Goal: Task Accomplishment & Management: Complete application form

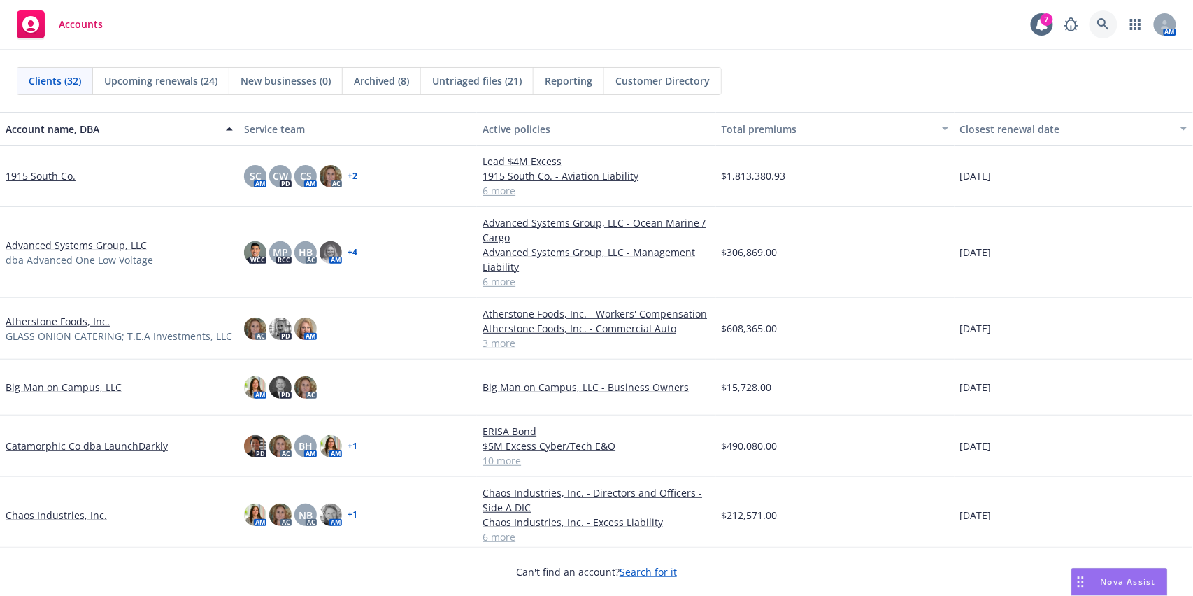
click at [1101, 34] on link at bounding box center [1103, 24] width 28 height 28
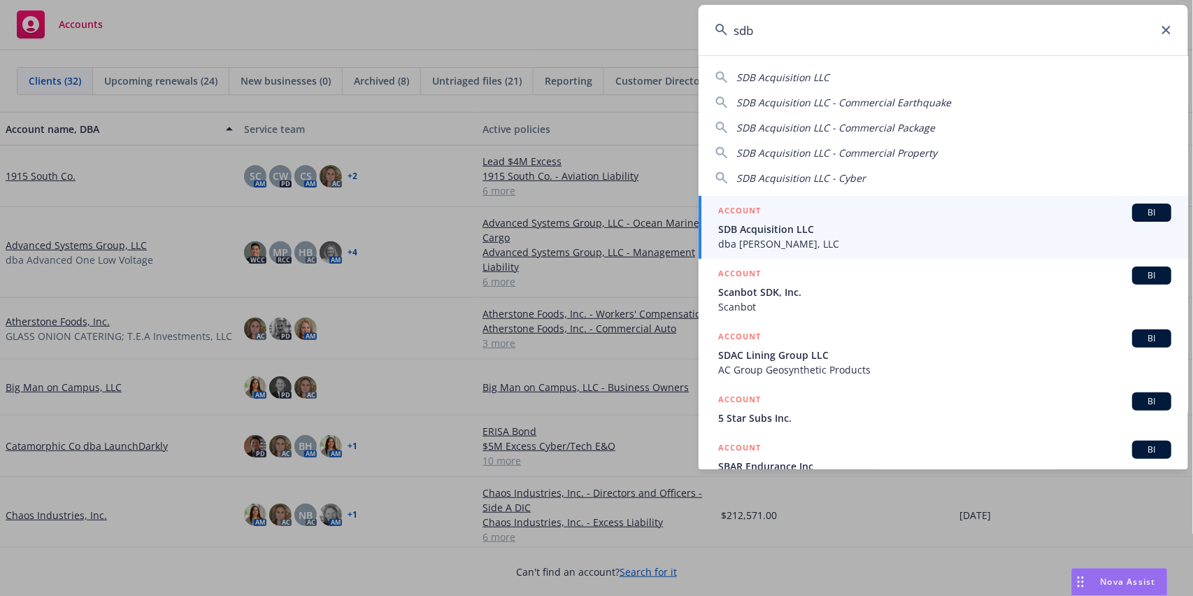
type input "sdb"
click at [789, 232] on span "SDB Acquisition LLC" at bounding box center [944, 229] width 453 height 15
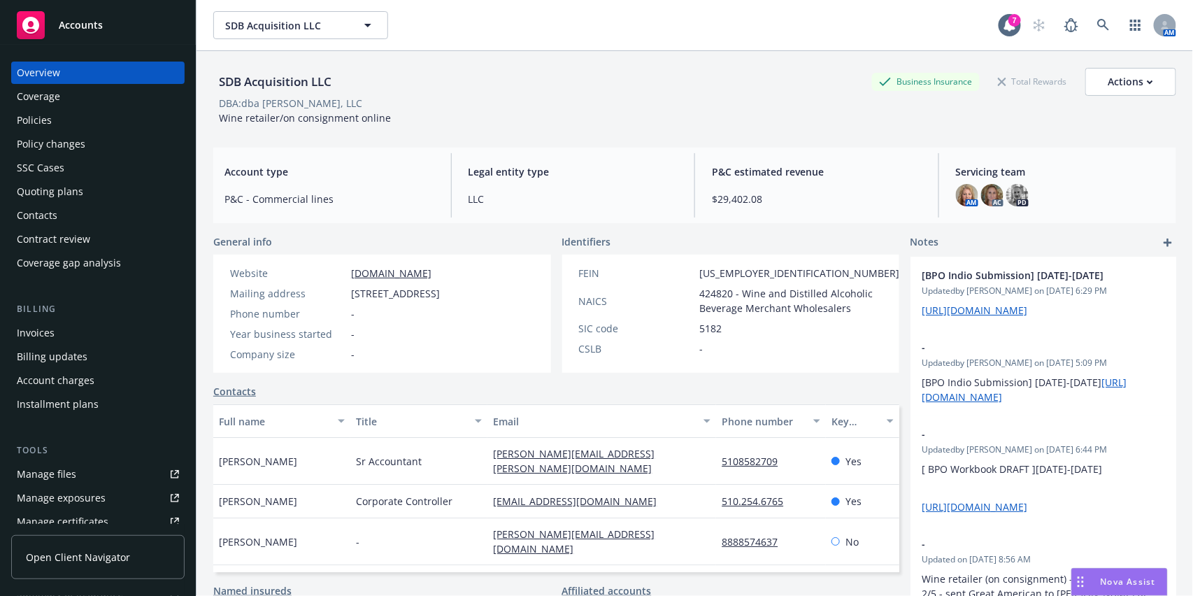
click at [67, 197] on div "Quoting plans" at bounding box center [50, 191] width 66 height 22
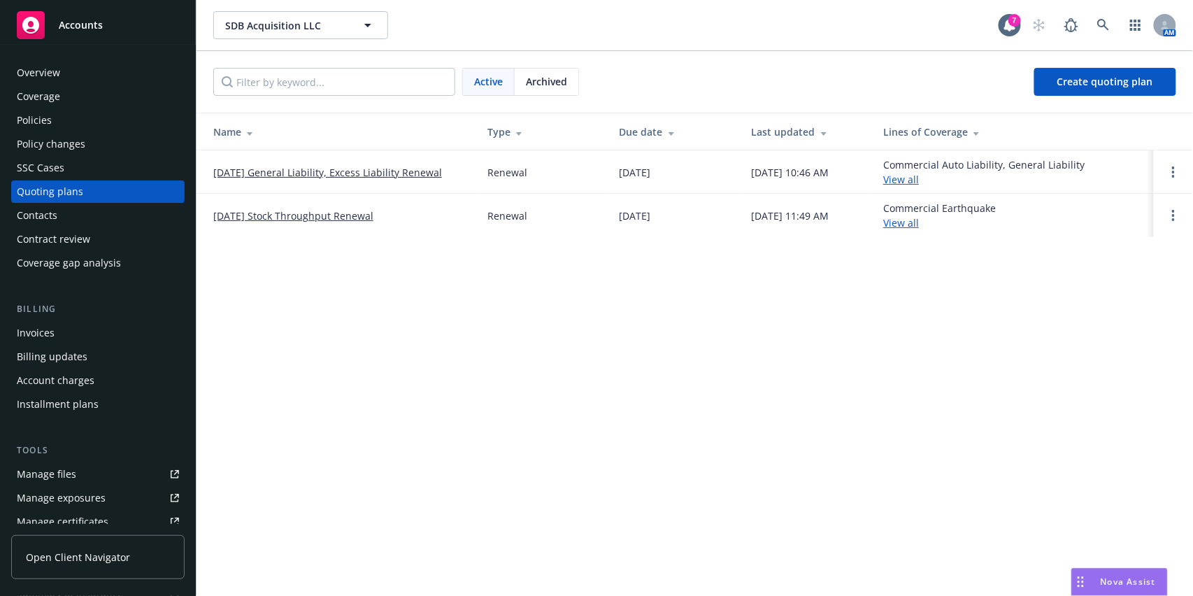
click at [271, 214] on link "[DATE] Stock Throughput Renewal" at bounding box center [293, 215] width 160 height 15
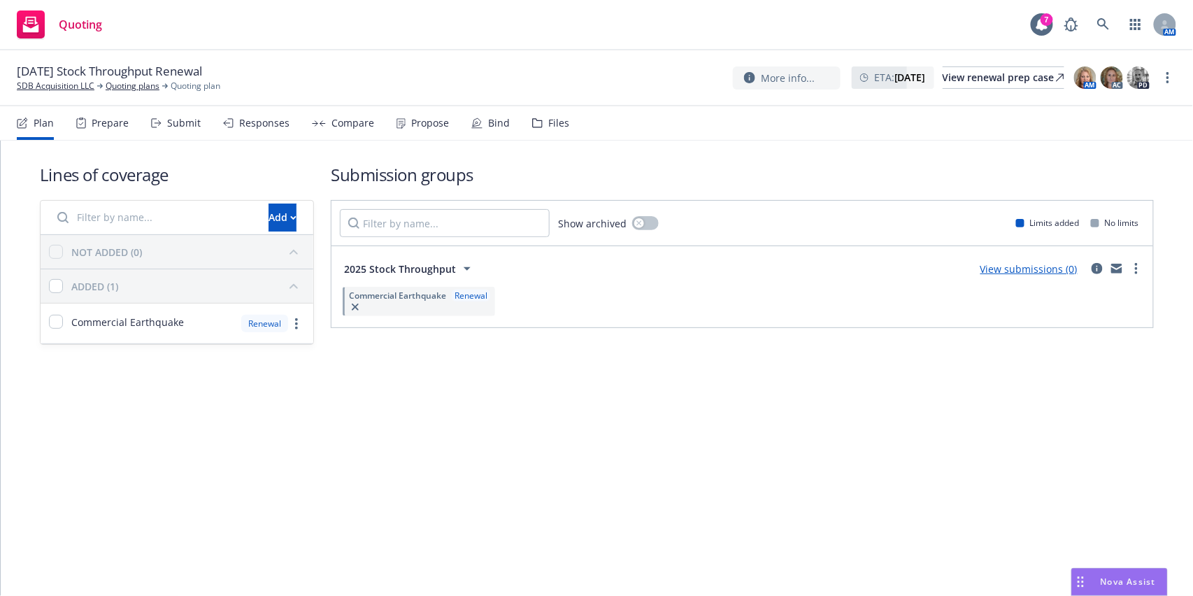
click at [543, 133] on div "Files" at bounding box center [550, 123] width 37 height 34
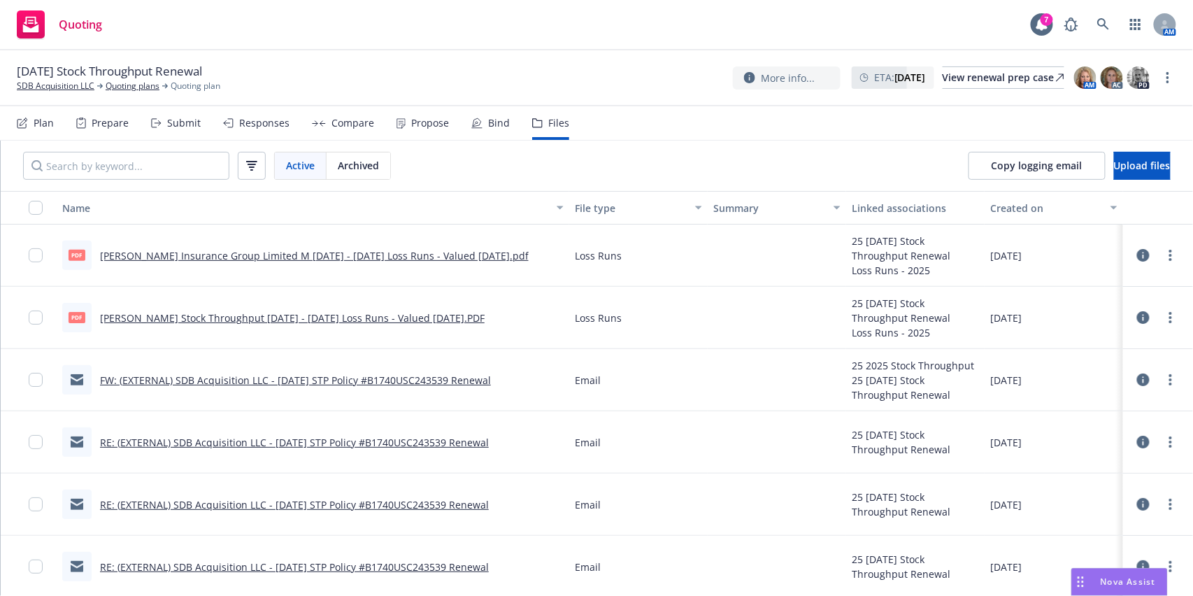
click at [162, 374] on link "FW: (EXTERNAL) SDB Acquisition LLC - 09/01/2025 STP Policy #B1740USC243539 Rene…" at bounding box center [295, 379] width 391 height 13
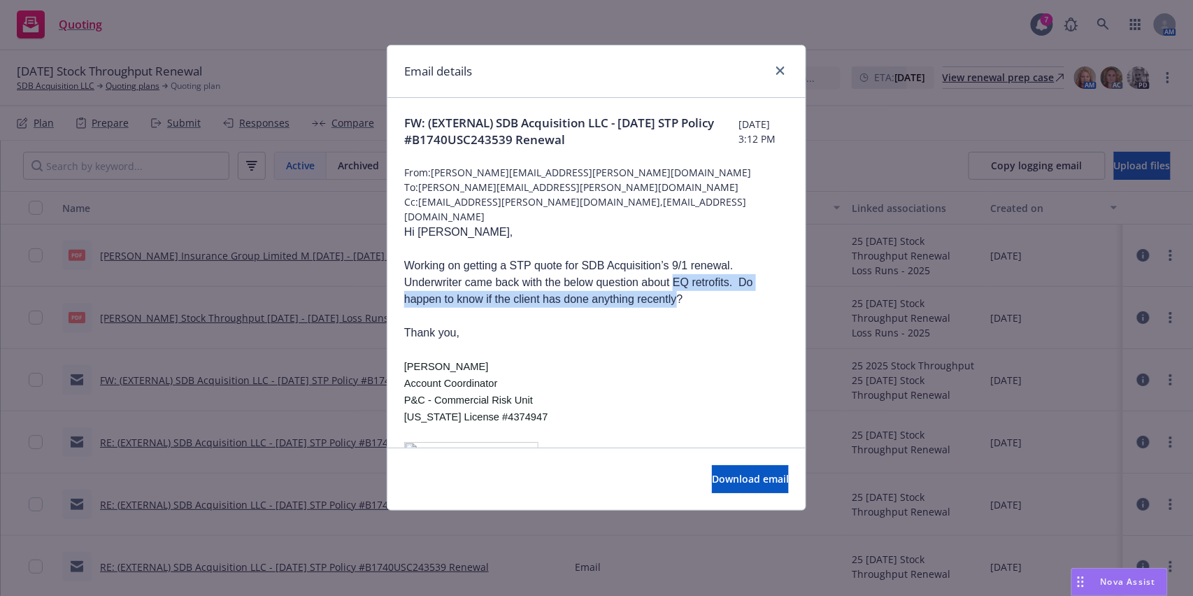
click at [675, 307] on p "Working on getting a STP quote for SDB Acquisition’s 9/1 renewal. Underwriter c…" at bounding box center [596, 282] width 385 height 50
click at [673, 300] on p "Working on getting a STP quote for SDB Acquisition’s 9/1 renewal. Underwriter c…" at bounding box center [596, 282] width 385 height 50
click at [776, 76] on link "close" at bounding box center [780, 70] width 17 height 17
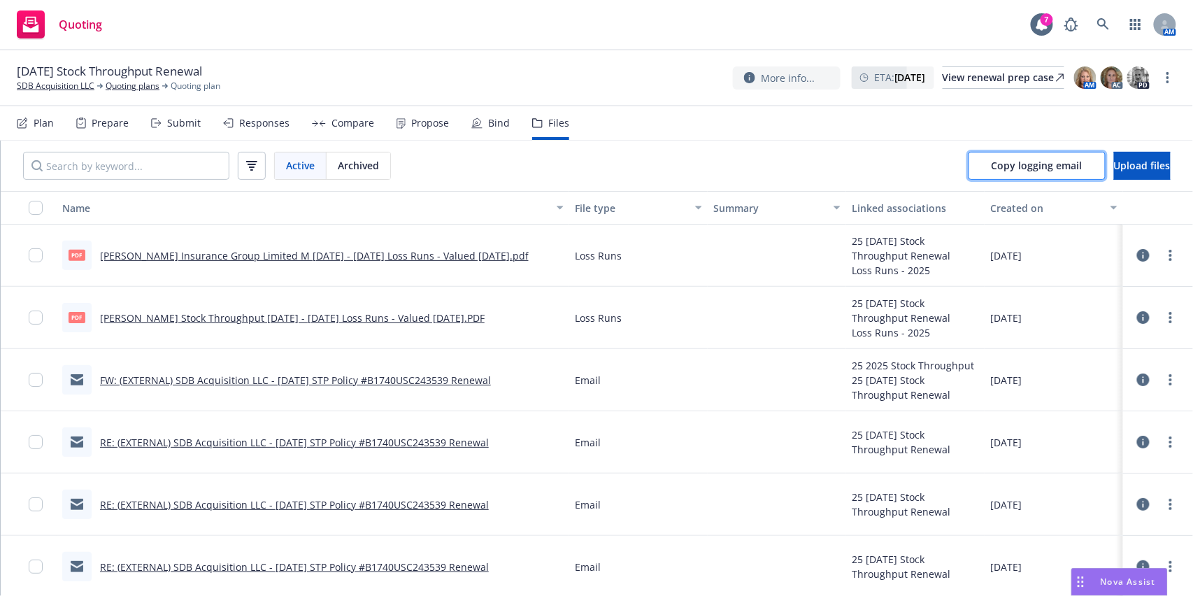
click at [1004, 175] on button "Copy logging email" at bounding box center [1036, 166] width 137 height 28
click at [149, 92] on link "Quoting plans" at bounding box center [133, 86] width 54 height 13
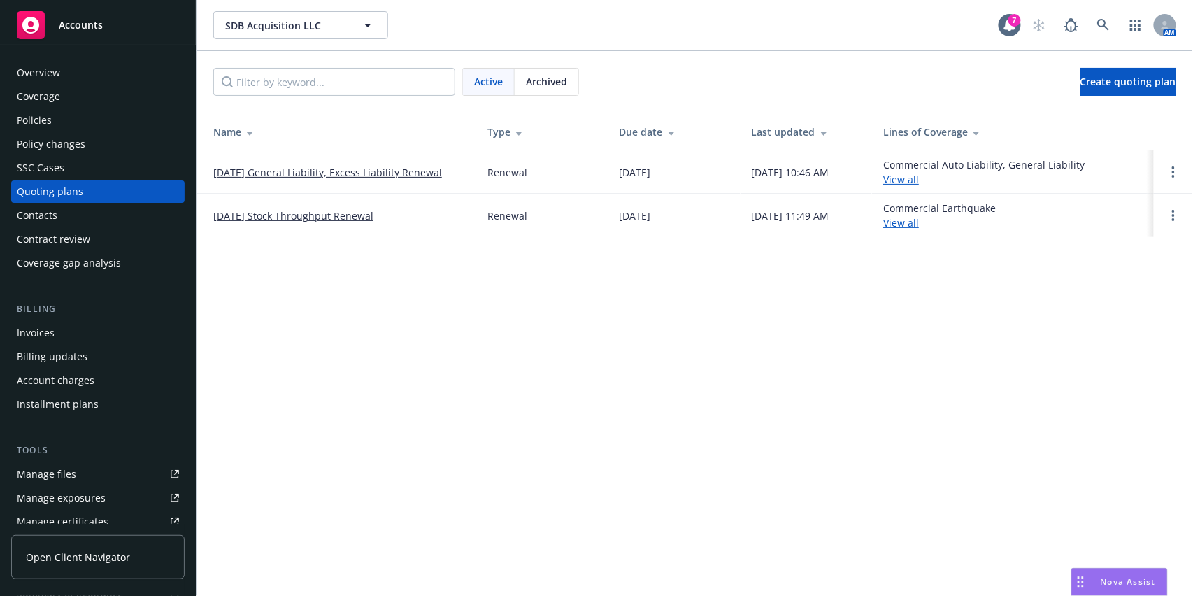
click at [284, 170] on link "10/07/25 General Liability, Excess Liability Renewal" at bounding box center [327, 172] width 229 height 15
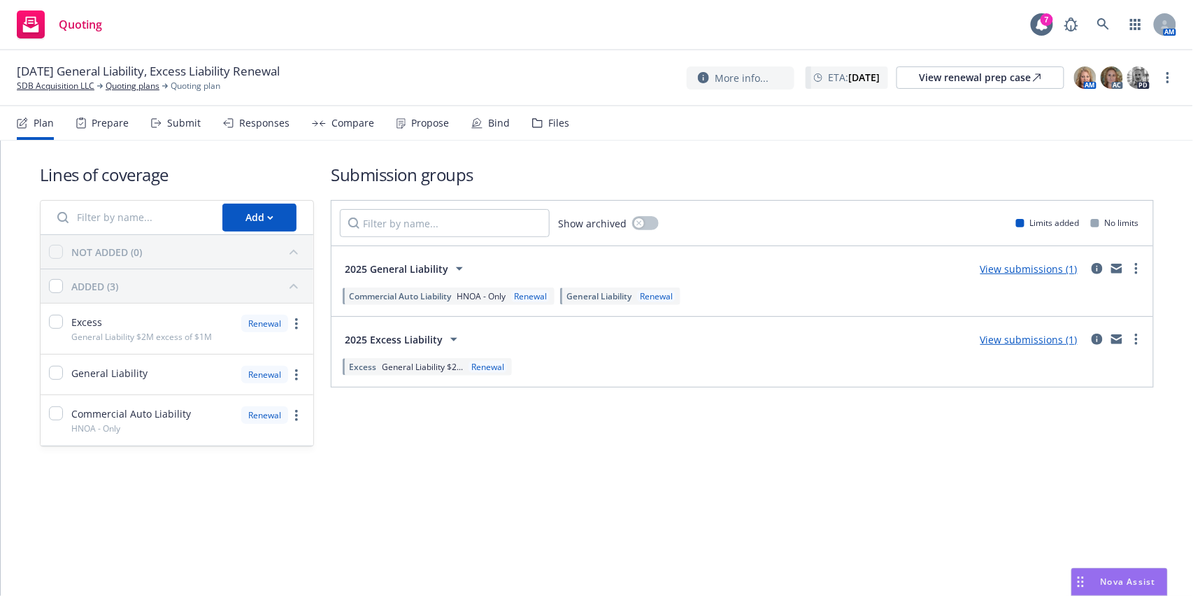
click at [104, 117] on div "Prepare" at bounding box center [110, 122] width 37 height 11
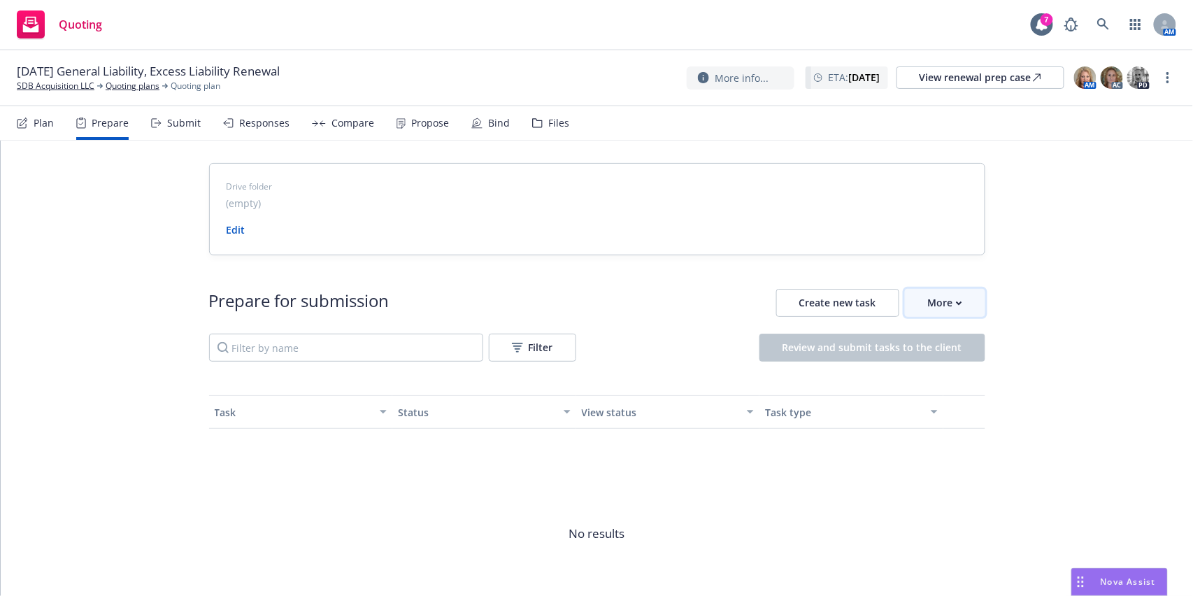
click at [940, 301] on div "More" at bounding box center [945, 302] width 34 height 27
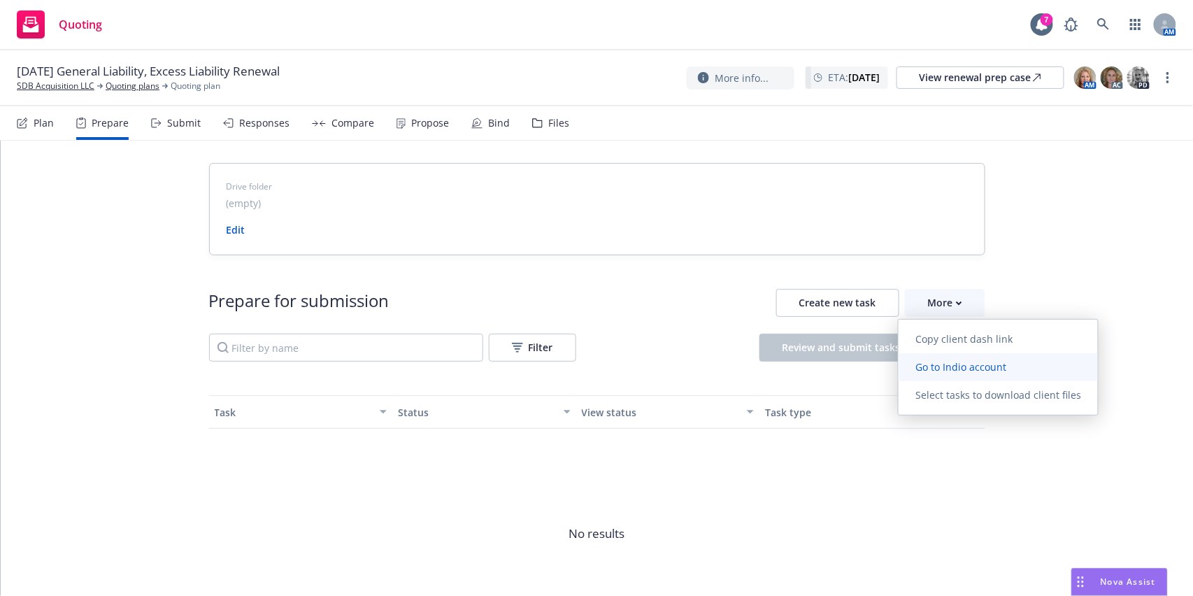
click at [964, 361] on span "Go to Indio account" at bounding box center [960, 366] width 124 height 13
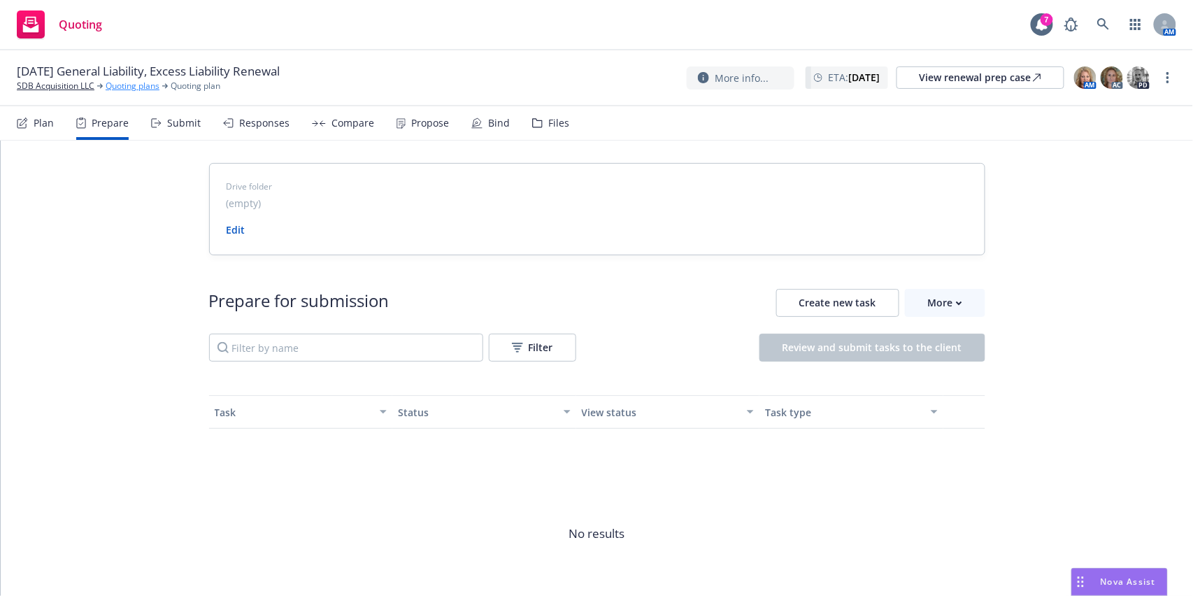
click at [127, 91] on link "Quoting plans" at bounding box center [133, 86] width 54 height 13
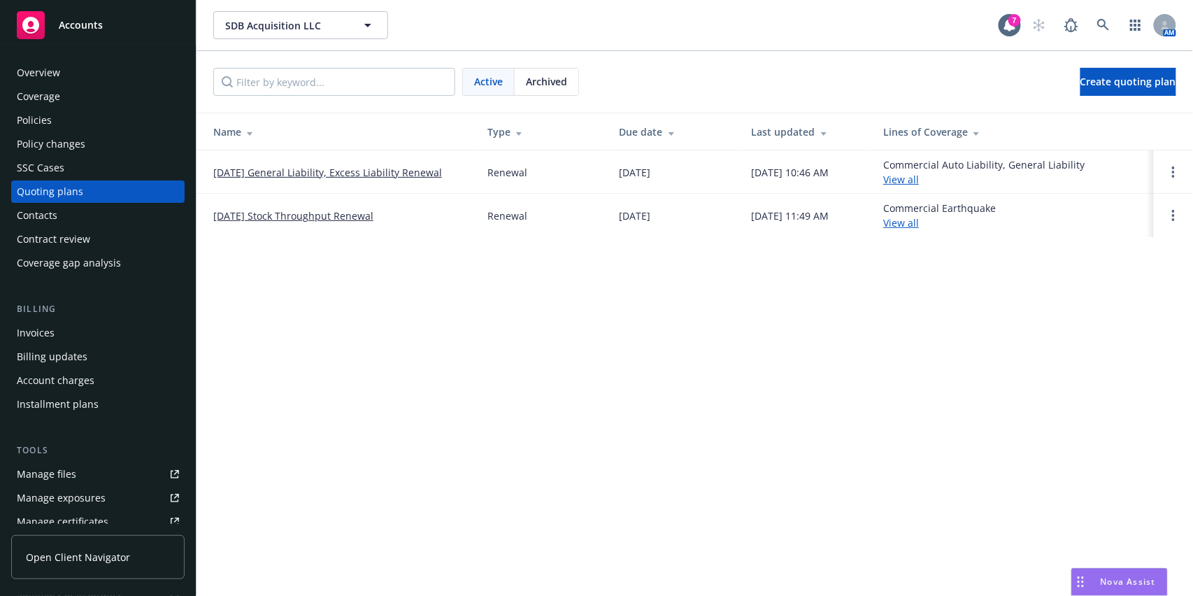
click at [320, 215] on link "[DATE] Stock Throughput Renewal" at bounding box center [293, 215] width 160 height 15
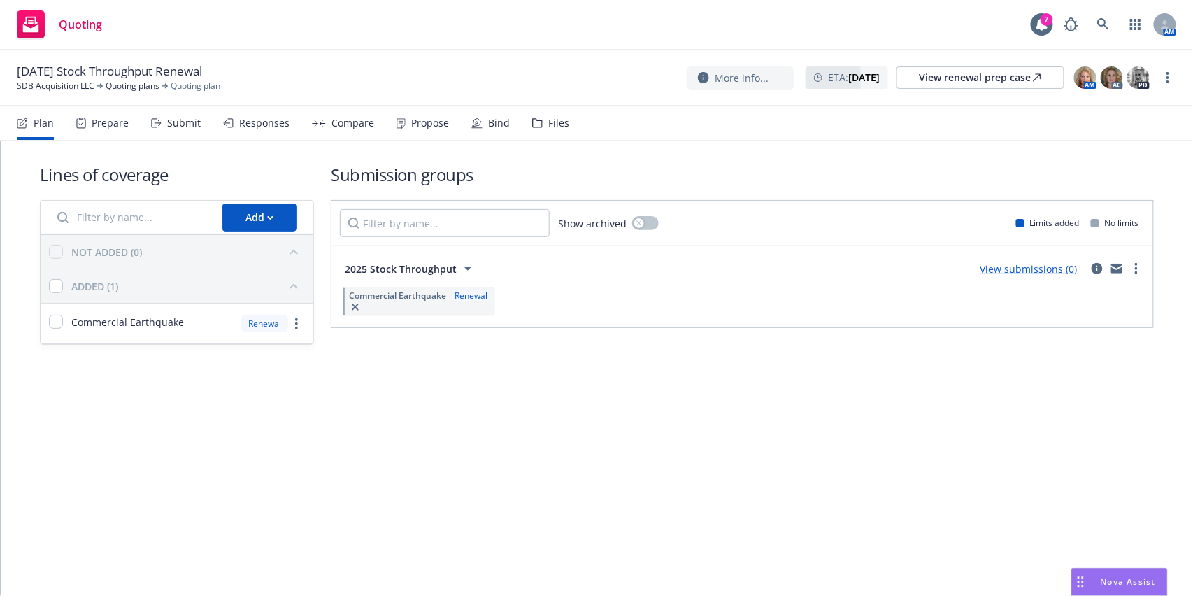
click at [536, 130] on div "Files" at bounding box center [550, 123] width 37 height 34
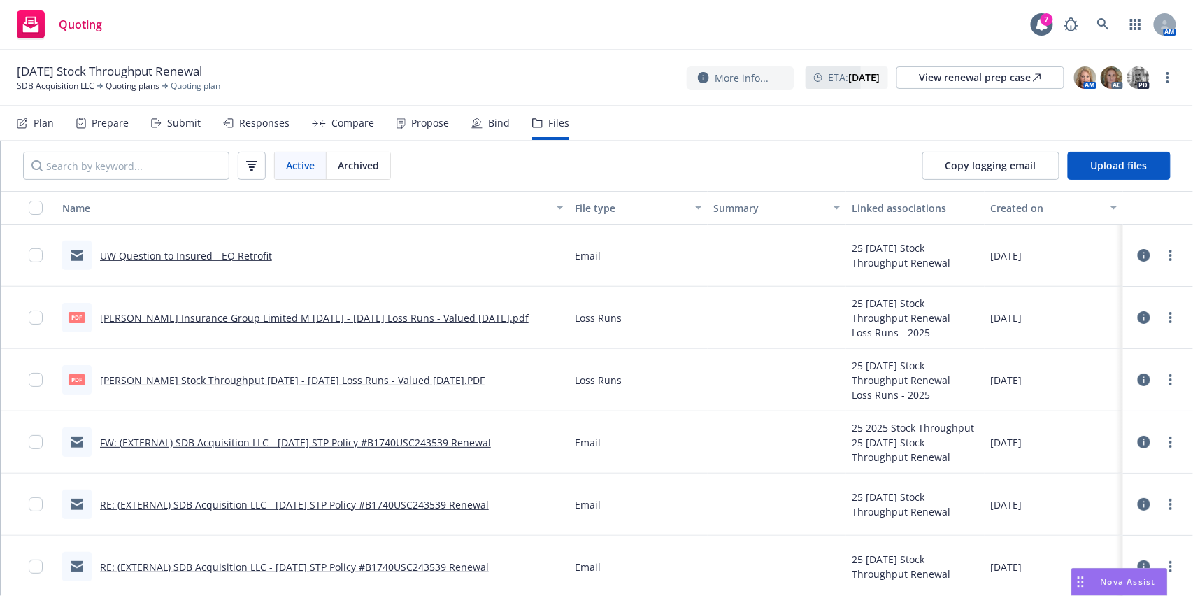
click at [420, 442] on link "FW: (EXTERNAL) SDB Acquisition LLC - 09/01/2025 STP Policy #B1740USC243539 Rene…" at bounding box center [295, 442] width 391 height 13
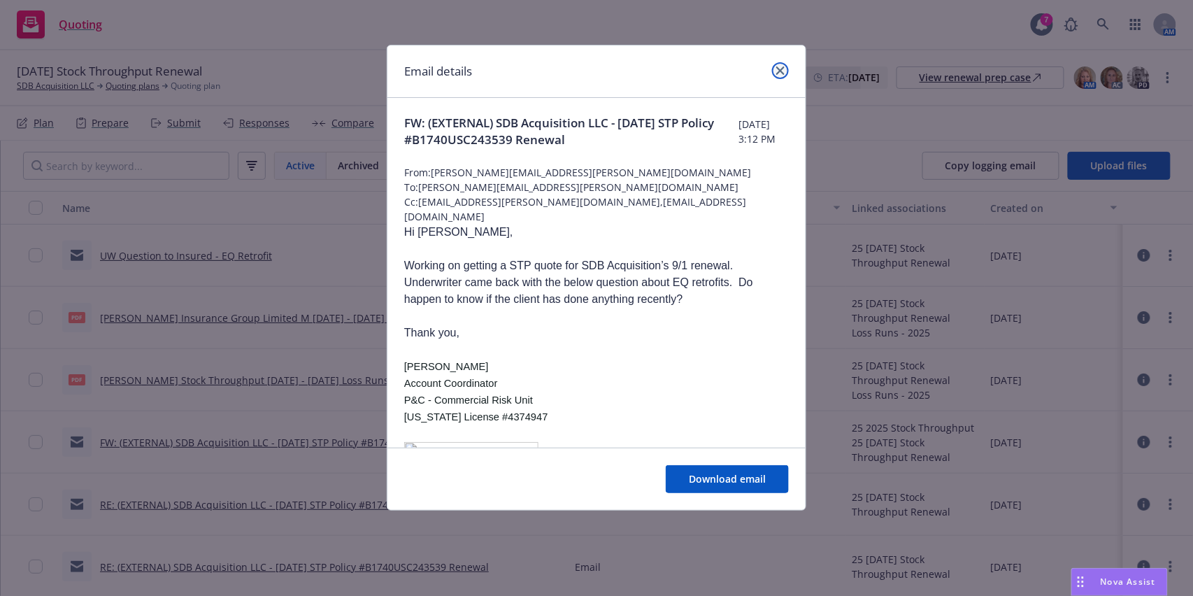
click at [784, 64] on link "close" at bounding box center [780, 70] width 17 height 17
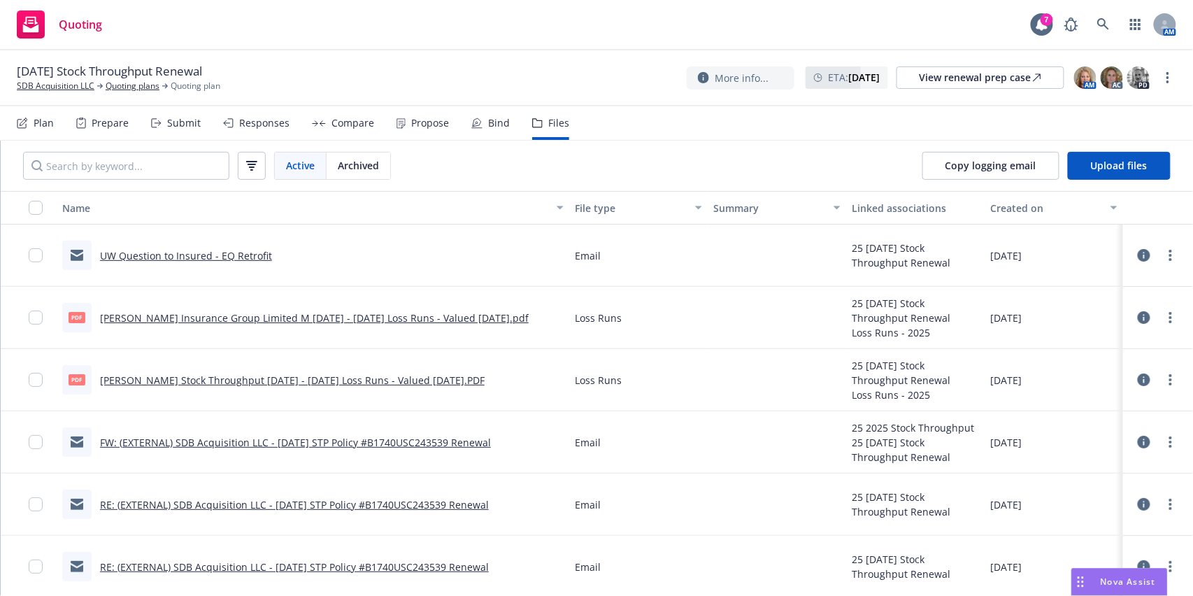
click at [350, 500] on link "RE: (EXTERNAL) SDB Acquisition LLC - 09/01/2025 STP Policy #B1740USC243539 Rene…" at bounding box center [294, 504] width 389 height 13
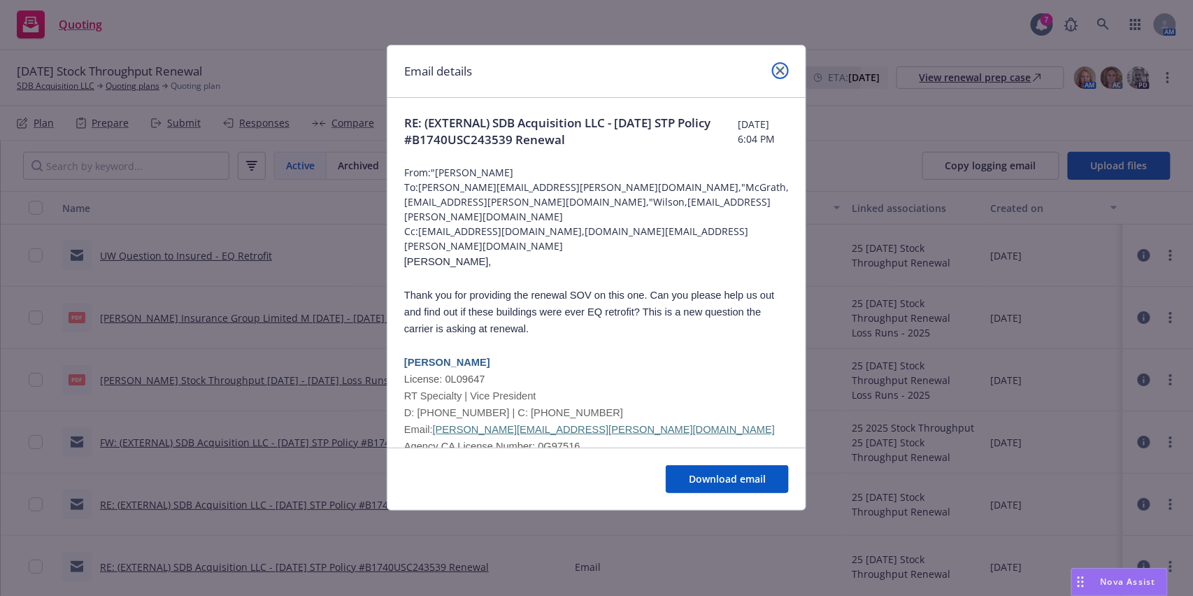
click at [786, 76] on link "close" at bounding box center [780, 70] width 17 height 17
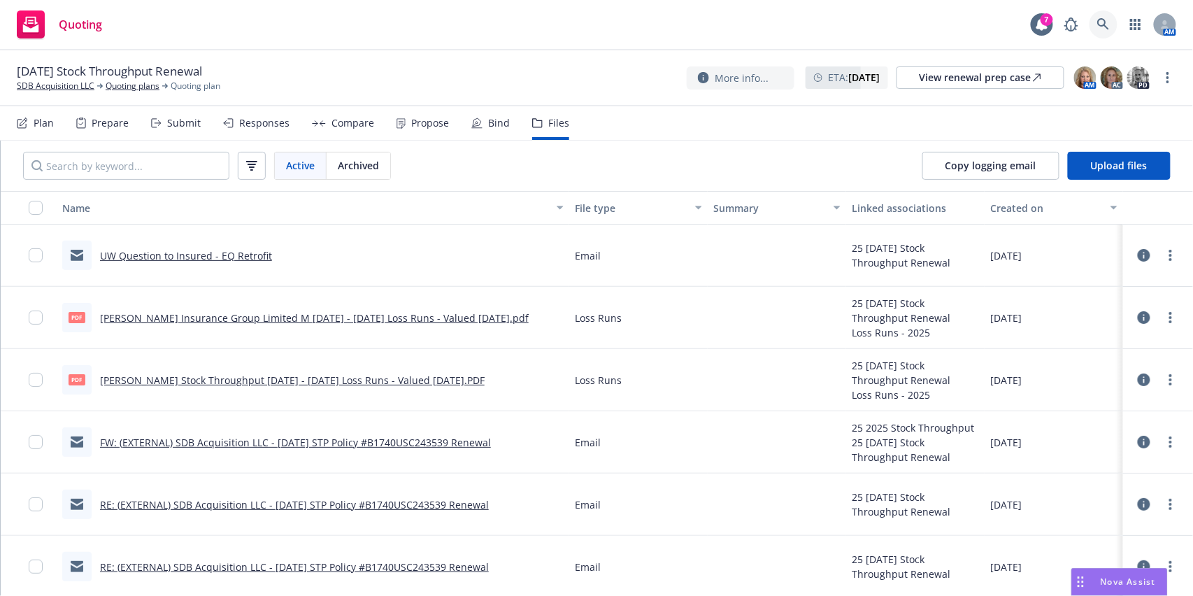
click at [1098, 15] on link at bounding box center [1103, 24] width 28 height 28
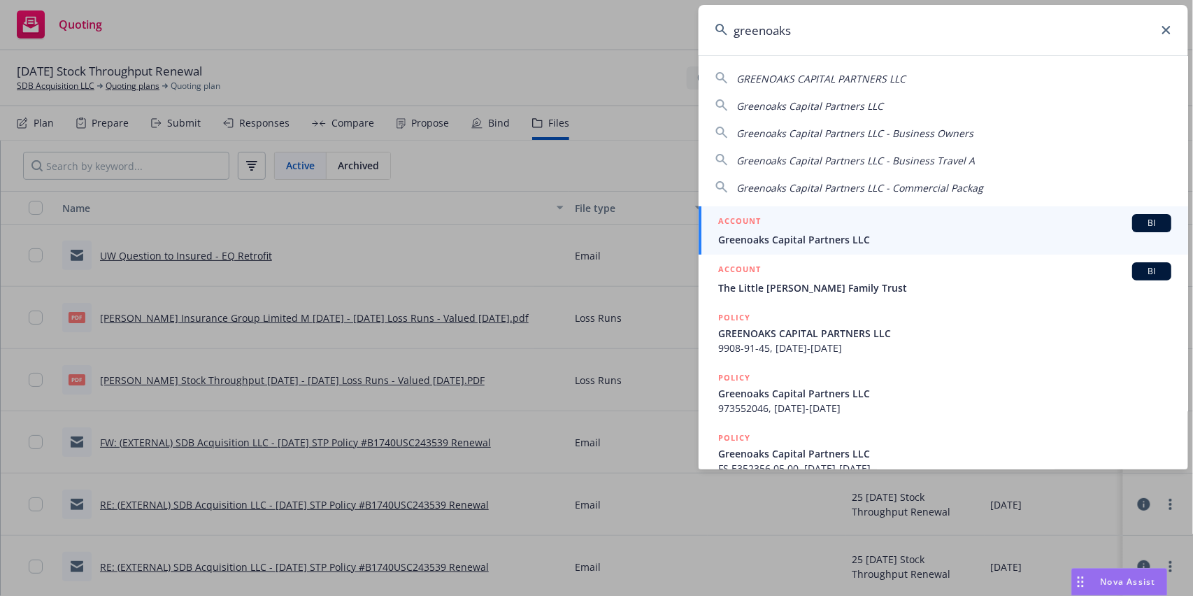
type input "greenoaks"
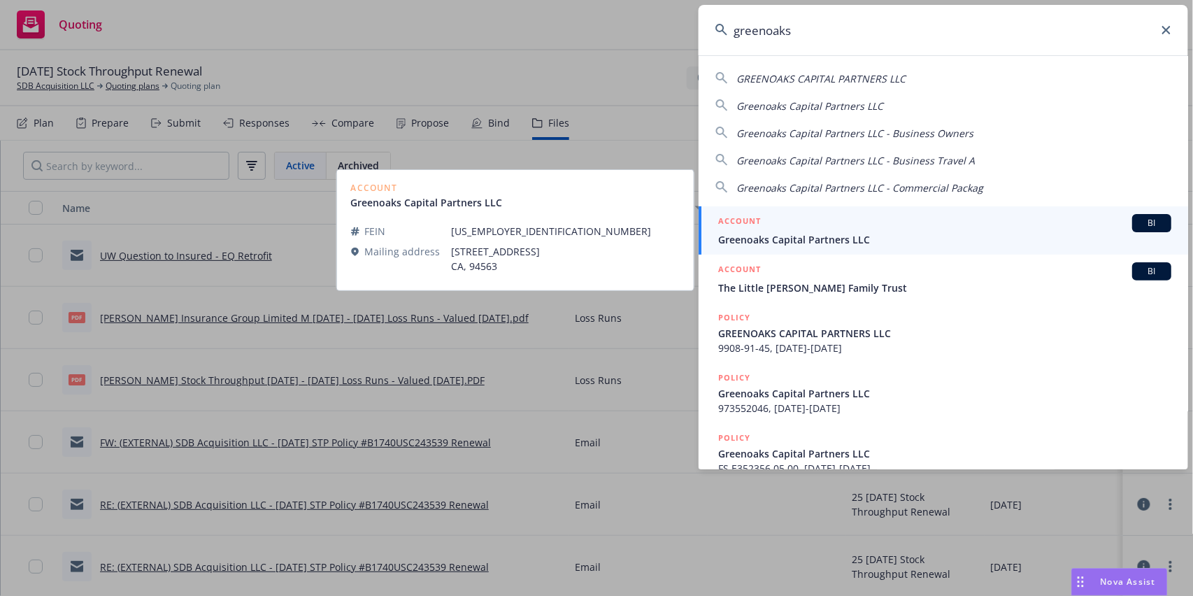
click at [901, 228] on div "ACCOUNT BI" at bounding box center [944, 223] width 453 height 18
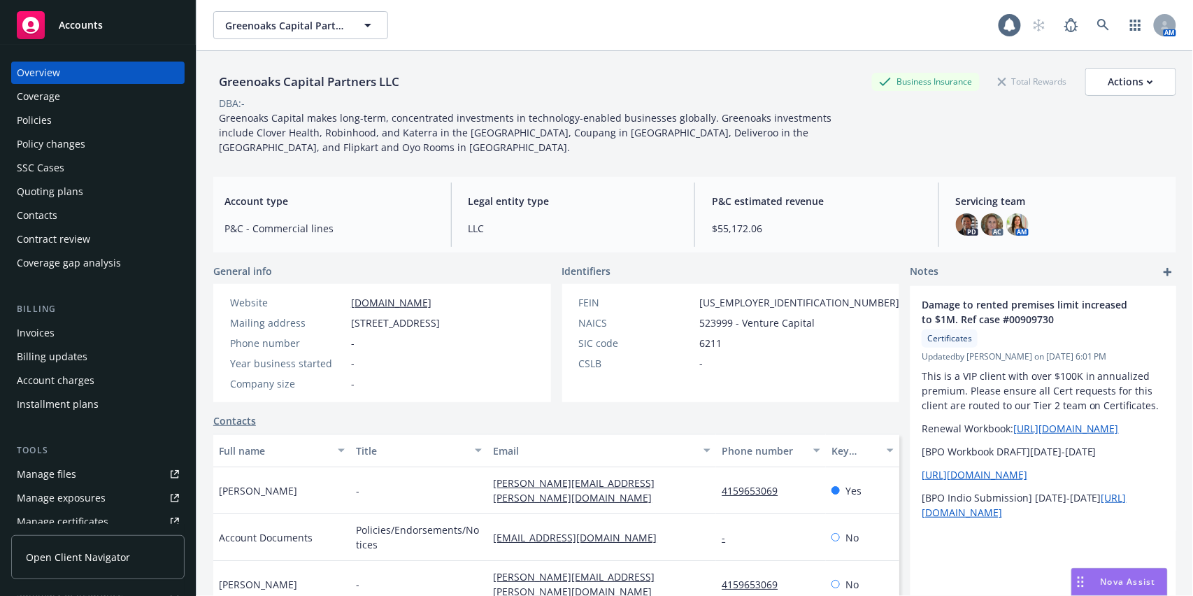
click at [50, 113] on div "Policies" at bounding box center [34, 120] width 35 height 22
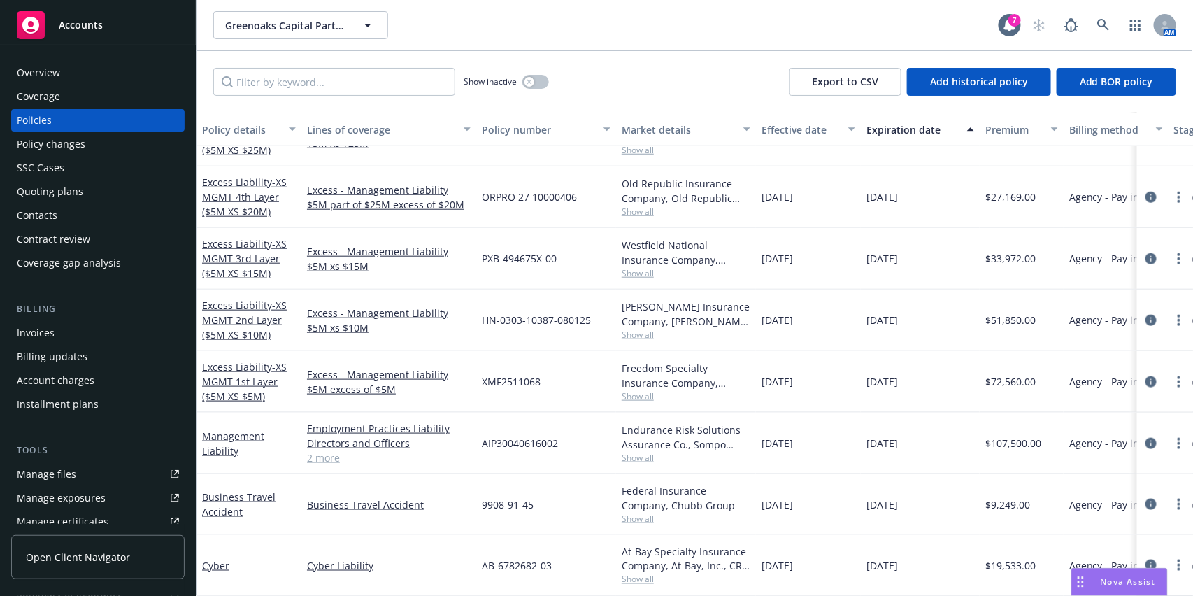
scroll to position [446, 0]
click at [62, 322] on div "Invoices" at bounding box center [98, 333] width 162 height 22
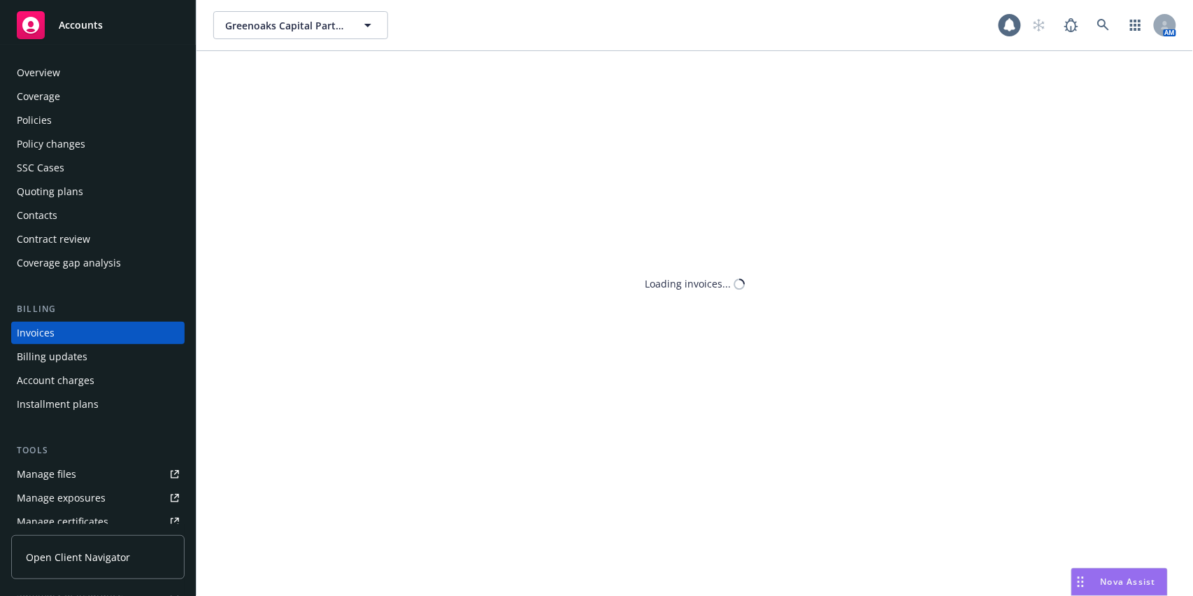
scroll to position [13, 0]
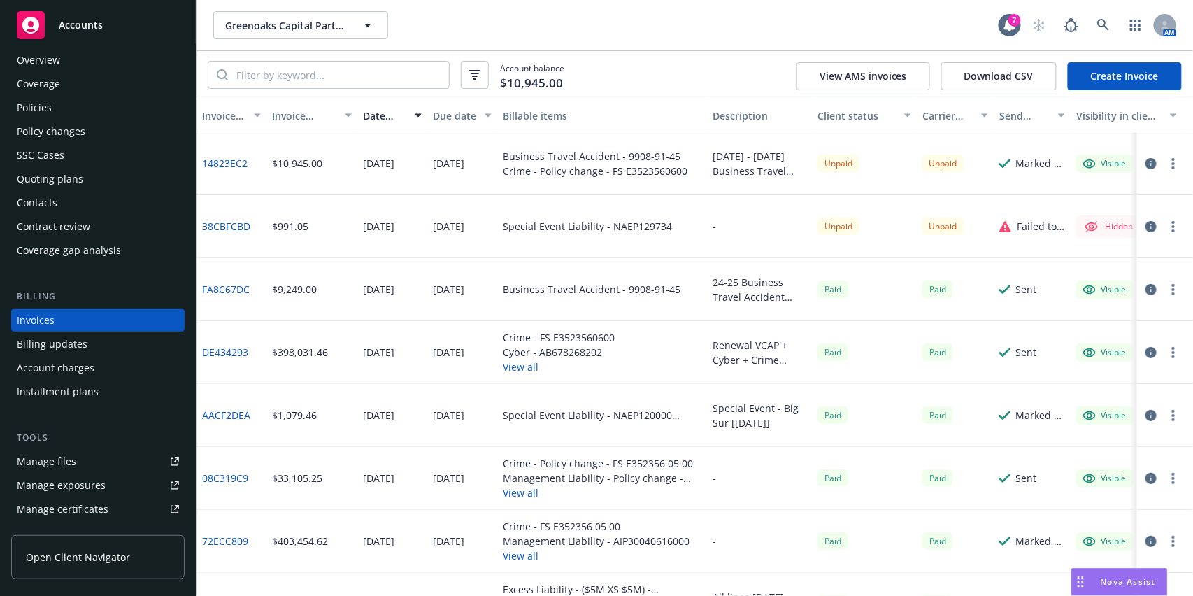
click at [1128, 80] on link "Create Invoice" at bounding box center [1125, 76] width 114 height 28
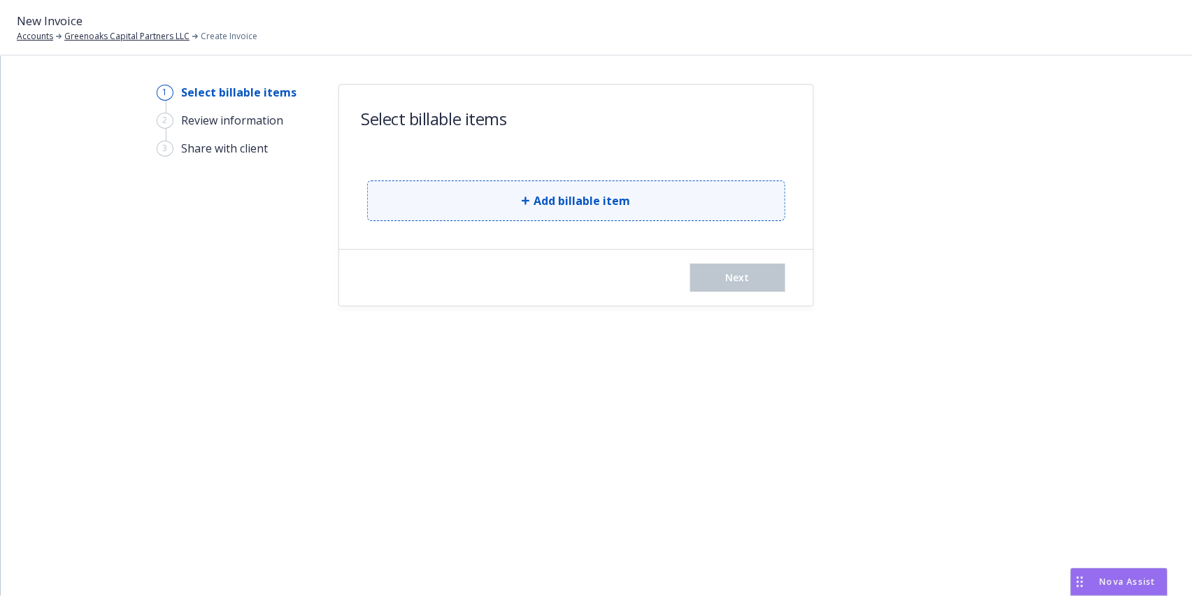
click at [437, 192] on button "Add billable item" at bounding box center [576, 200] width 418 height 41
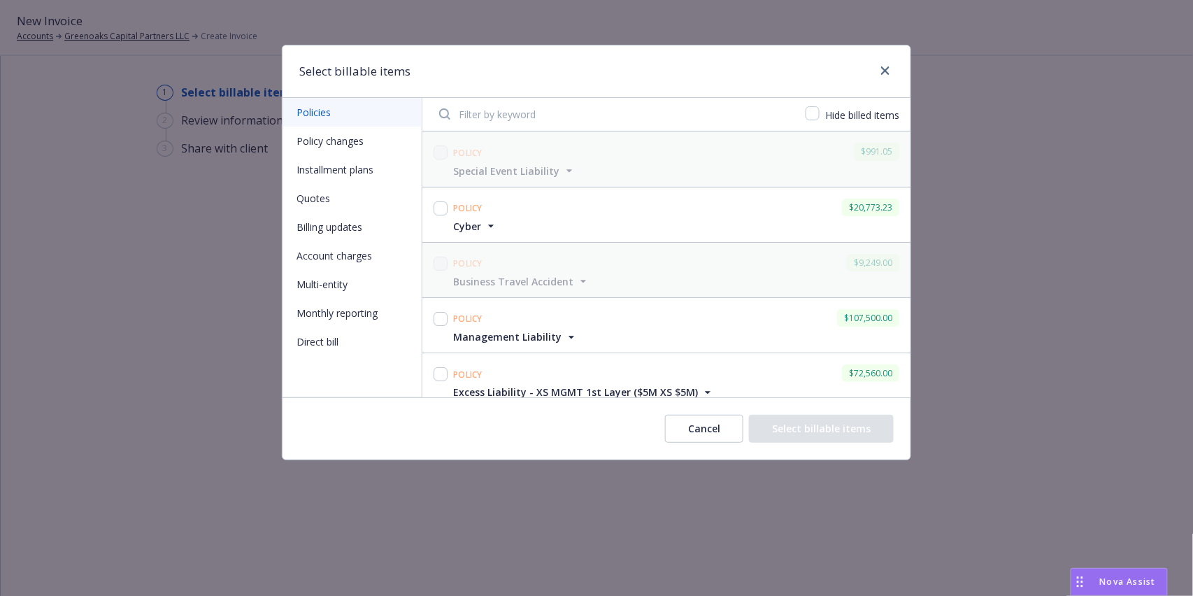
click at [482, 227] on span "Cyber" at bounding box center [475, 226] width 45 height 15
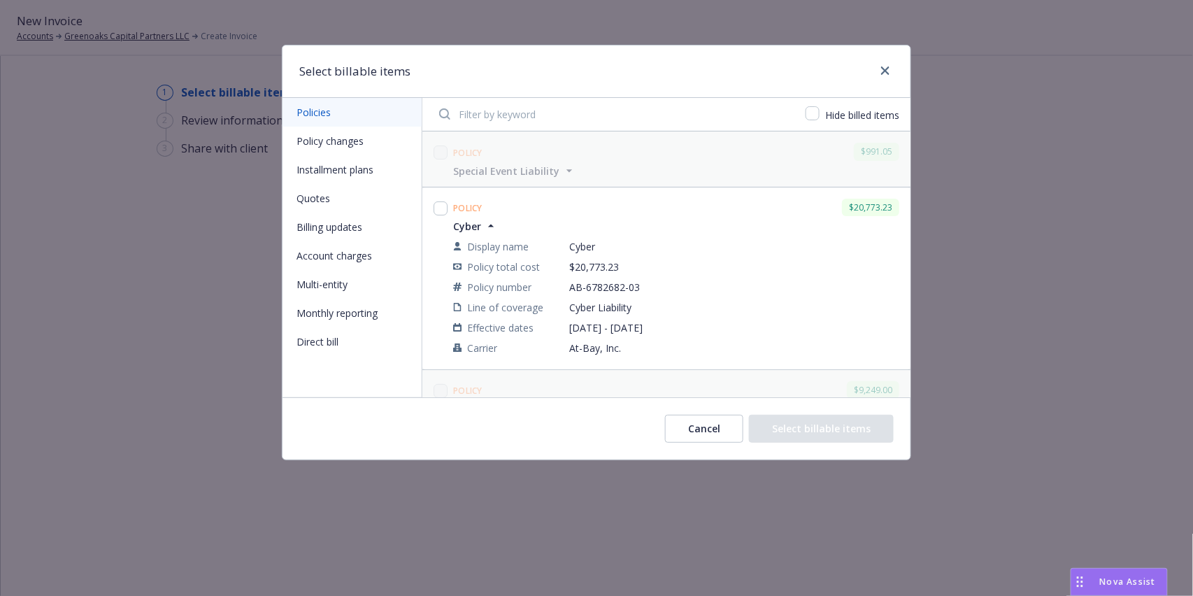
click at [482, 227] on span "Cyber" at bounding box center [475, 226] width 45 height 15
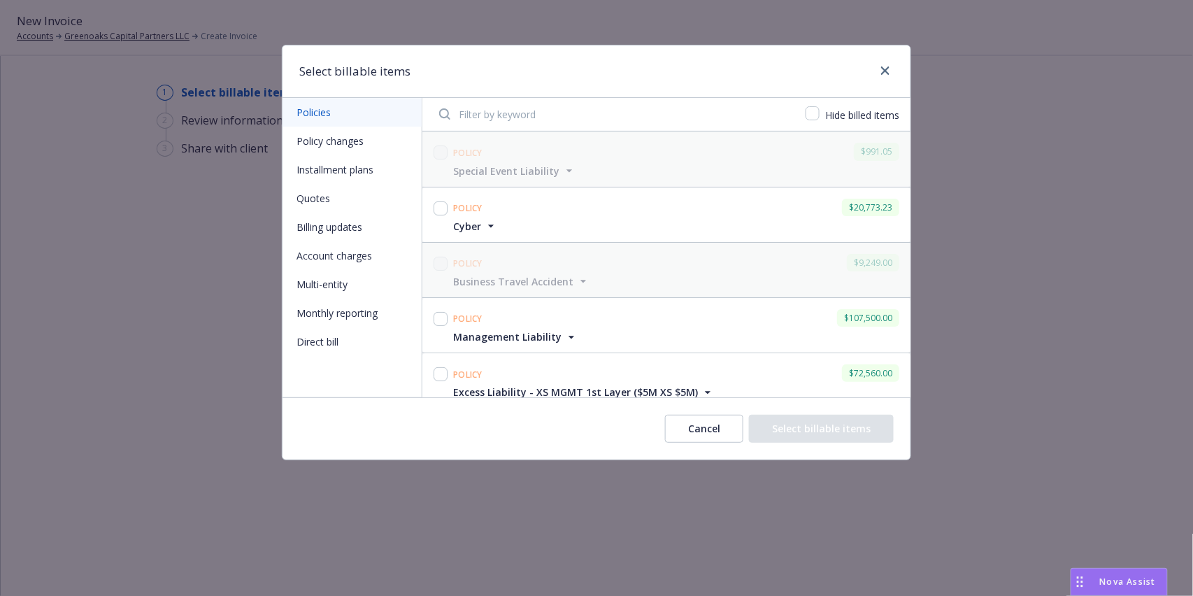
click at [715, 427] on button "Cancel" at bounding box center [704, 429] width 78 height 28
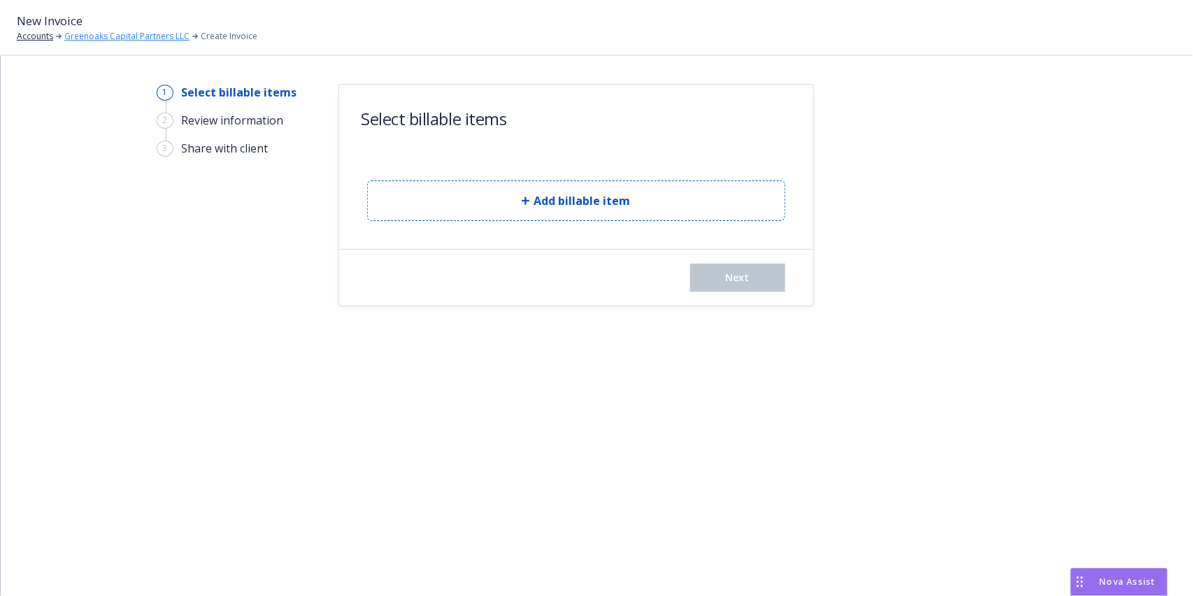
click at [106, 37] on link "Greenoaks Capital Partners LLC" at bounding box center [126, 36] width 125 height 13
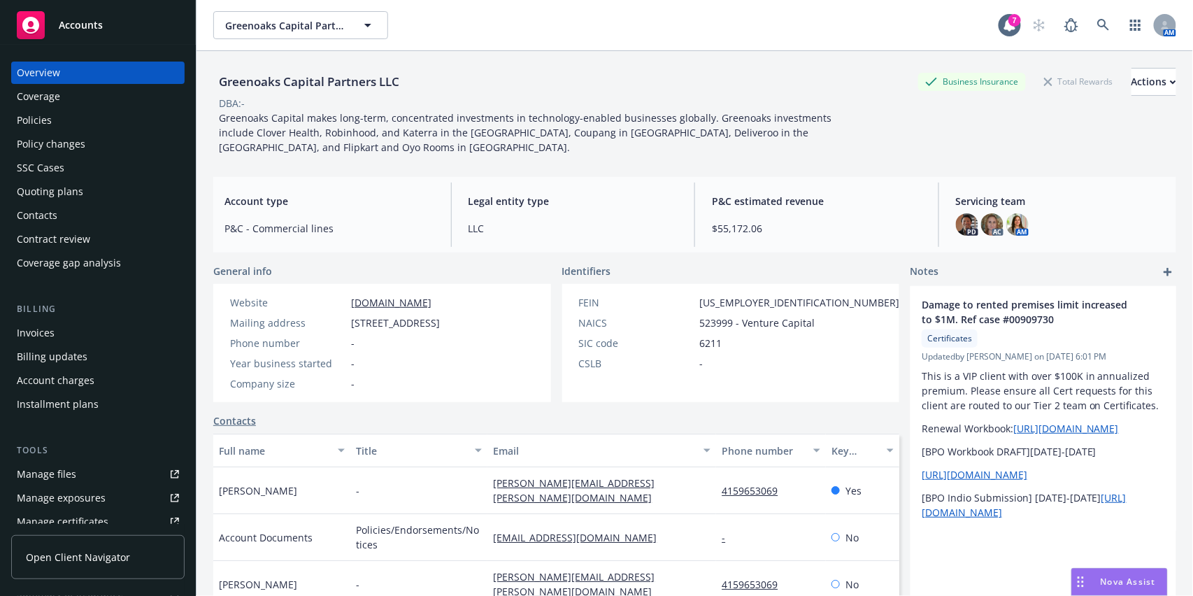
click at [65, 190] on div "Quoting plans" at bounding box center [50, 191] width 66 height 22
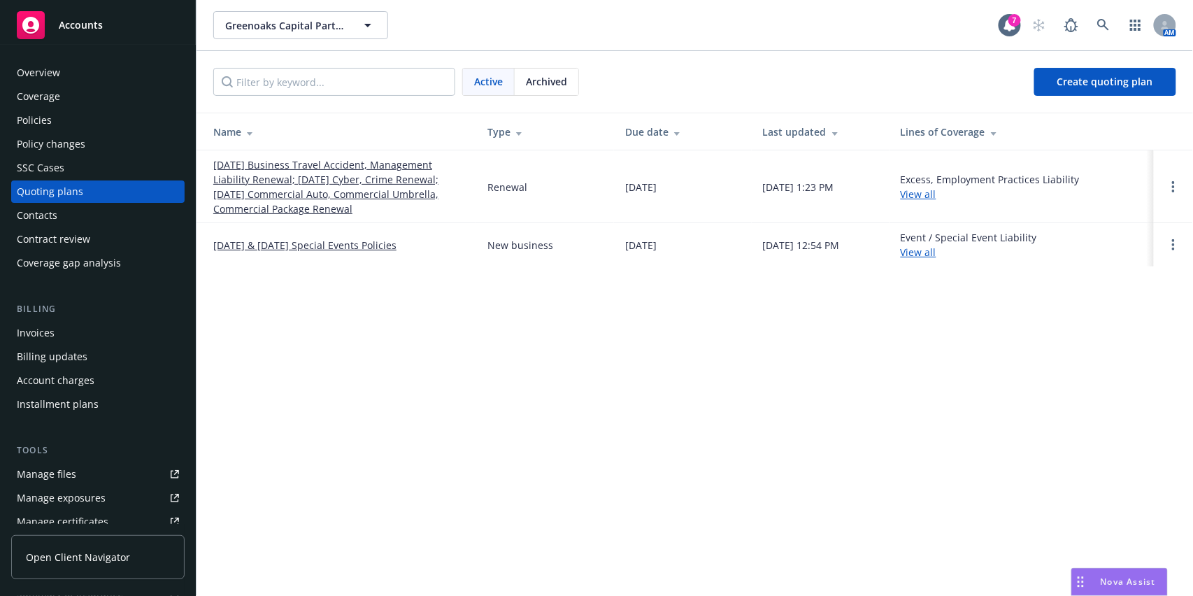
click at [322, 171] on link "[DATE] Business Travel Accident, Management Liability Renewal; [DATE] Cyber, Cr…" at bounding box center [339, 186] width 252 height 59
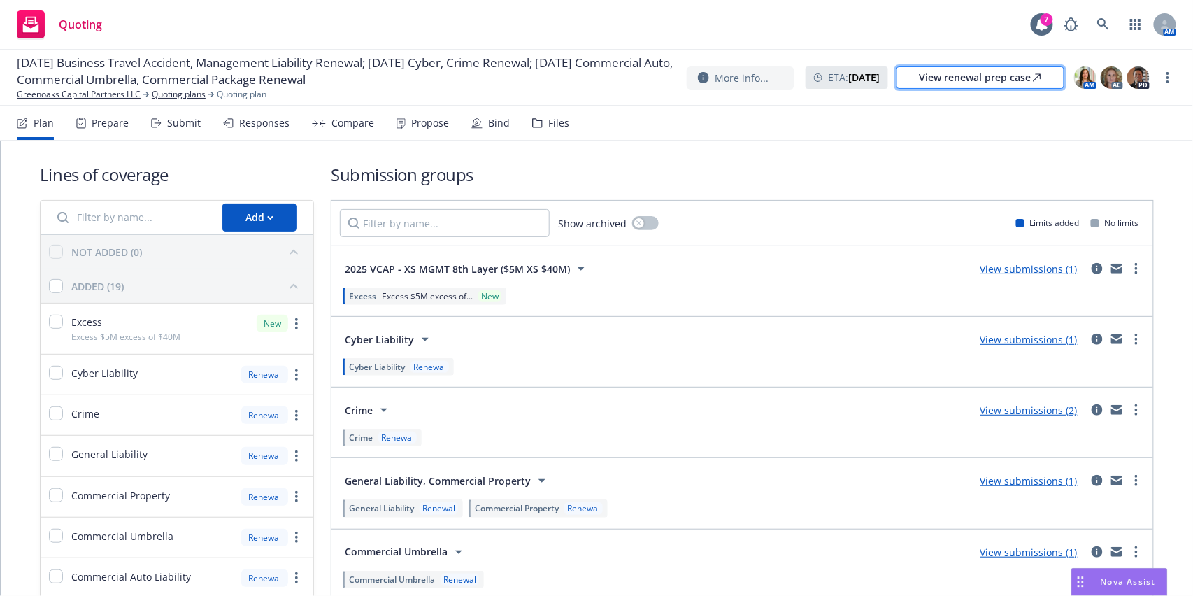
click at [1027, 78] on div "View renewal prep case" at bounding box center [980, 77] width 122 height 21
click at [108, 97] on link "Greenoaks Capital Partners LLC" at bounding box center [79, 94] width 124 height 13
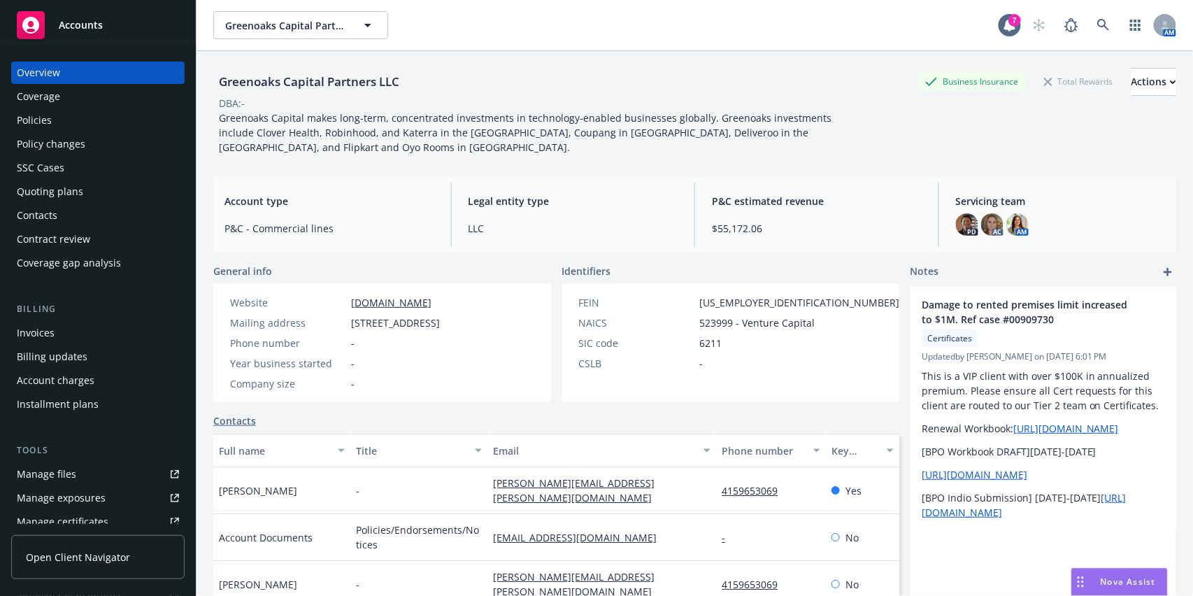
click at [45, 330] on div "Invoices" at bounding box center [36, 333] width 38 height 22
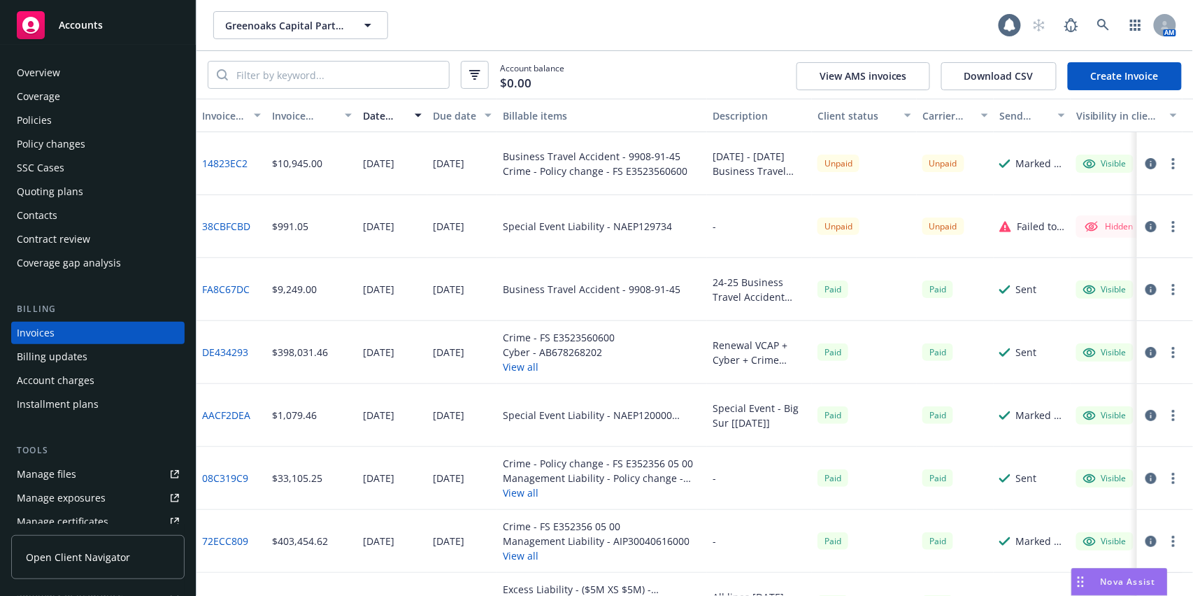
scroll to position [13, 0]
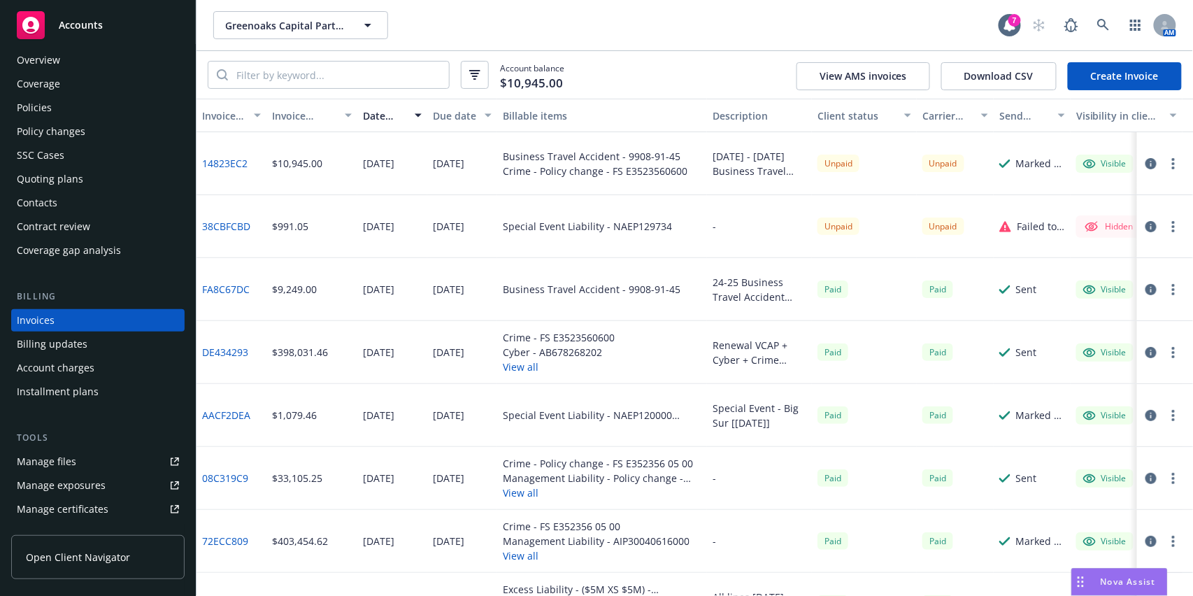
click at [1092, 76] on link "Create Invoice" at bounding box center [1125, 76] width 114 height 28
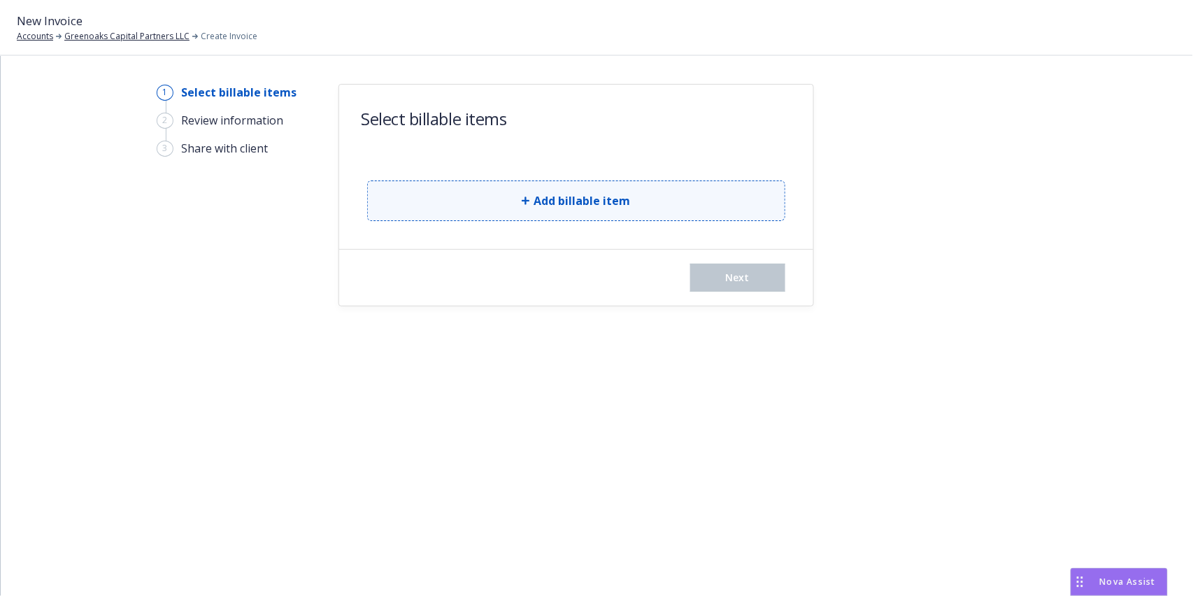
click at [704, 204] on button "Add billable item" at bounding box center [576, 200] width 418 height 41
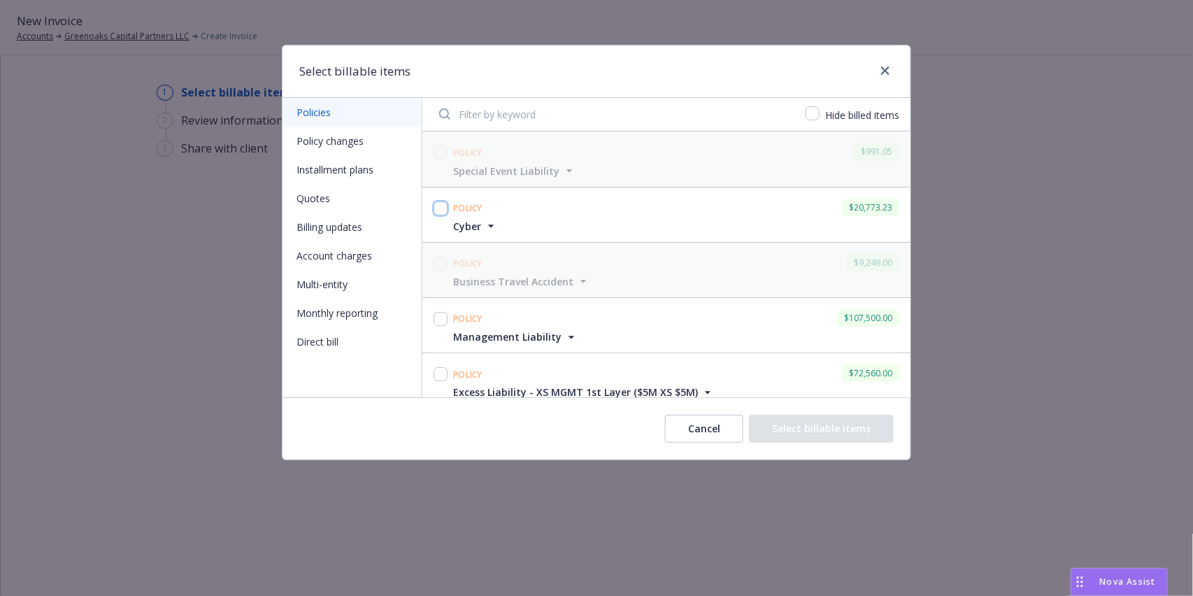
click at [436, 210] on input "checkbox" at bounding box center [441, 208] width 14 height 14
checkbox input "true"
click at [439, 316] on input "checkbox" at bounding box center [441, 319] width 14 height 14
checkbox input "true"
click at [443, 367] on input "checkbox" at bounding box center [441, 374] width 14 height 14
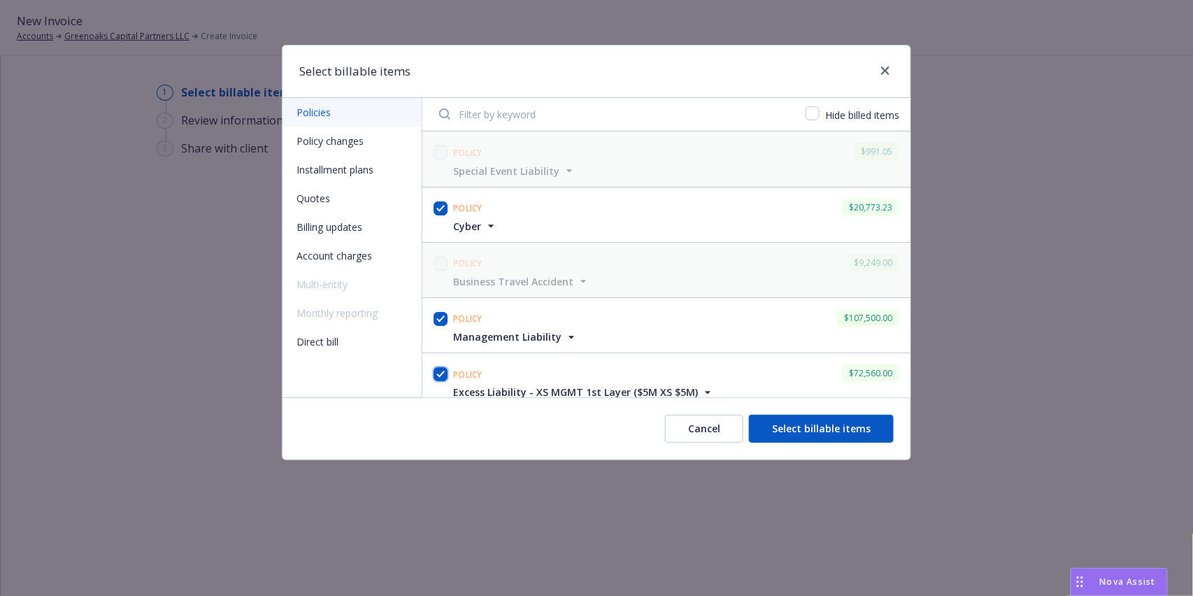
checkbox input "true"
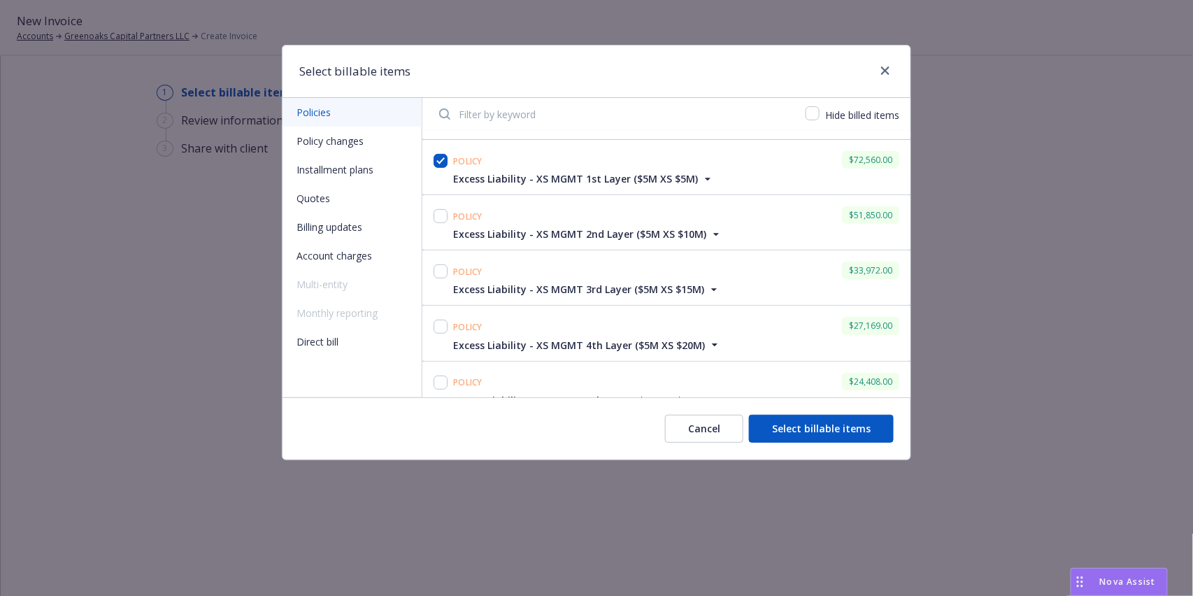
scroll to position [224, 0]
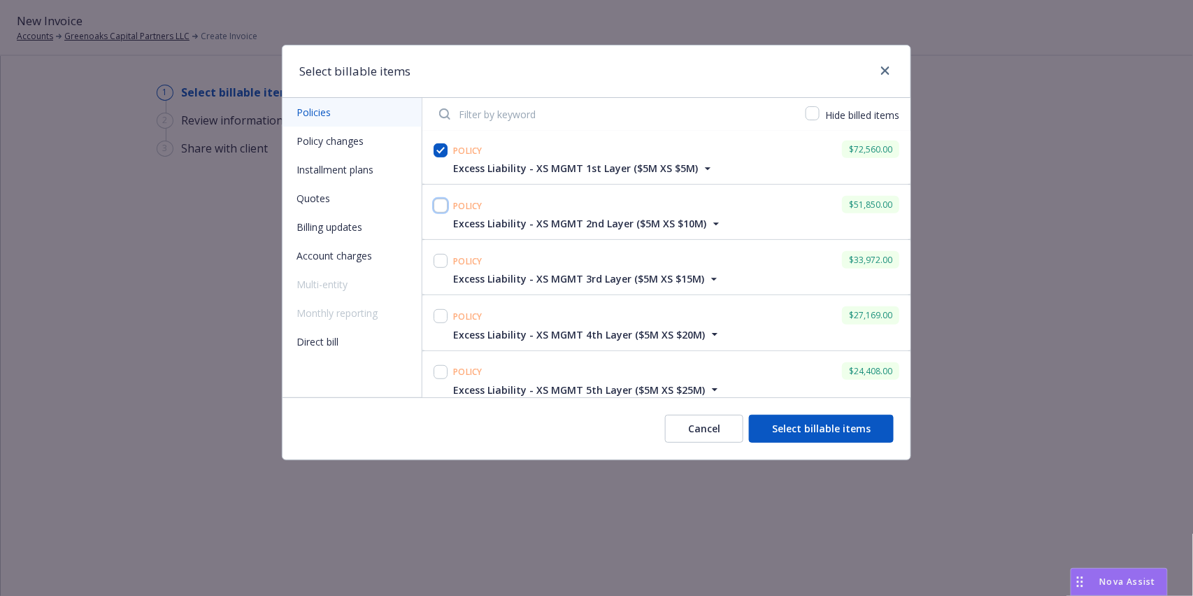
click at [441, 208] on input "checkbox" at bounding box center [441, 206] width 14 height 14
checkbox input "true"
click at [438, 257] on input "checkbox" at bounding box center [441, 261] width 14 height 14
checkbox input "true"
click at [437, 310] on input "checkbox" at bounding box center [441, 316] width 14 height 14
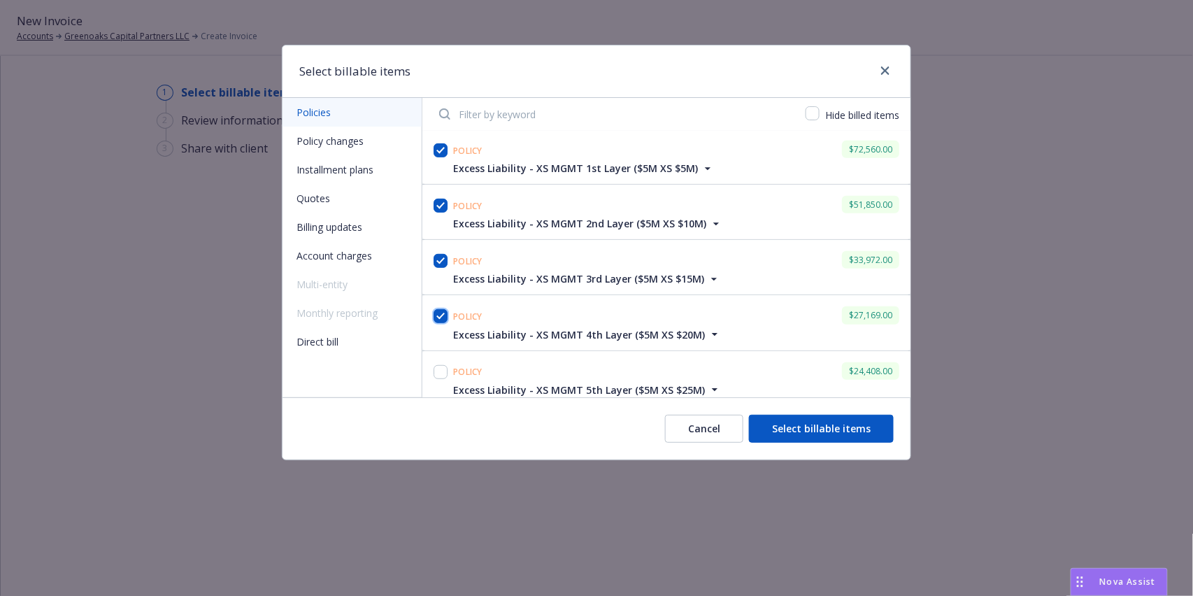
checkbox input "true"
click at [435, 366] on input "checkbox" at bounding box center [441, 372] width 14 height 14
checkbox input "true"
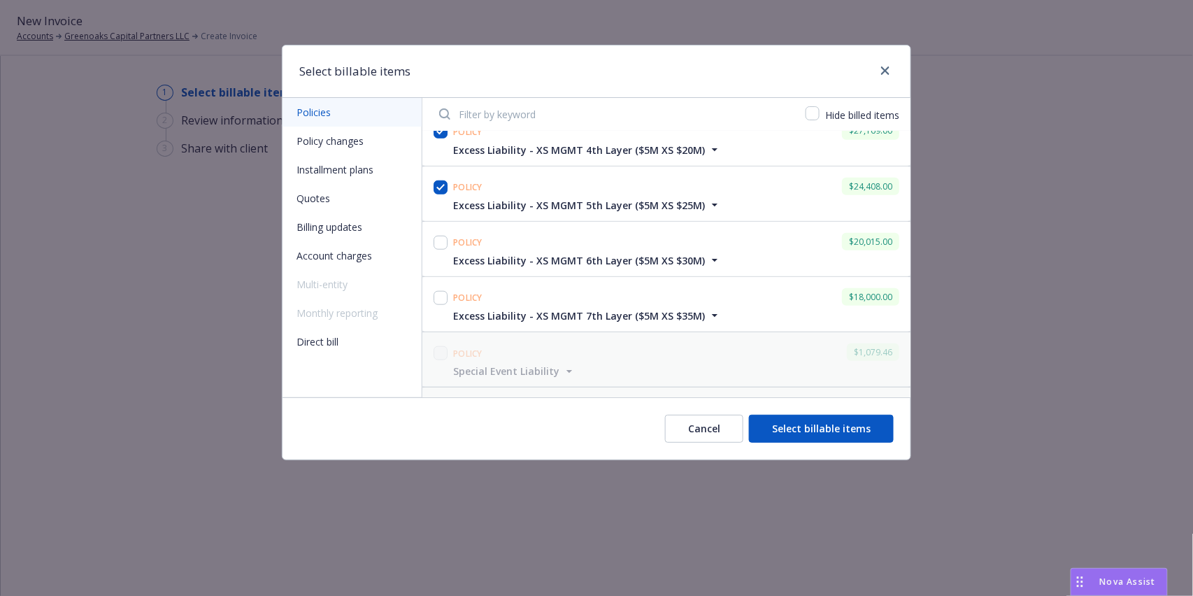
scroll to position [410, 0]
click at [438, 238] on input "checkbox" at bounding box center [441, 241] width 14 height 14
checkbox input "true"
click at [445, 293] on input "checkbox" at bounding box center [441, 296] width 14 height 14
checkbox input "true"
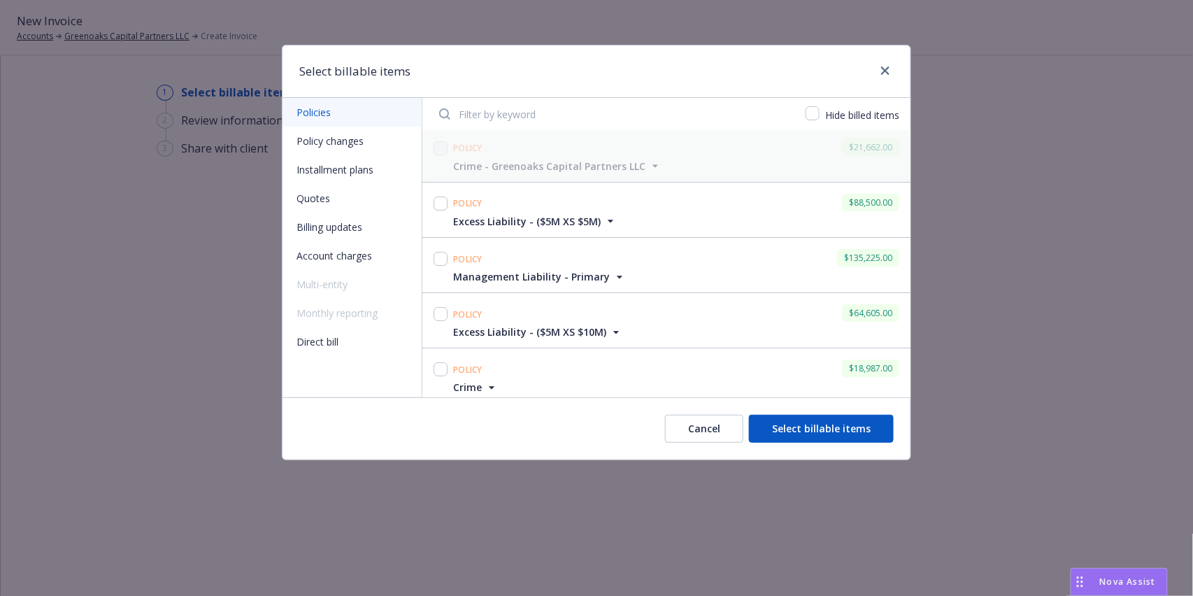
scroll to position [1703, 0]
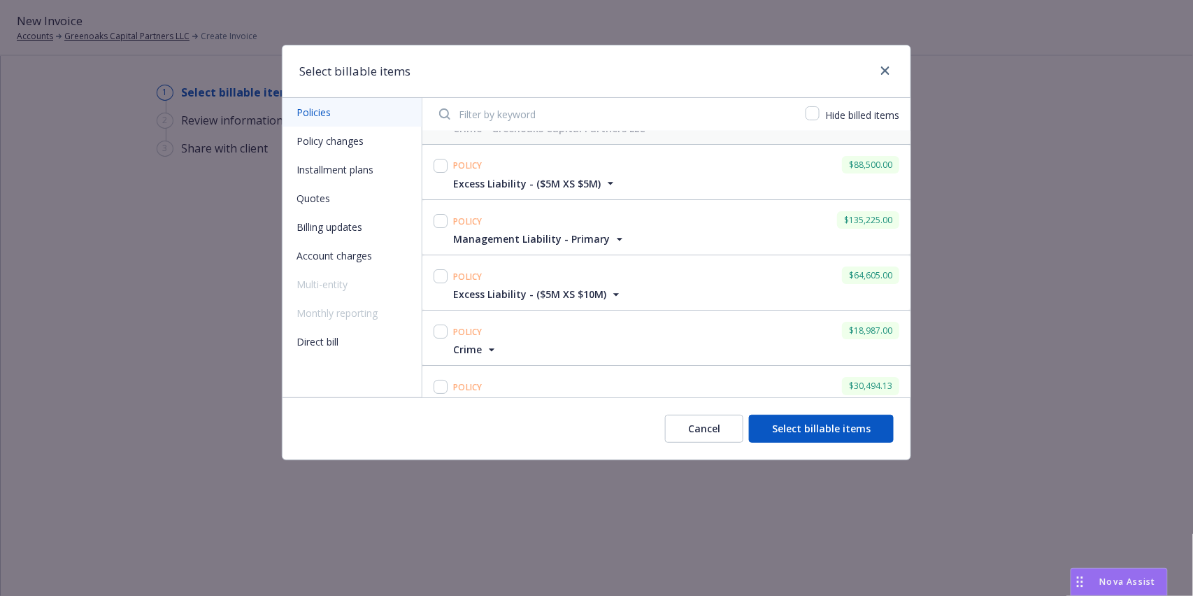
click at [603, 185] on icon "button" at bounding box center [610, 183] width 14 height 14
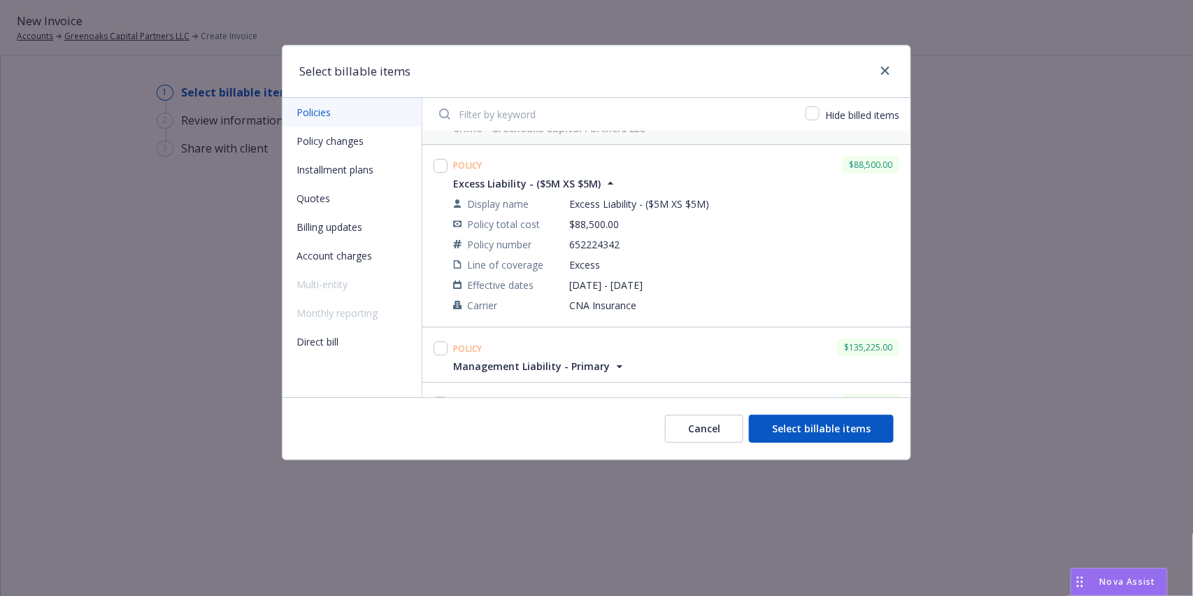
click at [603, 185] on icon "button" at bounding box center [610, 183] width 14 height 14
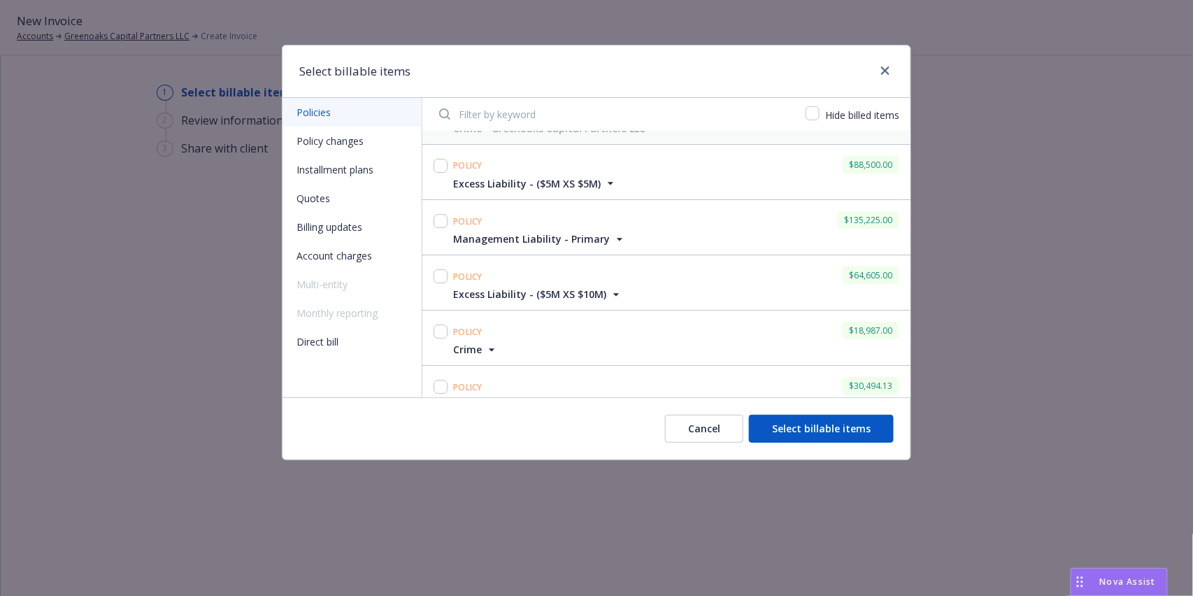
click at [819, 438] on button "Select billable items" at bounding box center [821, 429] width 145 height 28
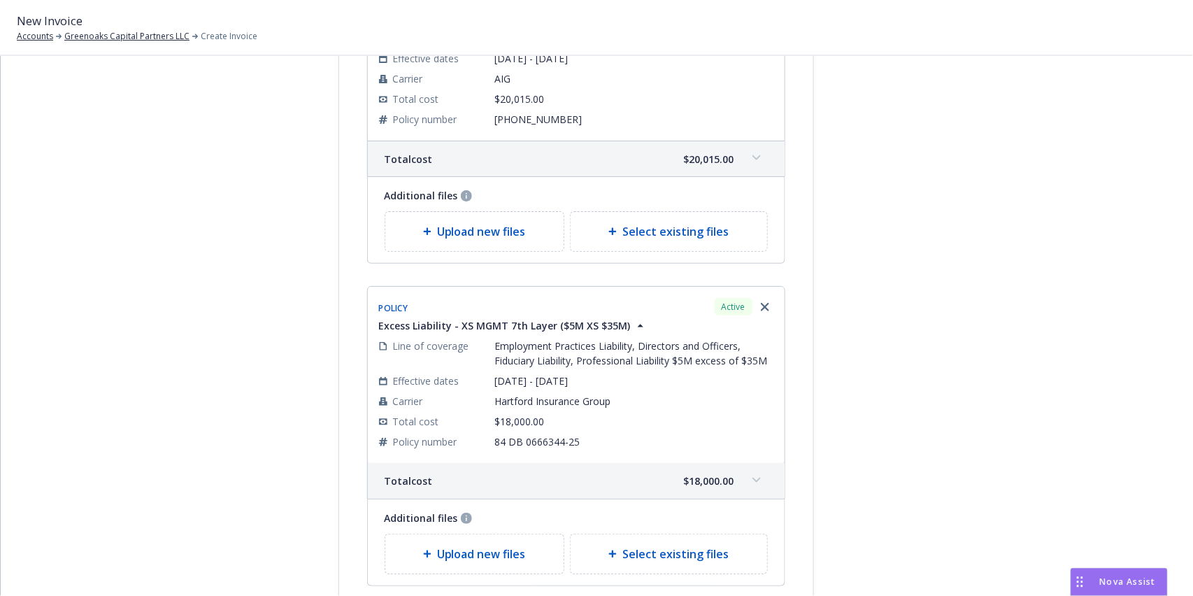
scroll to position [2598, 0]
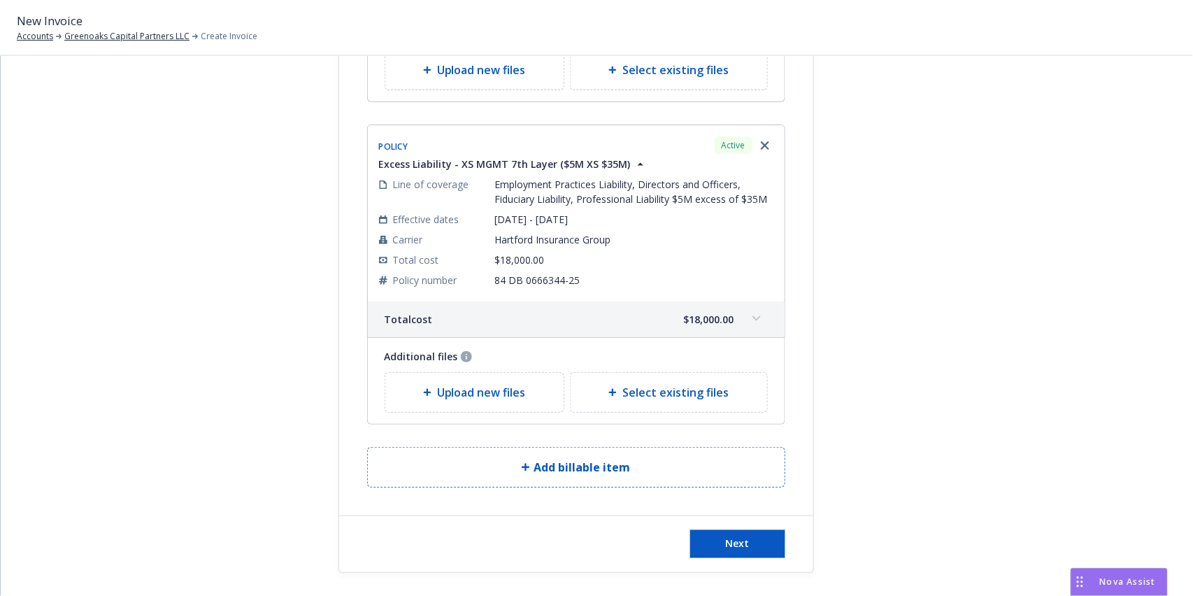
click at [648, 384] on span "Select existing files" at bounding box center [675, 392] width 106 height 17
select select "Invoice - Third Party"
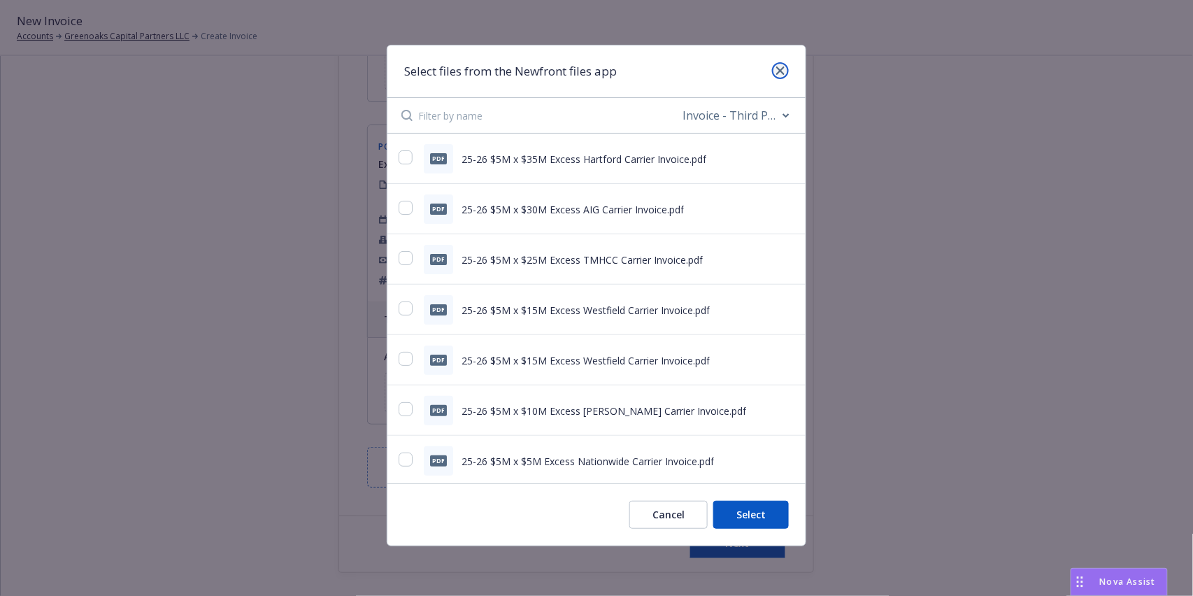
click at [783, 70] on icon "close" at bounding box center [780, 70] width 8 height 8
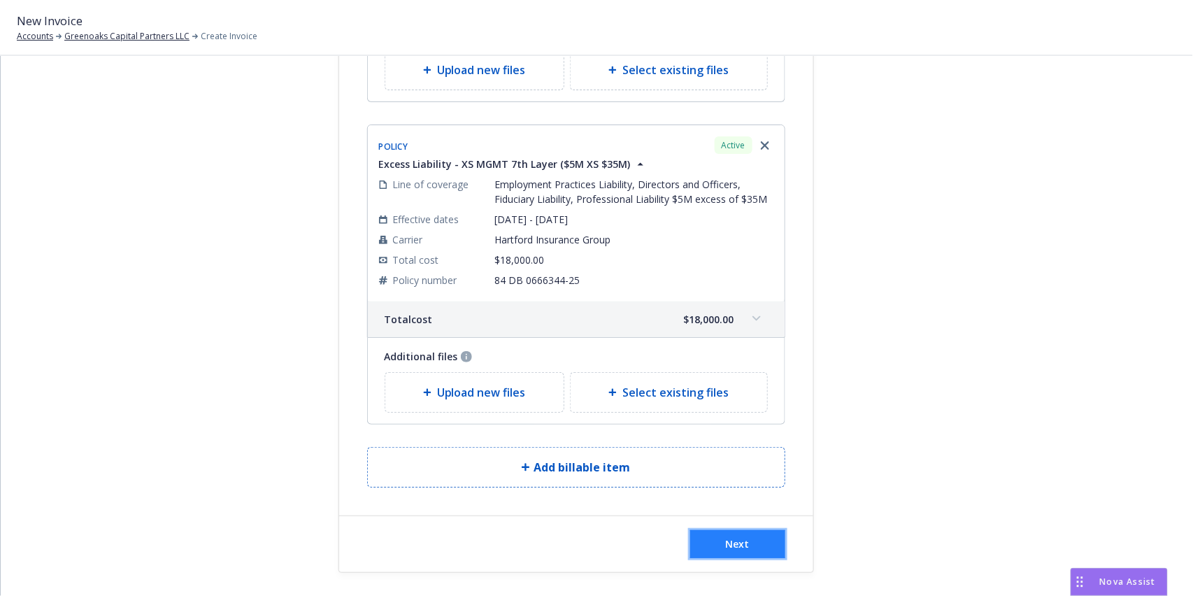
click at [746, 540] on button "Next" at bounding box center [737, 544] width 95 height 28
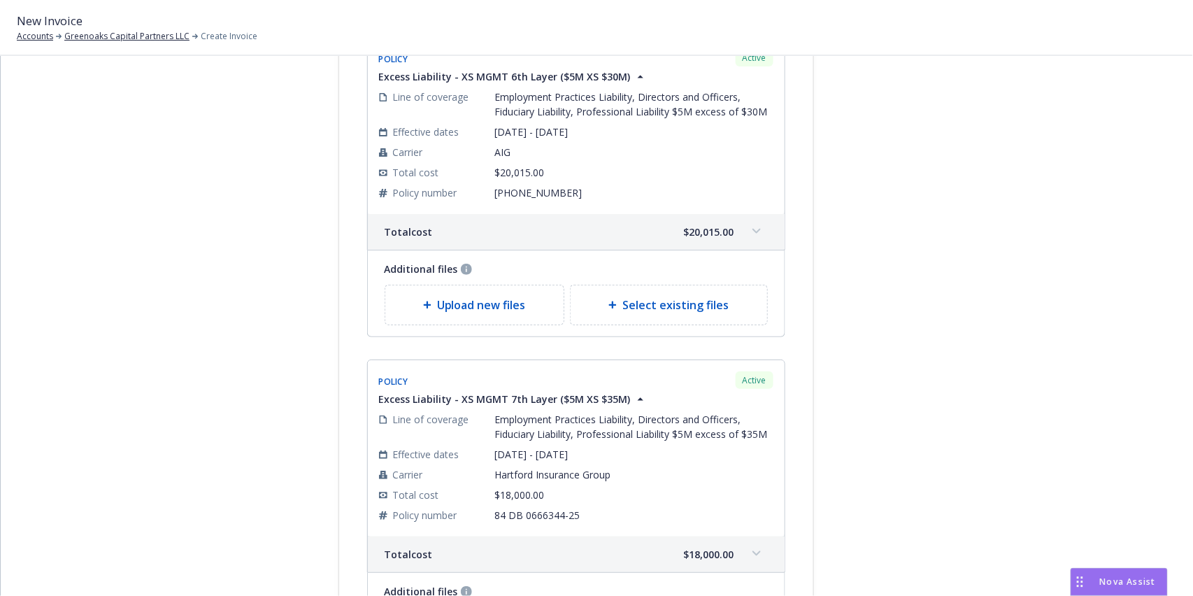
scroll to position [0, 0]
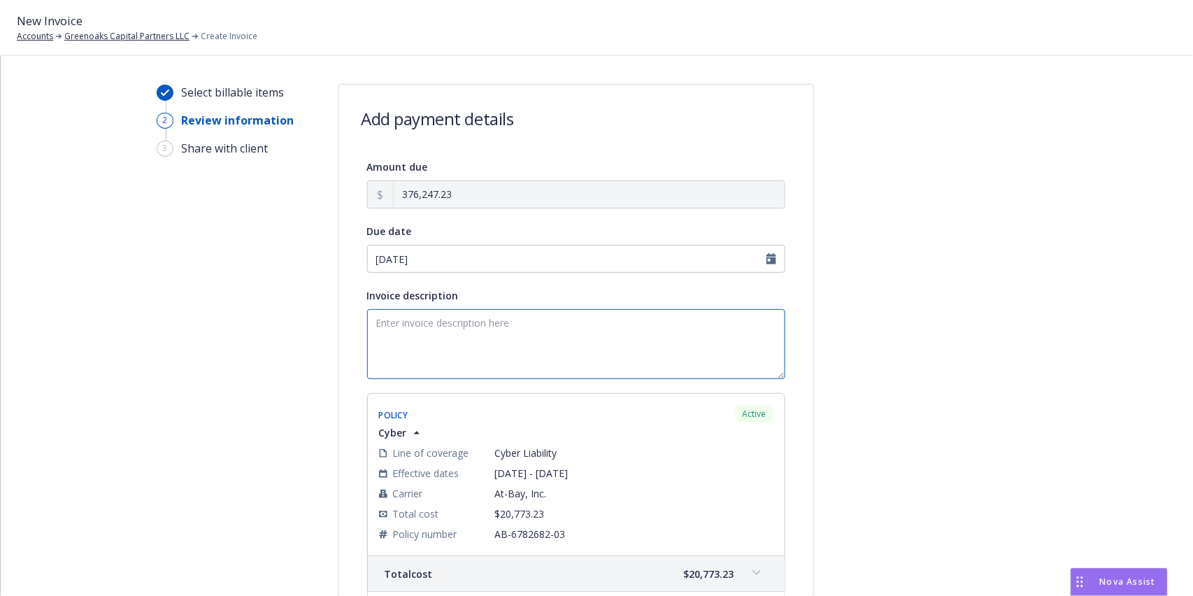
click at [426, 338] on textarea "Invoice description" at bounding box center [576, 344] width 418 height 70
drag, startPoint x: 494, startPoint y: 341, endPoint x: 397, endPoint y: 344, distance: 96.6
click at [397, 344] on textarea "2025 Cyber Renewal 2025 Management Liability Renewal 2025" at bounding box center [576, 344] width 418 height 70
click at [406, 359] on textarea "2025 Cyber Renewal 2025 Management Liability Renewal 2025" at bounding box center [576, 344] width 418 height 70
paste textarea "Management Liability"
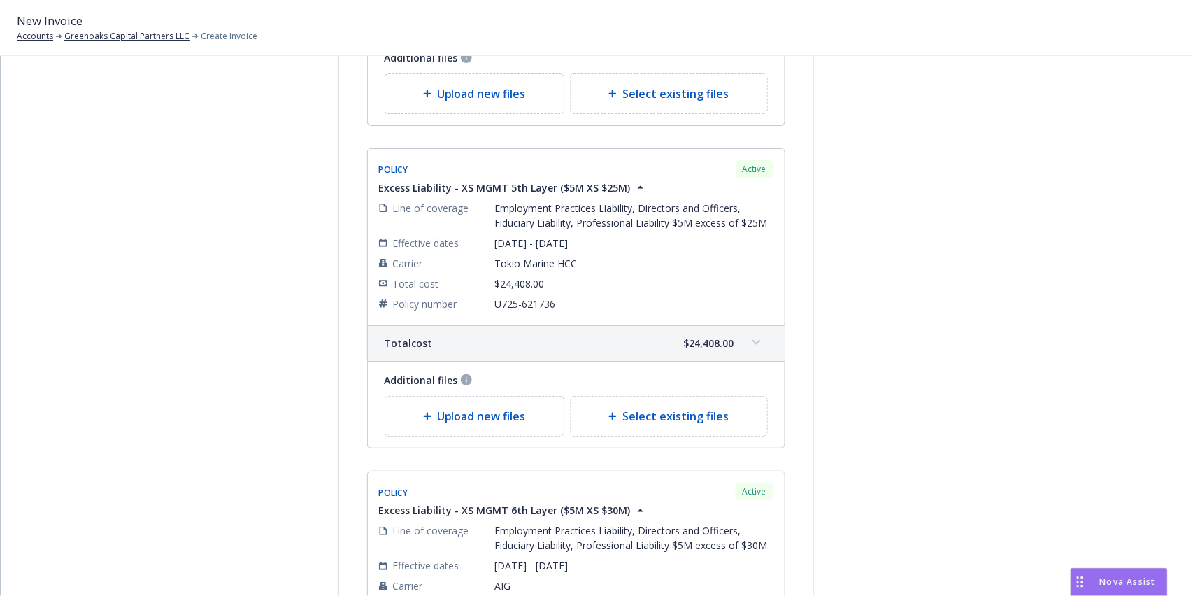
scroll to position [2770, 0]
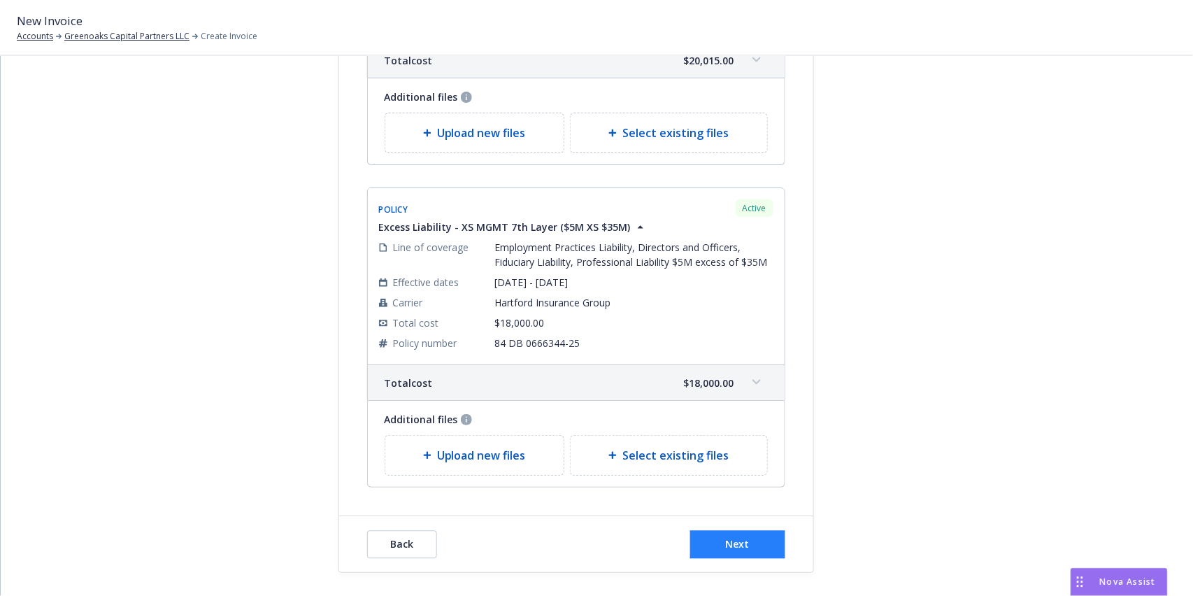
type textarea "2025 Cyber Renewal 2025 Management Liability Renewal 2025 Management Liability …"
click at [759, 534] on button "Next" at bounding box center [737, 544] width 95 height 28
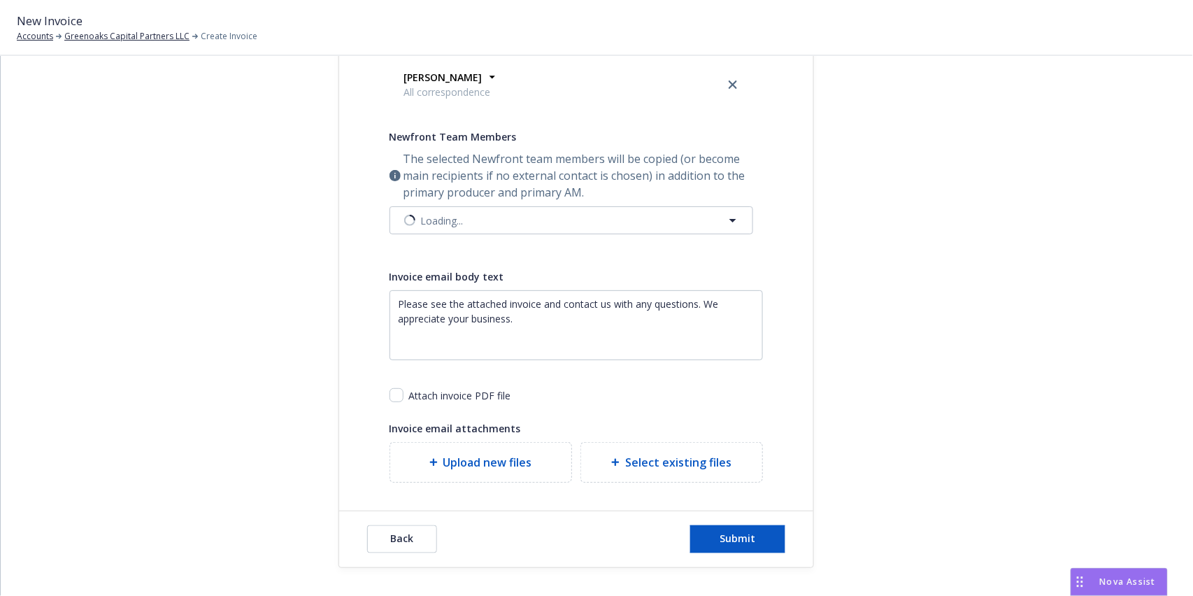
scroll to position [420, 0]
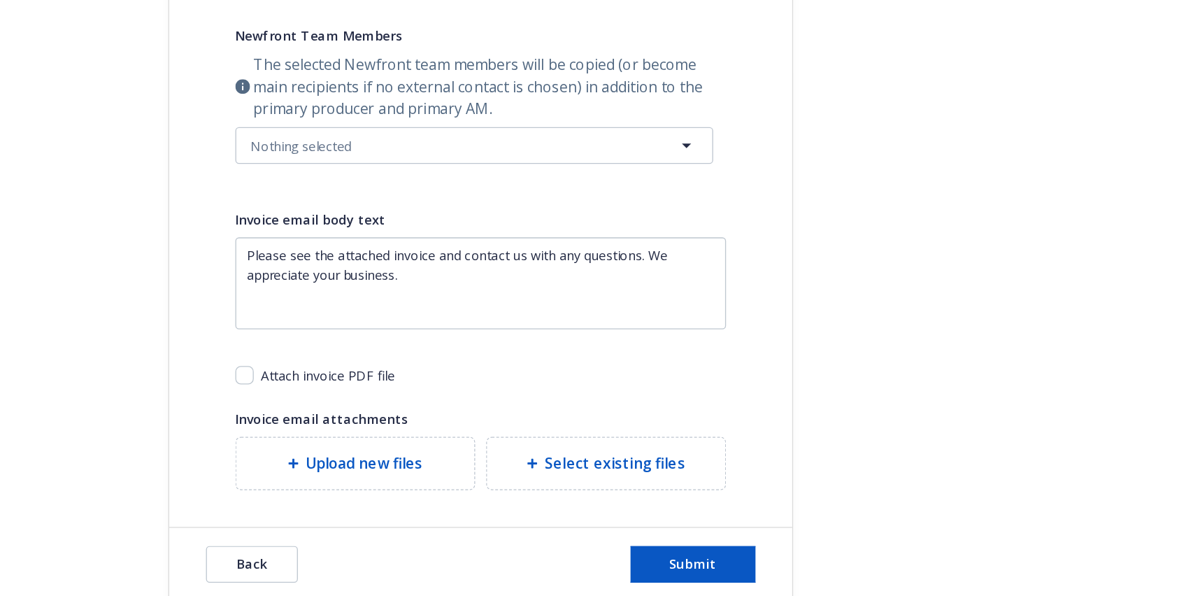
click at [1067, 373] on div "Select billable items Review information 3 Share with client Share with client …" at bounding box center [596, 116] width 1159 height 904
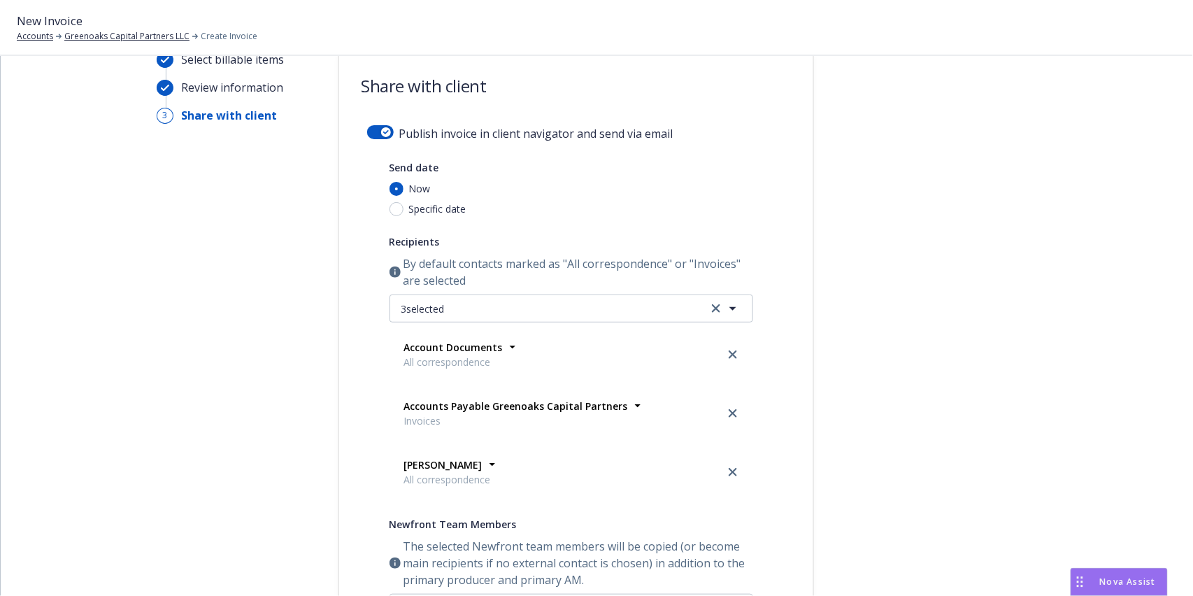
scroll to position [0, 0]
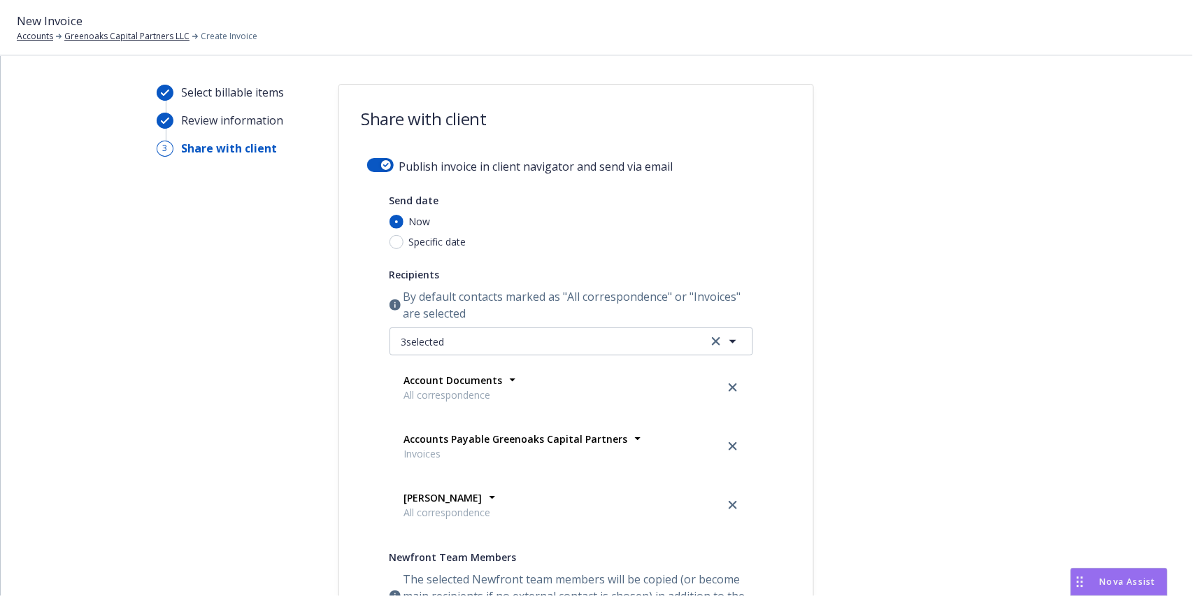
click at [382, 157] on form "Share with client Publish invoice in client navigator and send via email Send d…" at bounding box center [576, 536] width 474 height 903
click at [381, 168] on div "button" at bounding box center [386, 165] width 10 height 10
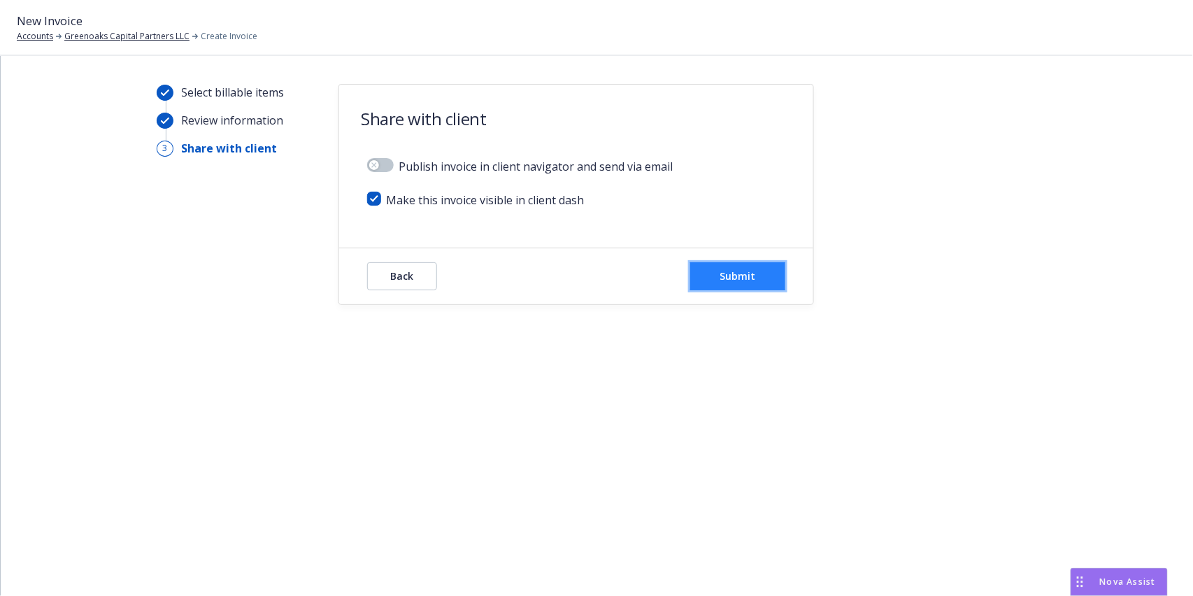
click at [745, 264] on button "Submit" at bounding box center [737, 276] width 95 height 28
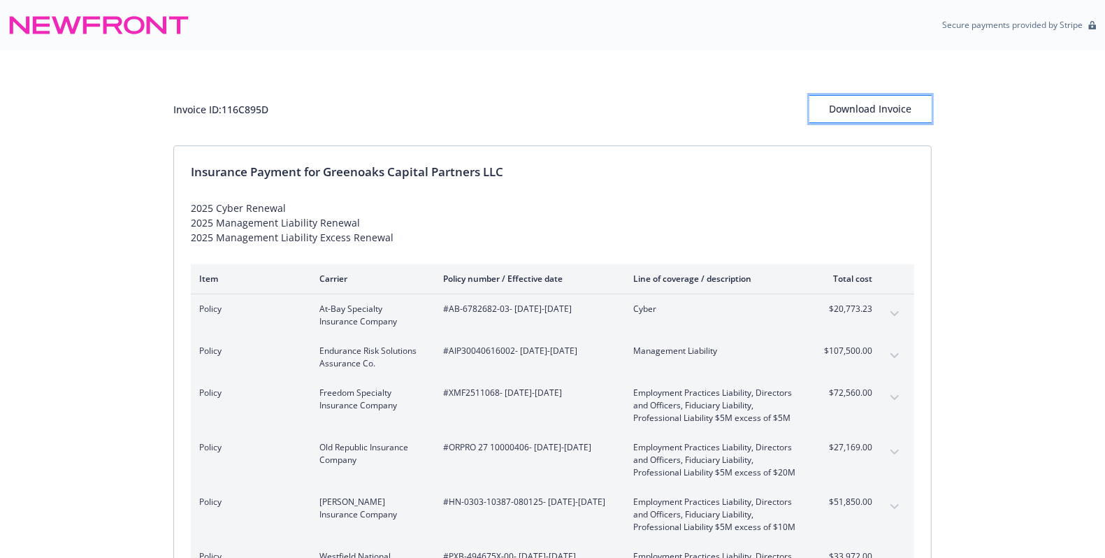
click at [883, 106] on div "Download Invoice" at bounding box center [871, 109] width 122 height 27
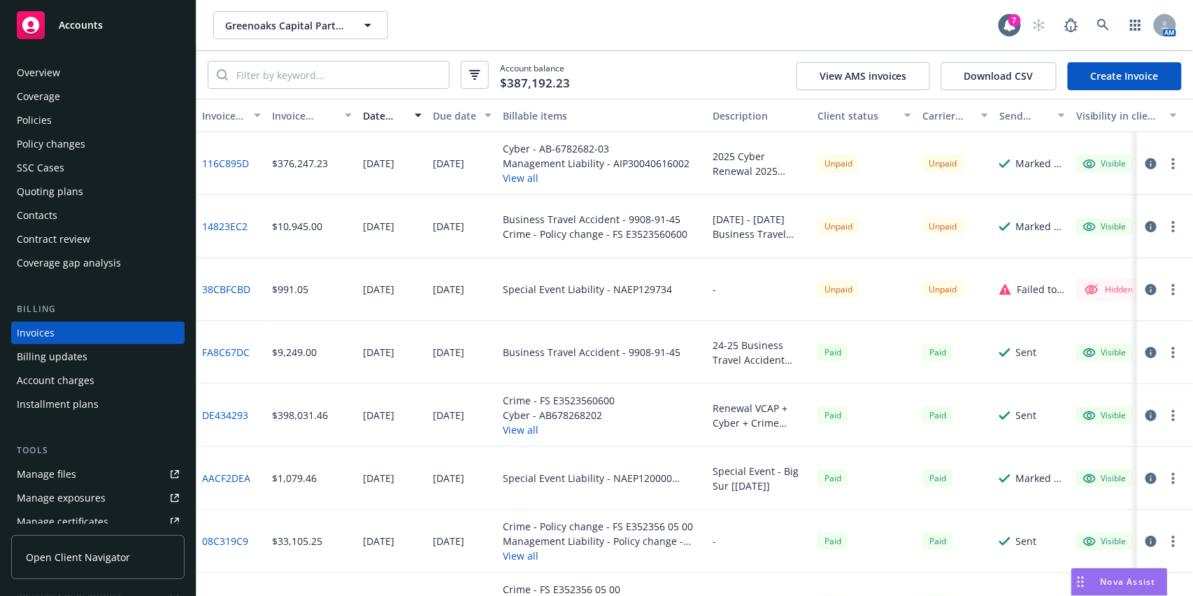
scroll to position [13, 0]
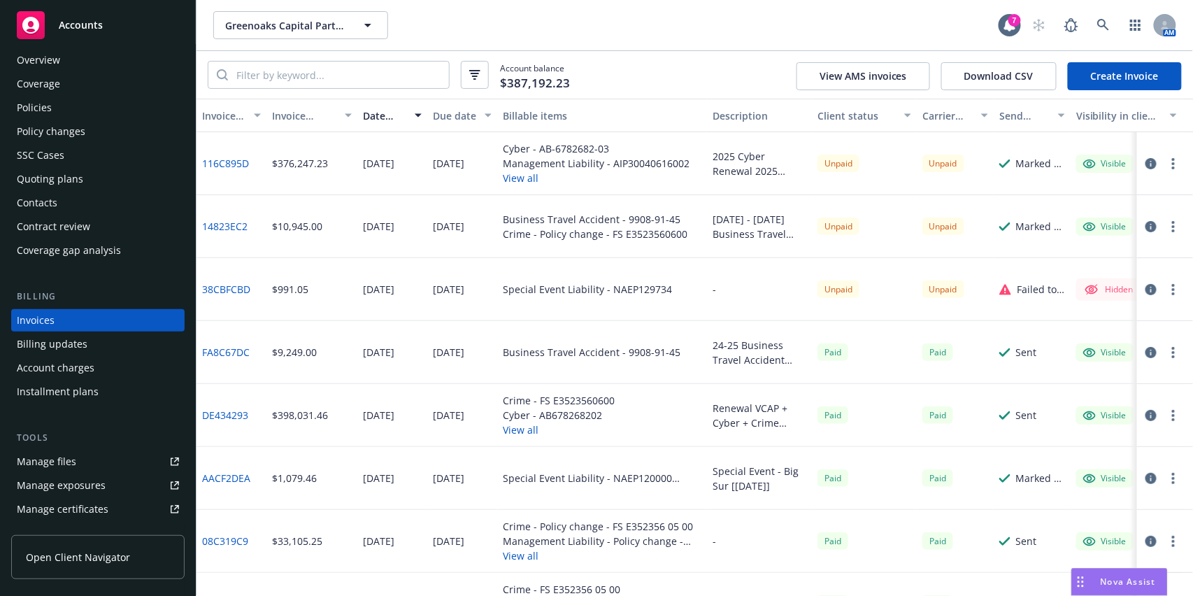
click at [131, 56] on div "Overview" at bounding box center [98, 60] width 162 height 22
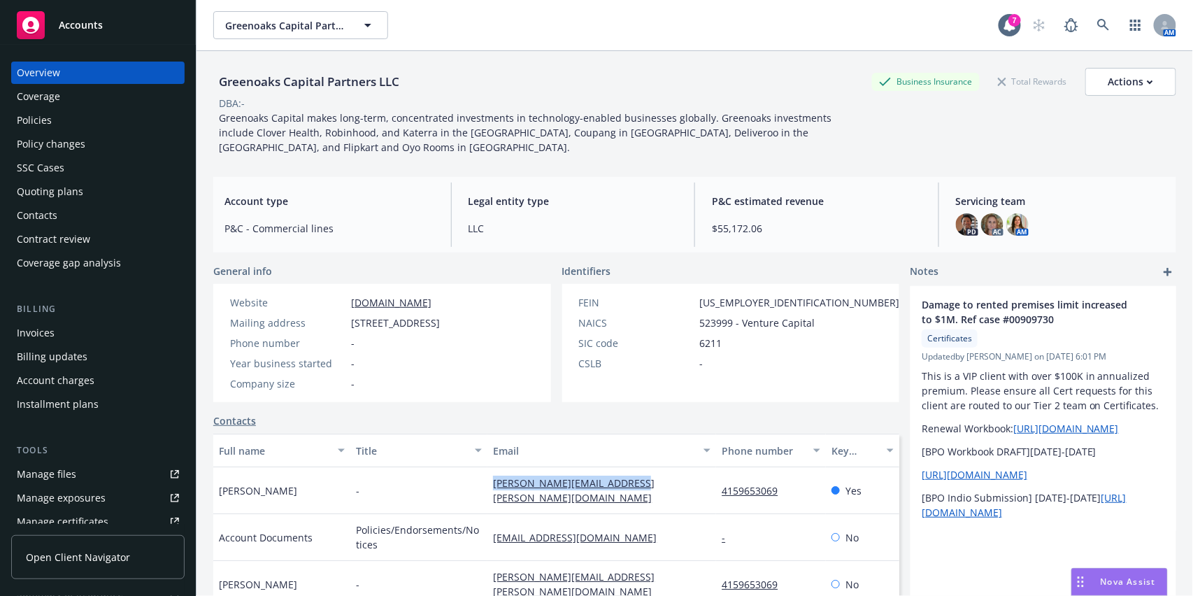
drag, startPoint x: 651, startPoint y: 504, endPoint x: 477, endPoint y: 499, distance: 174.2
click at [487, 499] on div "lawrence.tang@greenoaks.com" at bounding box center [601, 490] width 229 height 47
copy link "lawrence.tang@greenoaks.com"
drag, startPoint x: 586, startPoint y: 543, endPoint x: 482, endPoint y: 551, distance: 104.5
click at [487, 551] on div "aa@greenoaks.com" at bounding box center [601, 537] width 229 height 47
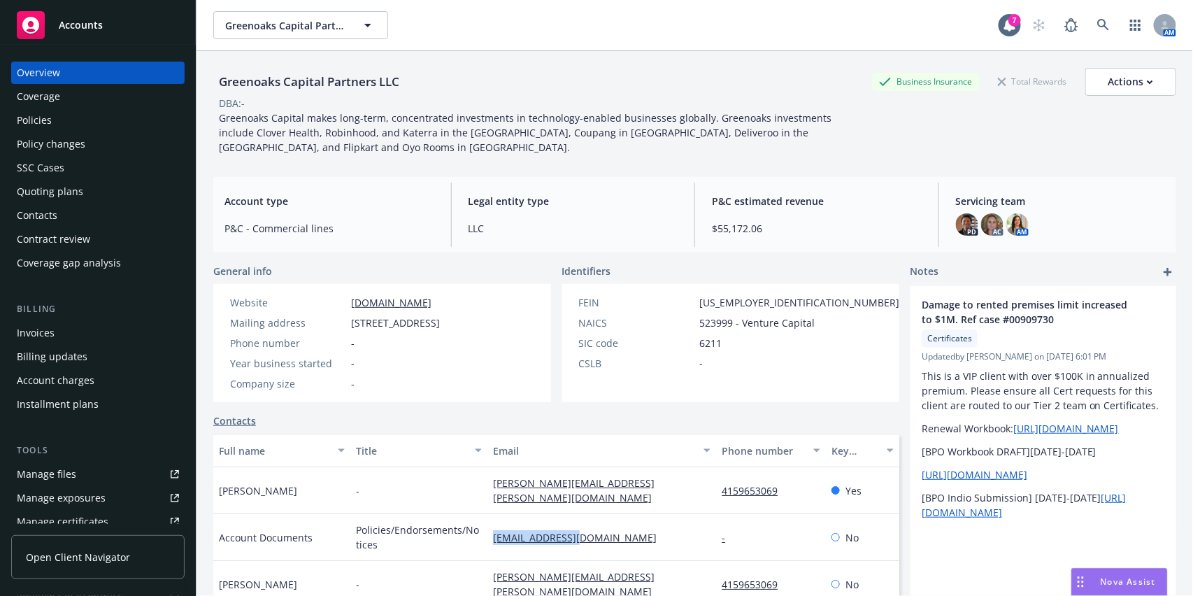
copy link "aa@greenoaks.com"
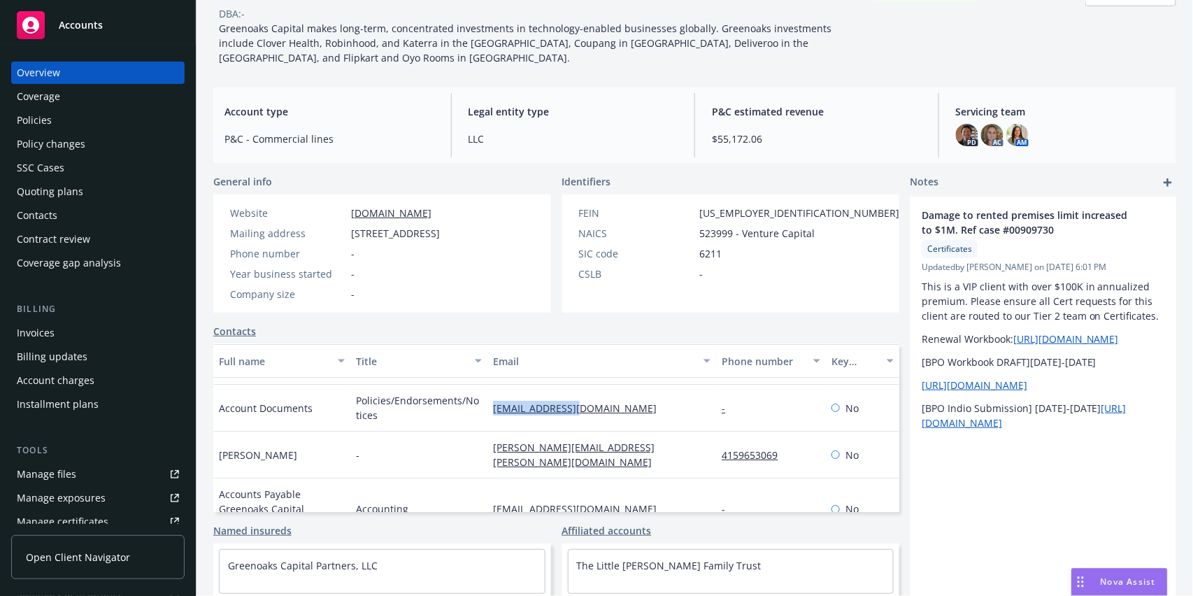
scroll to position [41, 0]
drag, startPoint x: 594, startPoint y: 504, endPoint x: 473, endPoint y: 501, distance: 120.3
click at [473, 501] on div "Accounts Payable Greenoaks Capital Partners Accounting ap@greenoaks.com - No" at bounding box center [556, 509] width 686 height 62
copy div "ap@greenoaks.com"
click at [415, 120] on div "Account type P&C - Commercial lines" at bounding box center [329, 125] width 232 height 64
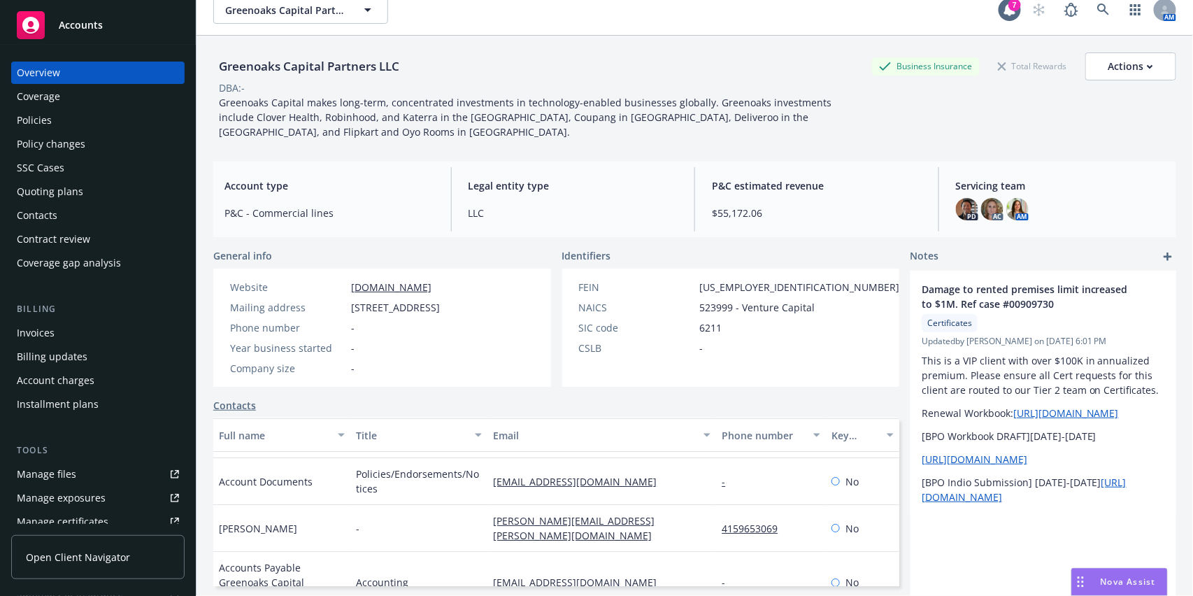
scroll to position [0, 0]
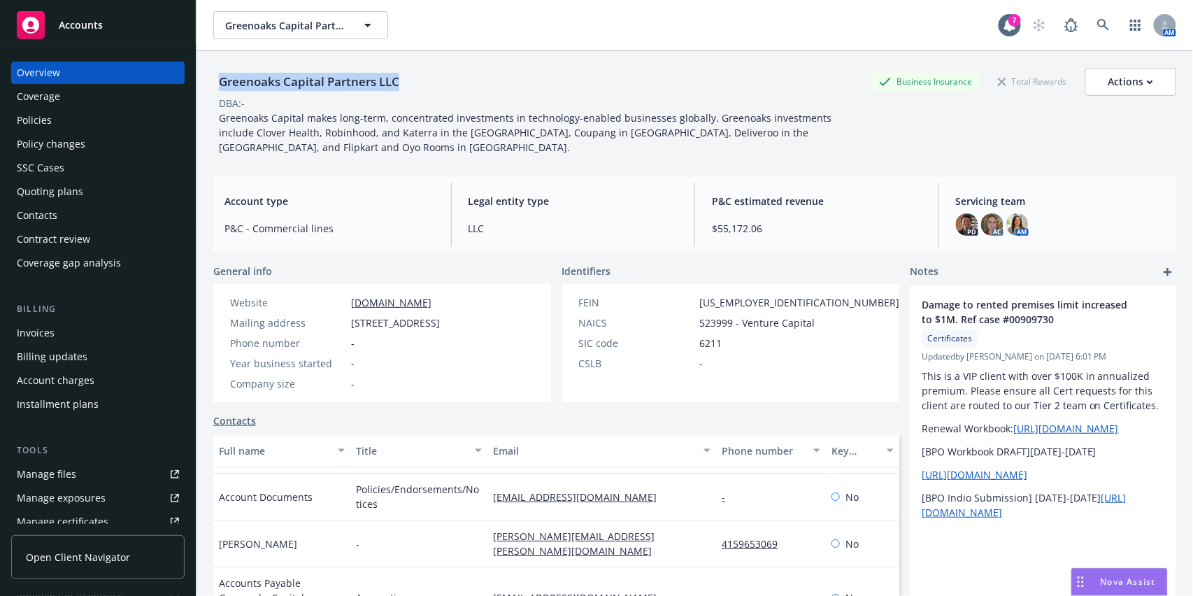
drag, startPoint x: 415, startPoint y: 81, endPoint x: 217, endPoint y: 82, distance: 197.9
click at [217, 82] on div "Greenoaks Capital Partners LLC Business Insurance Total Rewards Actions" at bounding box center [694, 82] width 963 height 28
copy div "Greenoaks Capital Partners LLC"
click at [120, 126] on div "Policies" at bounding box center [98, 120] width 162 height 22
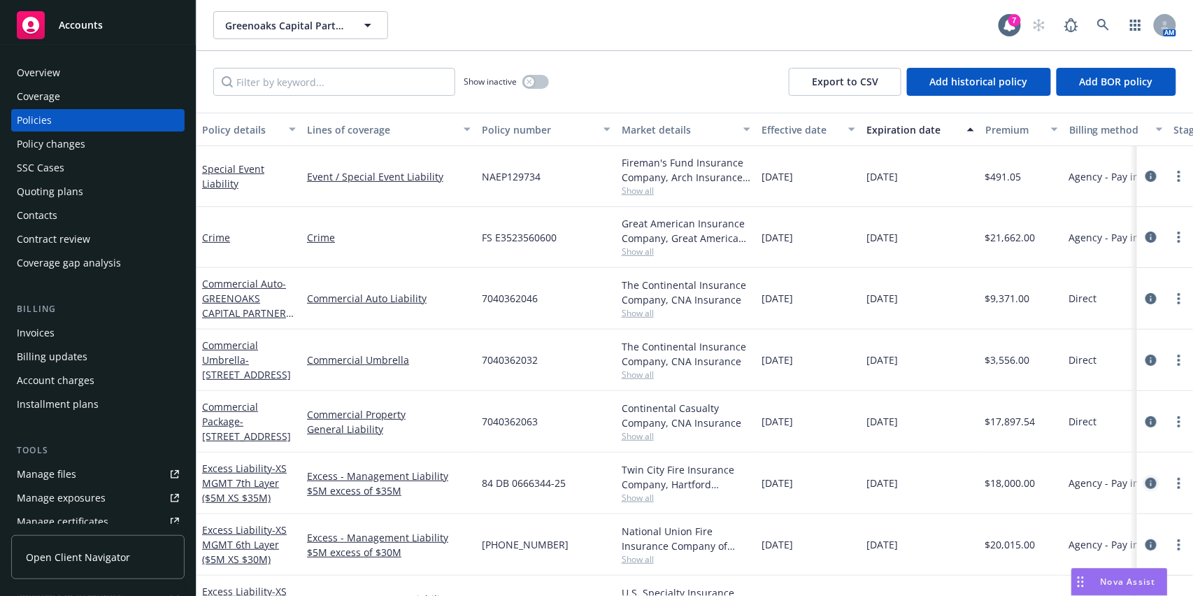
click at [1145, 484] on icon "circleInformation" at bounding box center [1150, 483] width 11 height 11
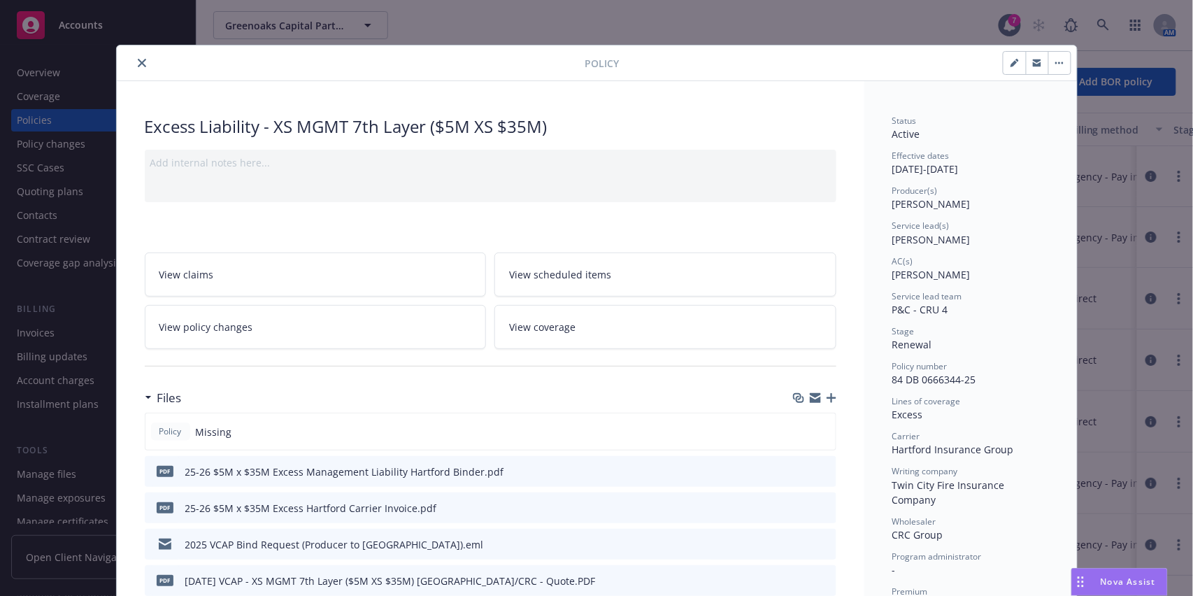
click at [794, 468] on icon "download file" at bounding box center [799, 470] width 11 height 11
click at [794, 509] on icon "download file" at bounding box center [799, 506] width 11 height 11
click at [138, 66] on icon "close" at bounding box center [142, 63] width 8 height 8
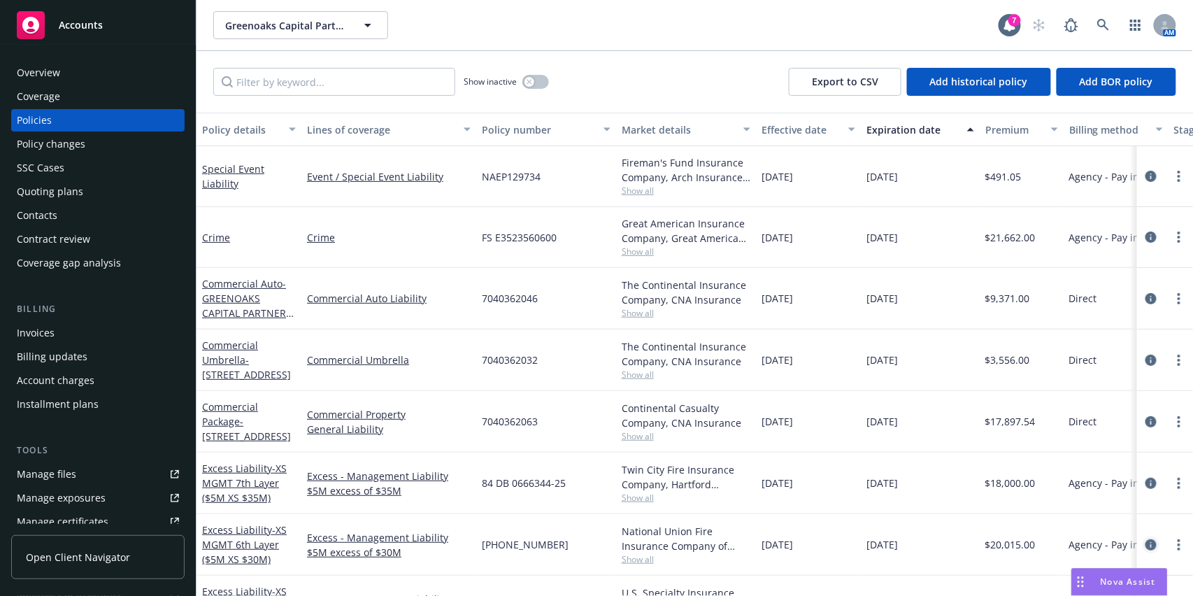
click at [1145, 543] on icon "circleInformation" at bounding box center [1150, 544] width 11 height 11
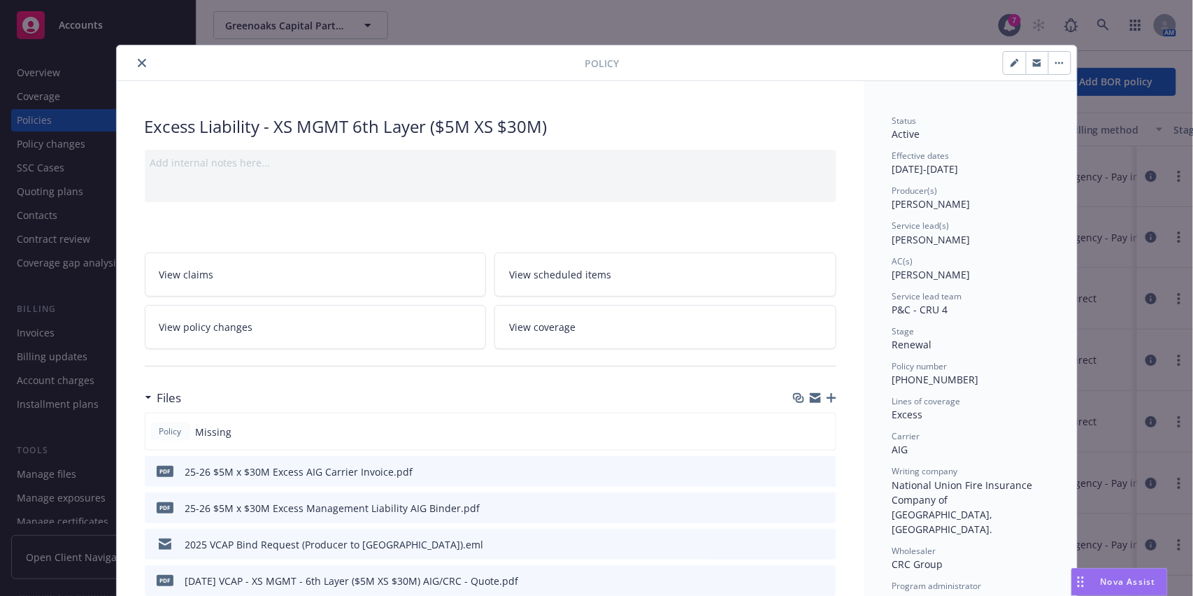
click at [794, 504] on icon "download file" at bounding box center [799, 506] width 11 height 11
click at [794, 468] on icon "download file" at bounding box center [799, 470] width 11 height 11
click at [138, 59] on icon "close" at bounding box center [142, 63] width 8 height 8
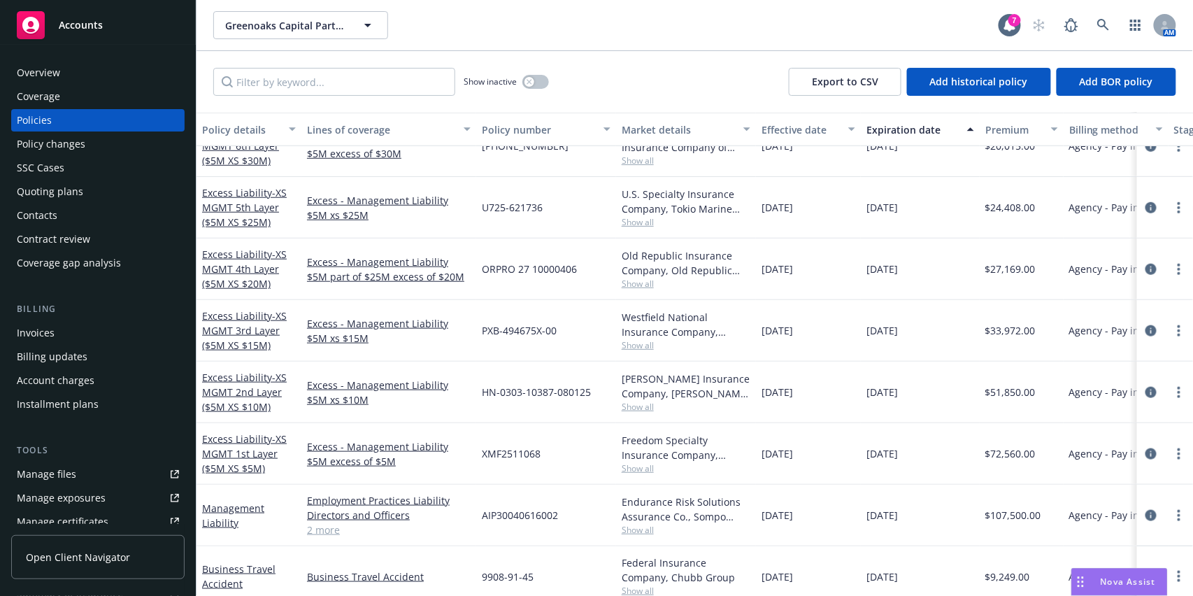
scroll to position [373, 0]
click at [1145, 203] on icon "circleInformation" at bounding box center [1150, 206] width 11 height 11
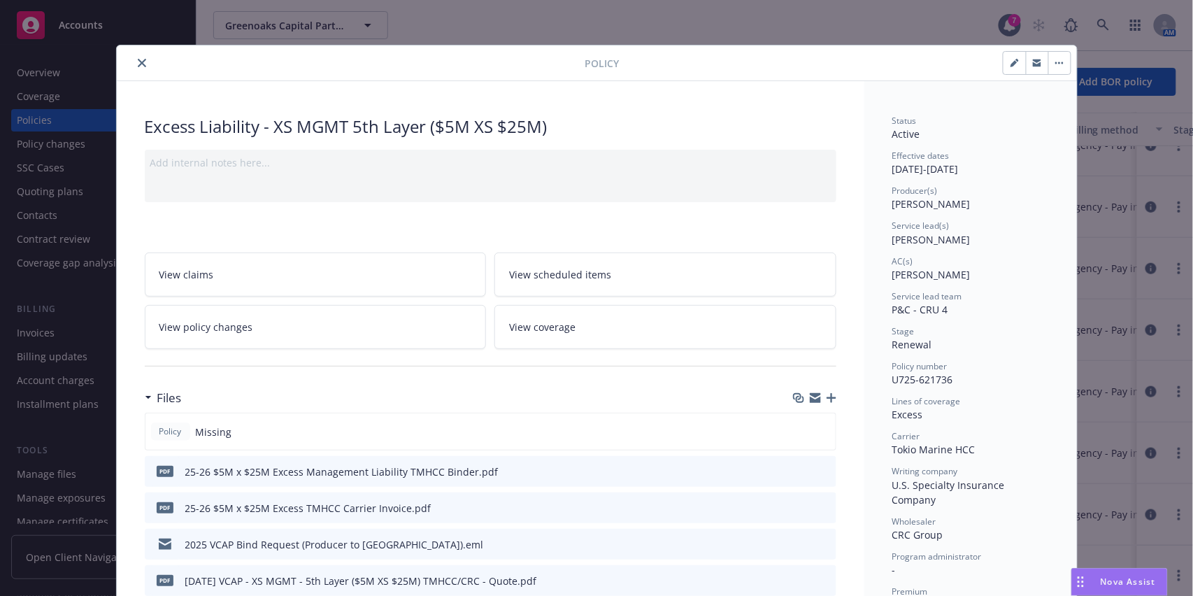
click at [795, 501] on icon "download file" at bounding box center [799, 505] width 9 height 8
click at [794, 465] on icon "download file" at bounding box center [799, 470] width 11 height 11
click at [134, 58] on button "close" at bounding box center [142, 63] width 17 height 17
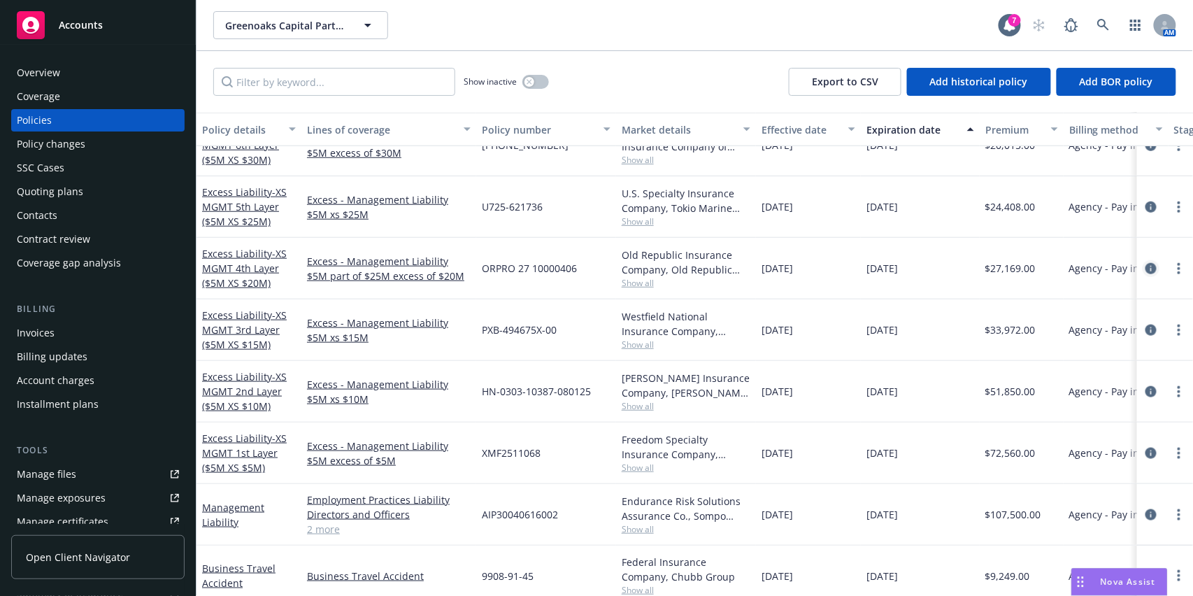
click at [1143, 262] on link "circleInformation" at bounding box center [1151, 268] width 17 height 17
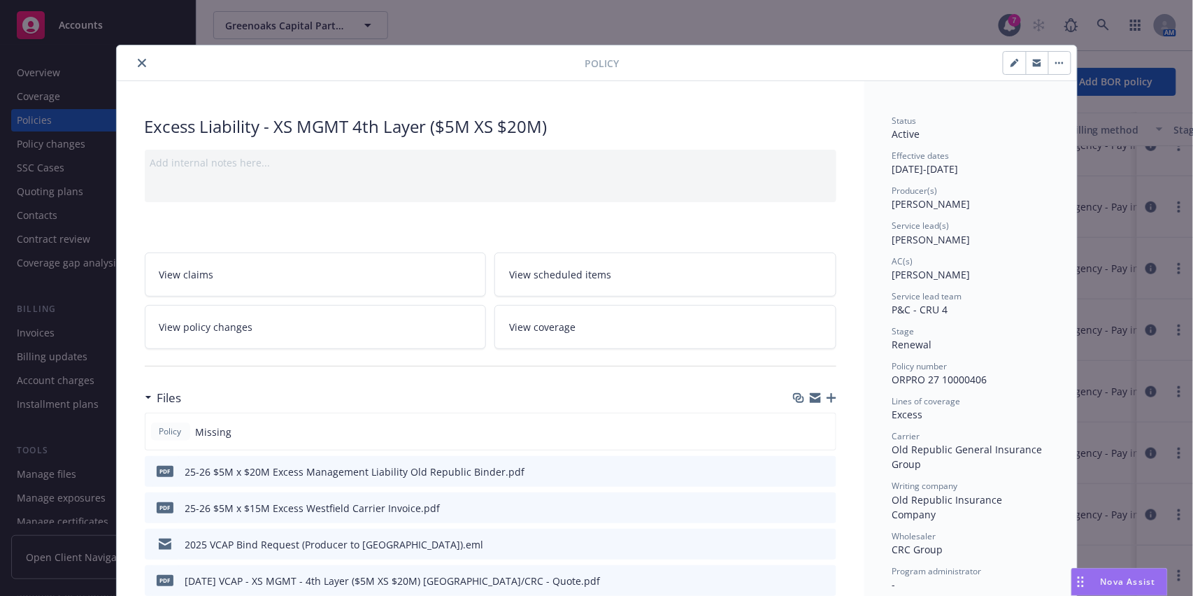
click at [795, 466] on icon "download file" at bounding box center [799, 470] width 11 height 11
click at [794, 506] on icon "download file" at bounding box center [799, 506] width 11 height 11
click at [138, 60] on icon "close" at bounding box center [142, 63] width 8 height 8
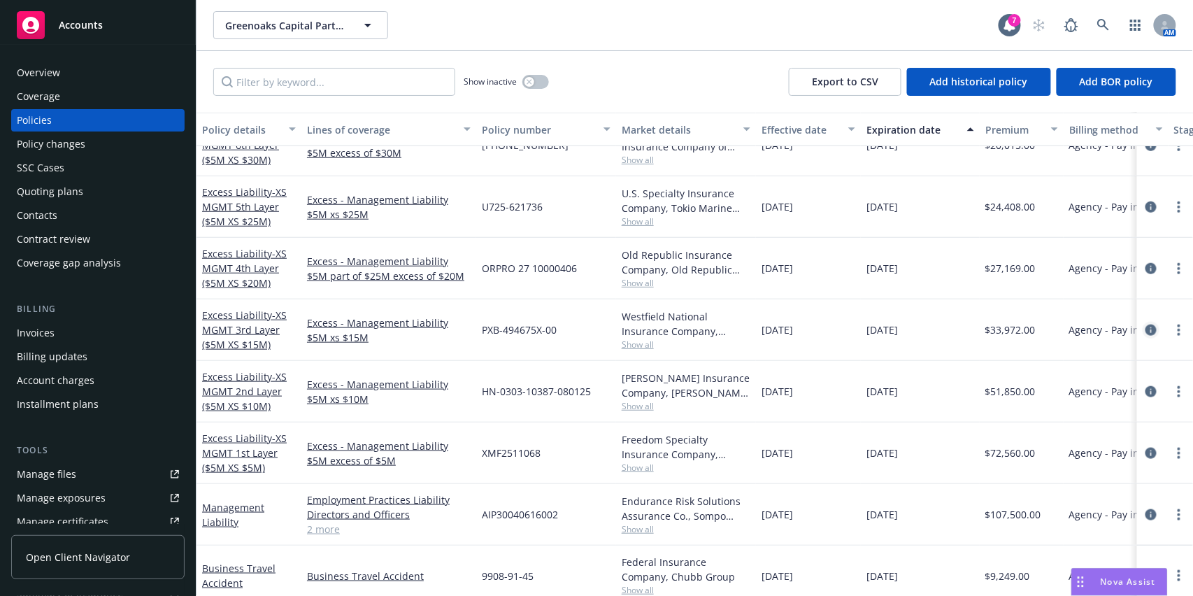
click at [1145, 327] on icon "circleInformation" at bounding box center [1150, 329] width 11 height 11
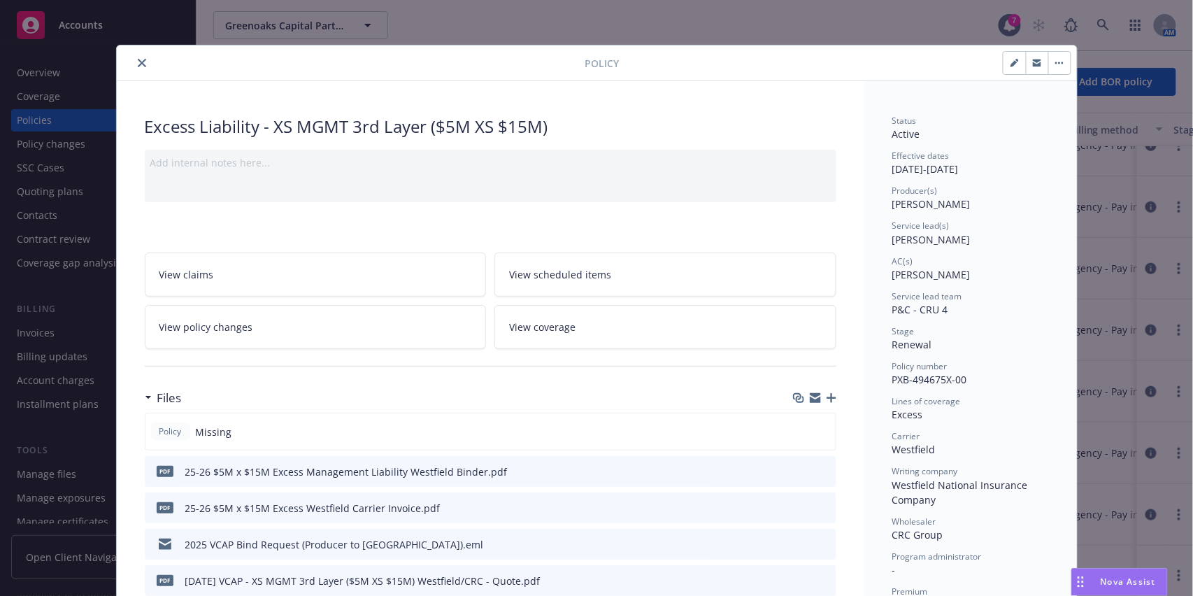
click at [786, 506] on div "pdf 25-26 $5M x $15M Excess Westfield Carrier Invoice.pdf" at bounding box center [491, 507] width 692 height 31
click at [795, 506] on icon "download file" at bounding box center [799, 505] width 9 height 8
click at [794, 468] on icon "download file" at bounding box center [799, 470] width 11 height 11
click at [134, 62] on button "close" at bounding box center [142, 63] width 17 height 17
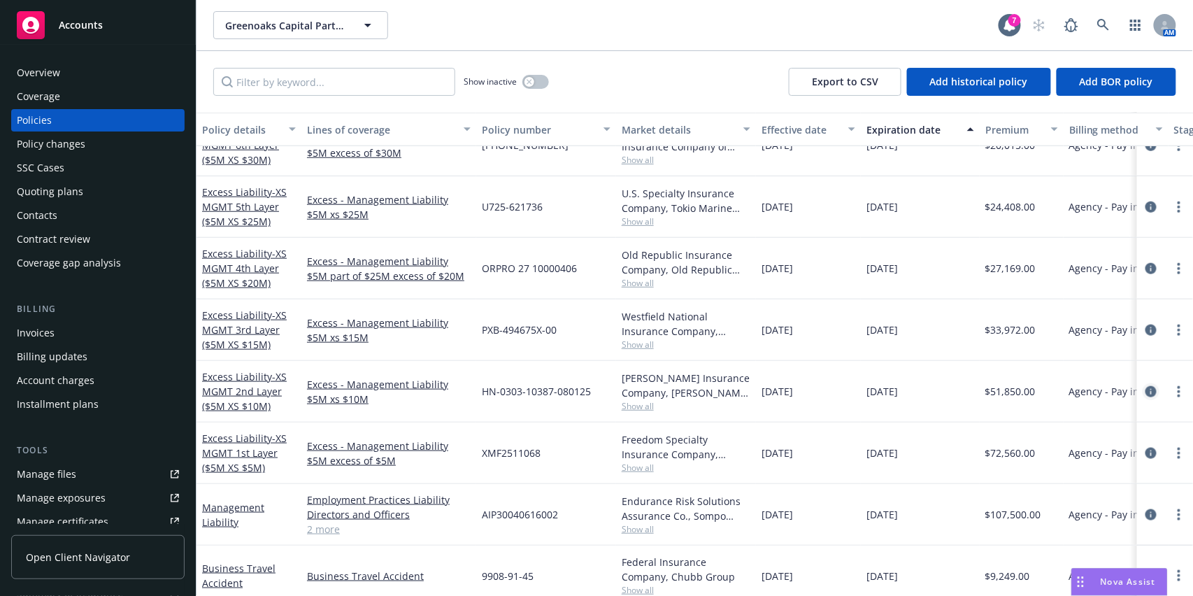
click at [1145, 389] on icon "circleInformation" at bounding box center [1150, 391] width 11 height 11
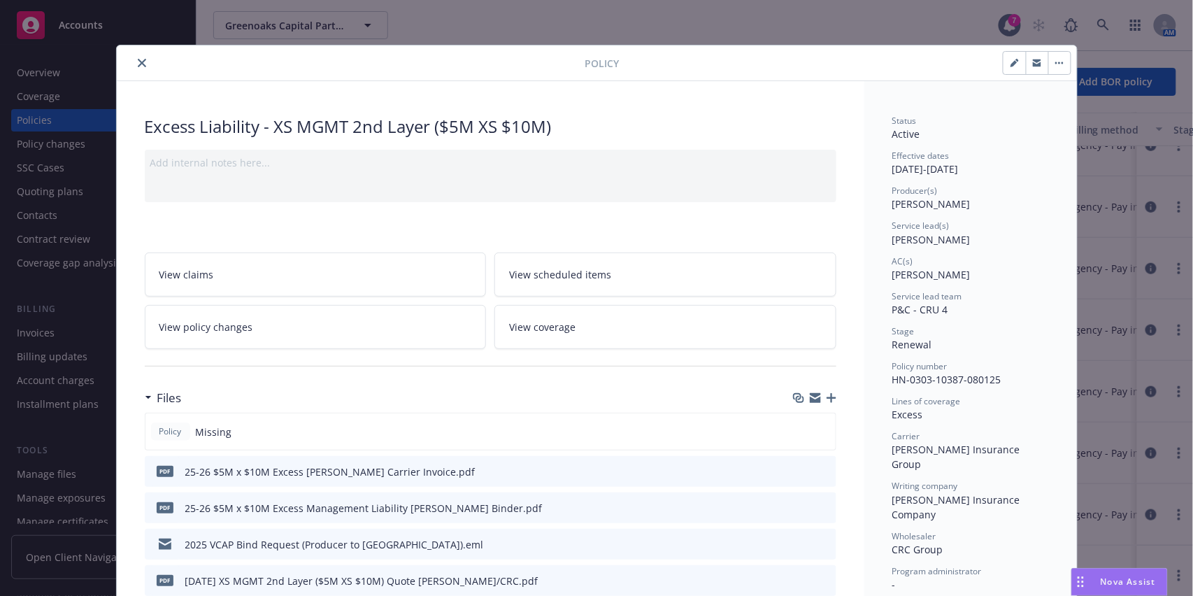
click at [794, 468] on icon "download file" at bounding box center [799, 470] width 11 height 11
click at [796, 503] on icon "download file" at bounding box center [799, 506] width 11 height 11
click at [138, 62] on icon "close" at bounding box center [142, 63] width 8 height 8
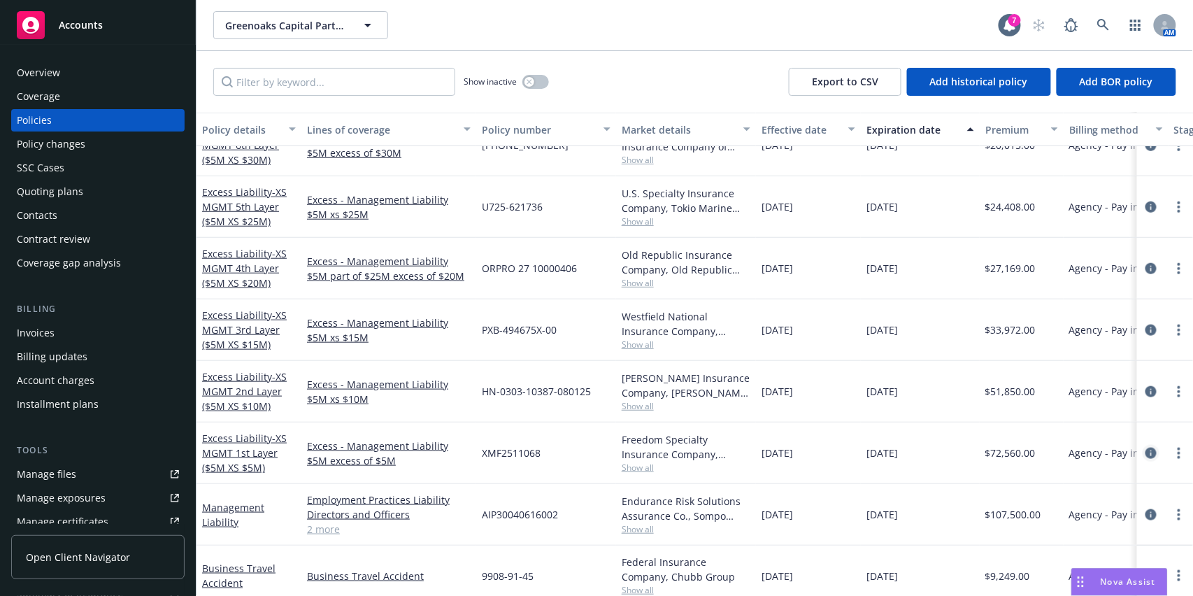
click at [1145, 448] on icon "circleInformation" at bounding box center [1150, 452] width 11 height 11
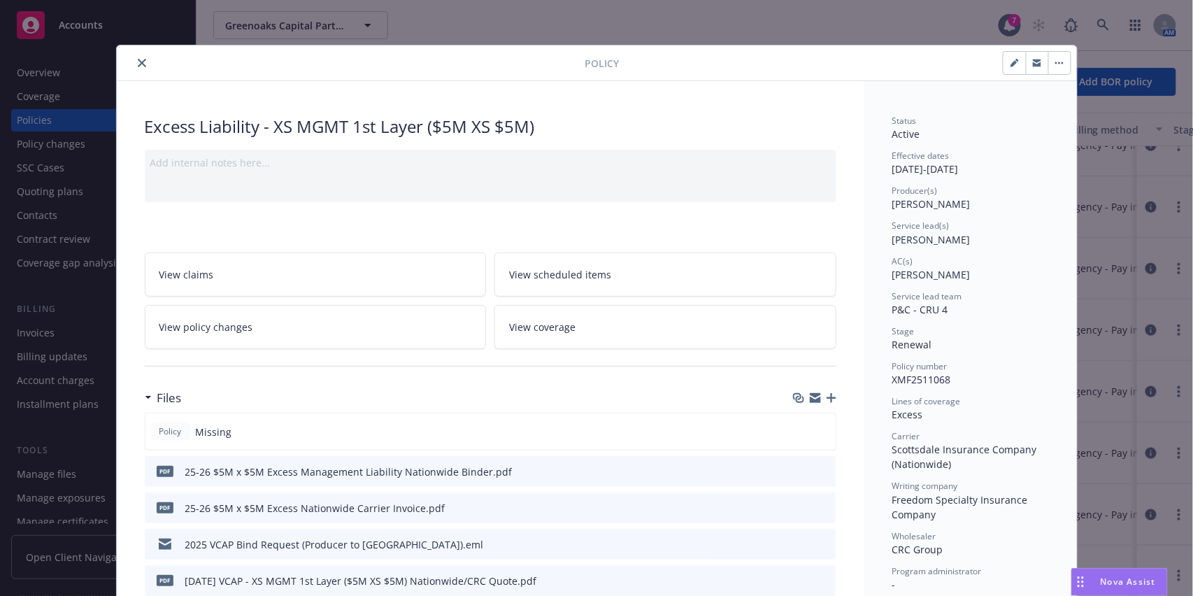
click at [794, 469] on icon "download file" at bounding box center [799, 470] width 11 height 11
click at [799, 506] on button "download file" at bounding box center [800, 507] width 14 height 14
click at [138, 59] on icon "close" at bounding box center [142, 63] width 8 height 8
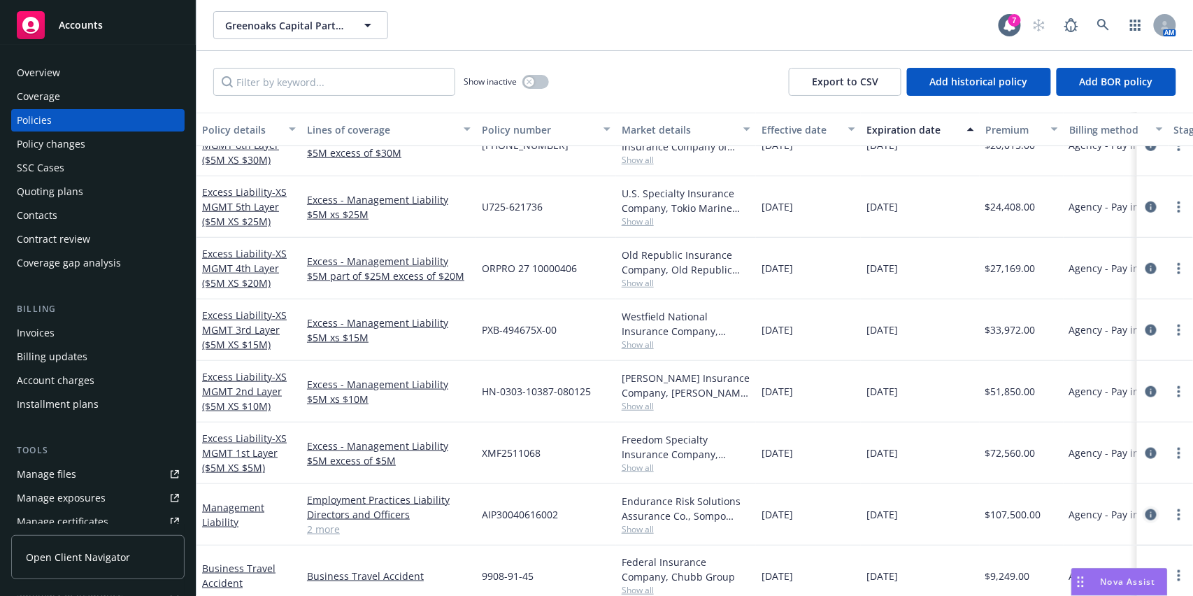
click at [1145, 512] on icon "circleInformation" at bounding box center [1150, 514] width 11 height 11
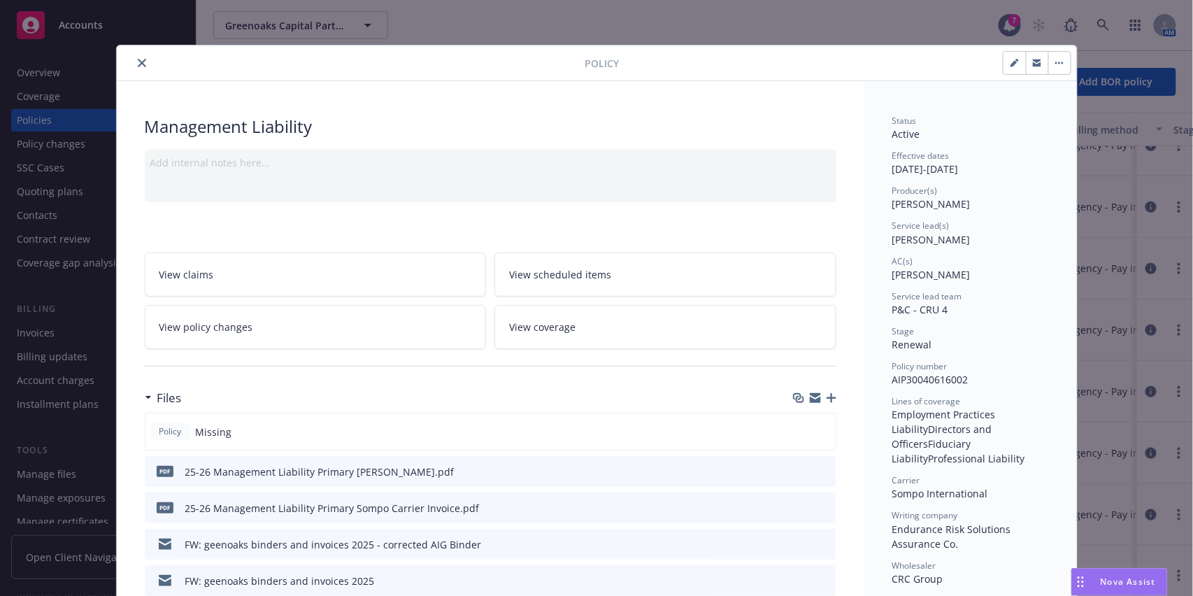
click at [794, 468] on icon "download file" at bounding box center [799, 470] width 11 height 11
click at [795, 506] on icon "download file" at bounding box center [799, 505] width 9 height 8
click at [138, 59] on icon "close" at bounding box center [142, 63] width 8 height 8
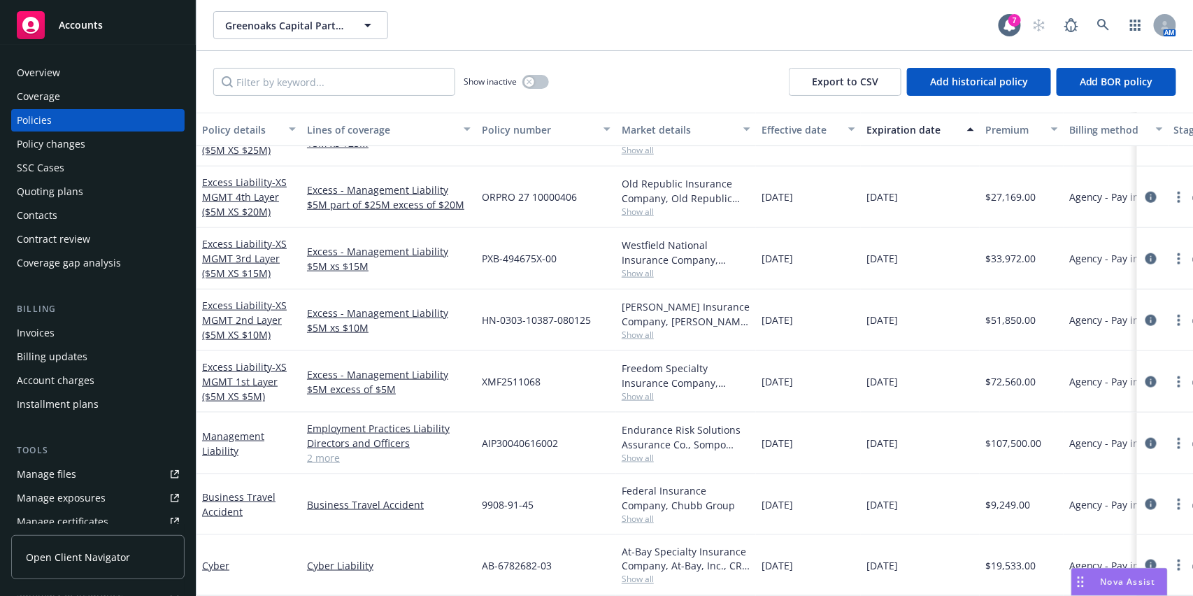
scroll to position [446, 0]
click at [1145, 559] on icon "circleInformation" at bounding box center [1150, 564] width 11 height 11
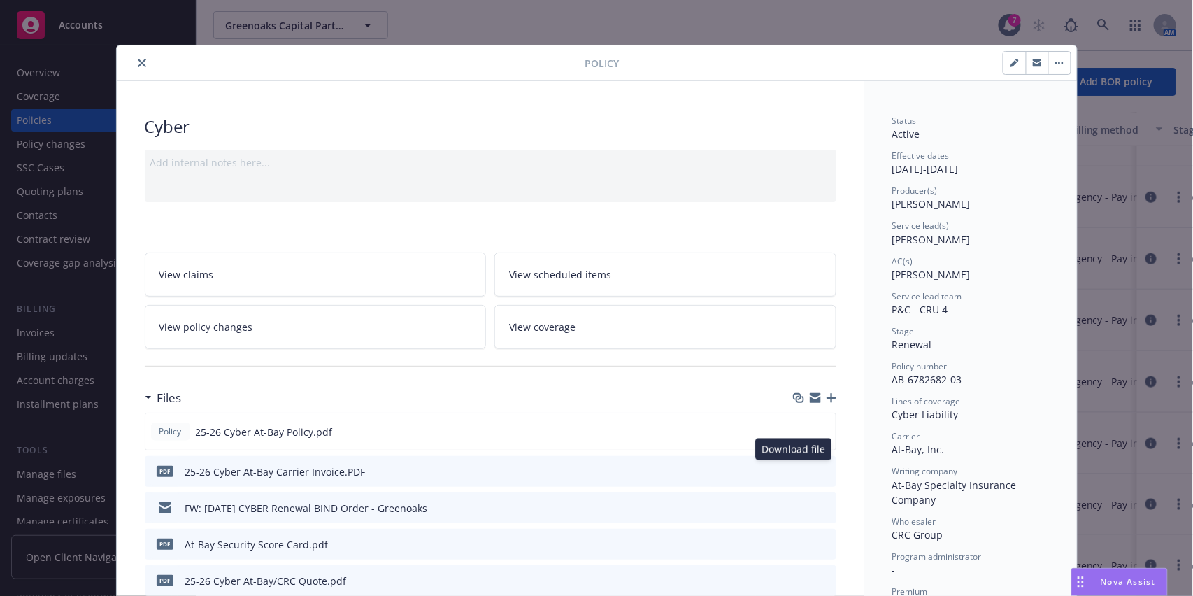
click at [796, 474] on icon "download file" at bounding box center [799, 474] width 11 height 3
click at [795, 506] on icon "download file" at bounding box center [799, 505] width 9 height 8
click at [794, 427] on icon "download file" at bounding box center [799, 430] width 11 height 11
click at [138, 62] on icon "close" at bounding box center [142, 63] width 8 height 8
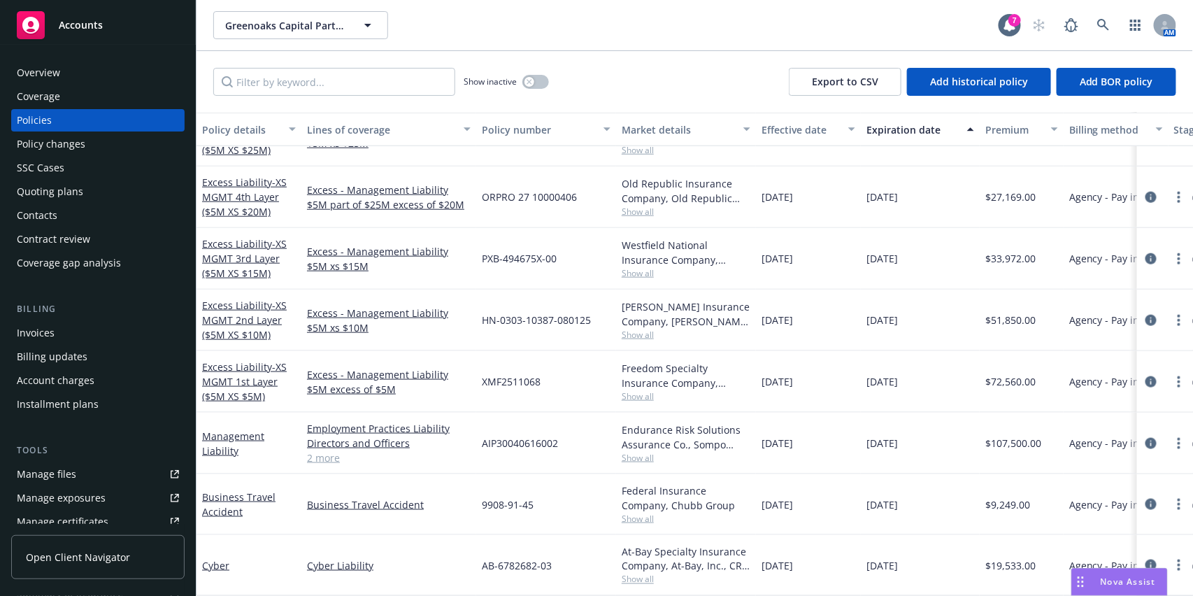
click at [850, 440] on div "08/01/2025" at bounding box center [808, 444] width 105 height 62
click at [896, 143] on button "Expiration date" at bounding box center [920, 130] width 119 height 34
click at [76, 336] on div "Invoices" at bounding box center [98, 333] width 162 height 22
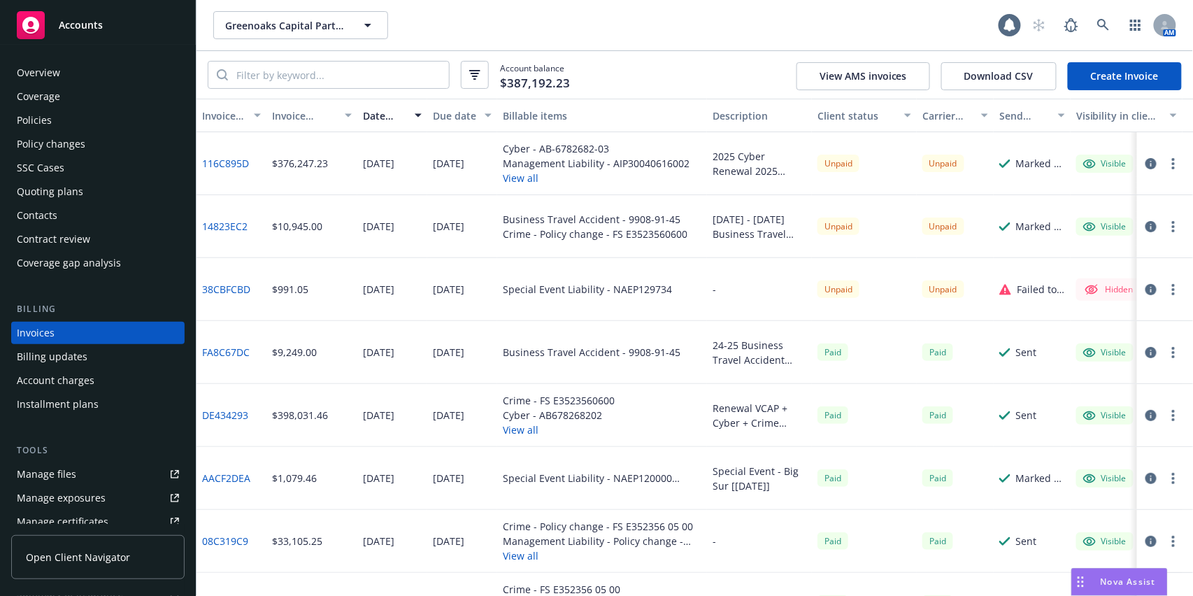
scroll to position [13, 0]
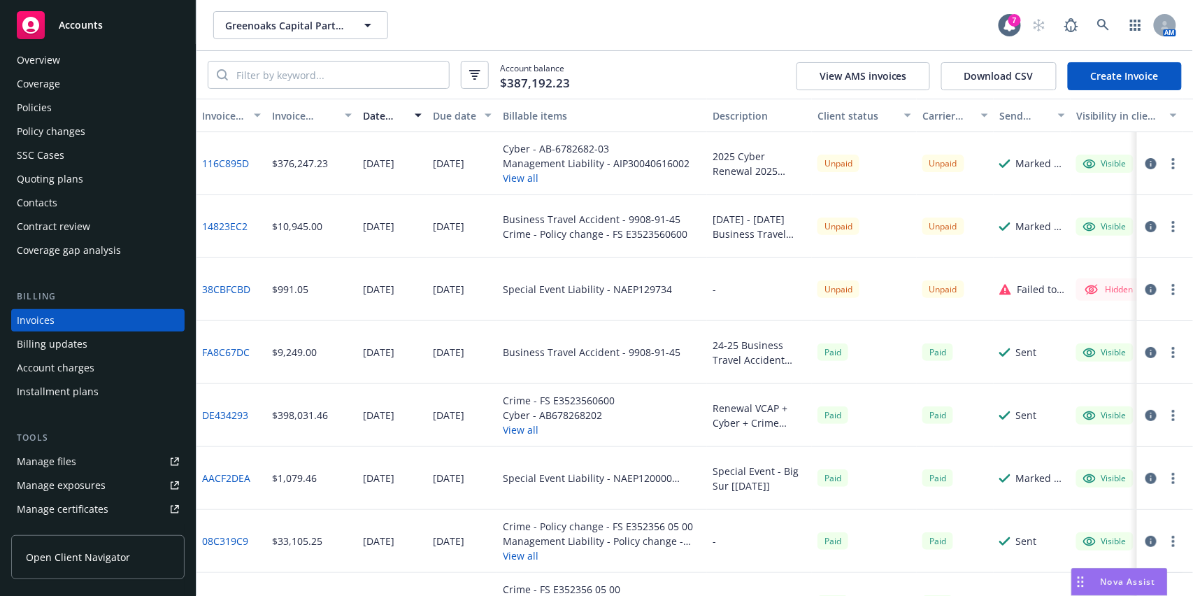
click at [1145, 163] on icon "button" at bounding box center [1150, 163] width 11 height 11
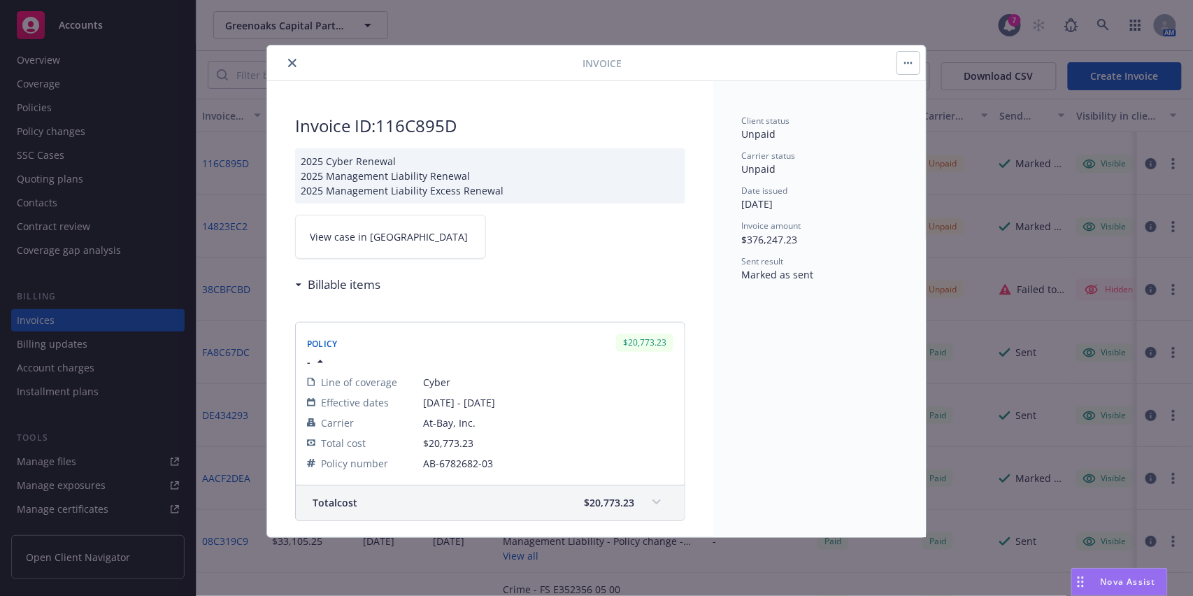
click at [441, 231] on link "View case in SSC" at bounding box center [390, 237] width 191 height 44
click at [293, 59] on icon "close" at bounding box center [292, 63] width 8 height 8
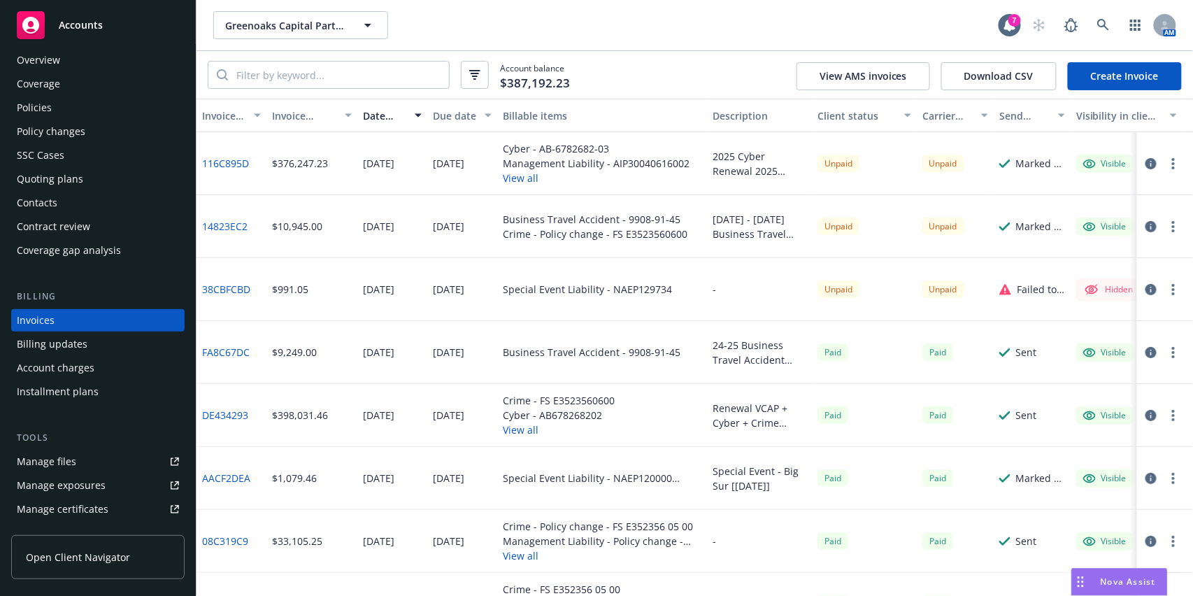
click at [44, 117] on div "Policies" at bounding box center [34, 107] width 35 height 22
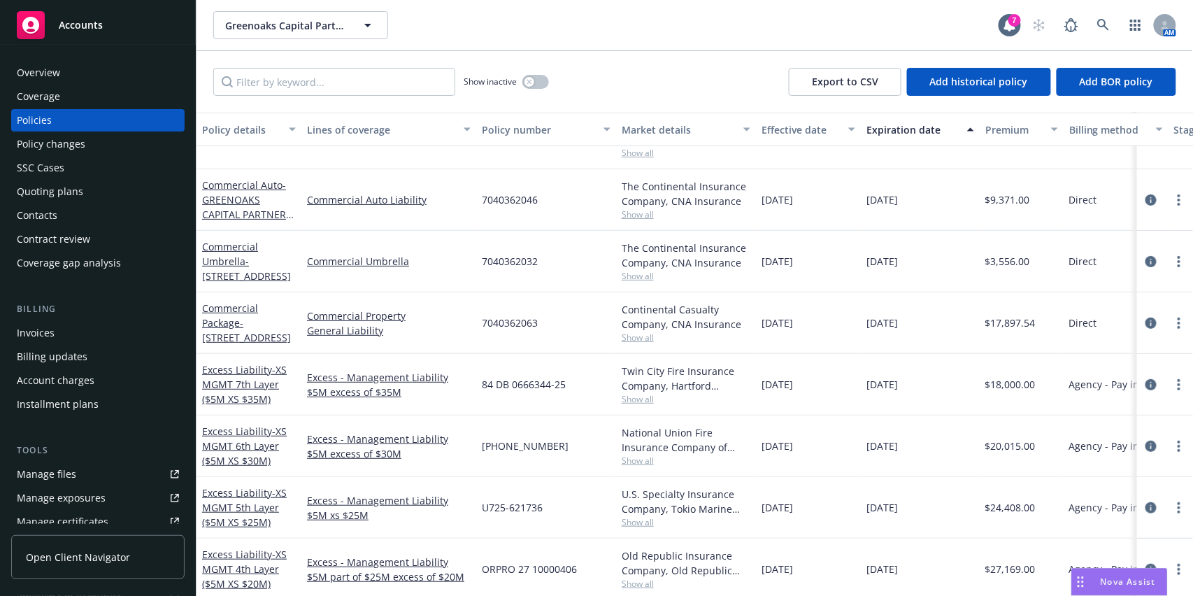
scroll to position [149, 0]
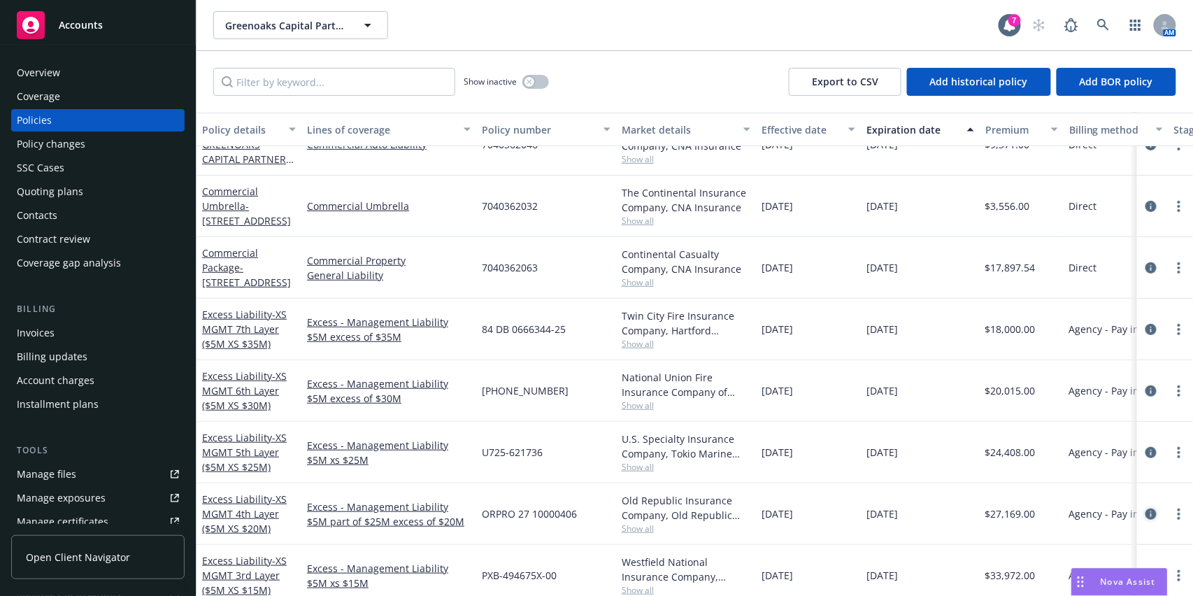
click at [1145, 509] on icon "circleInformation" at bounding box center [1150, 513] width 11 height 11
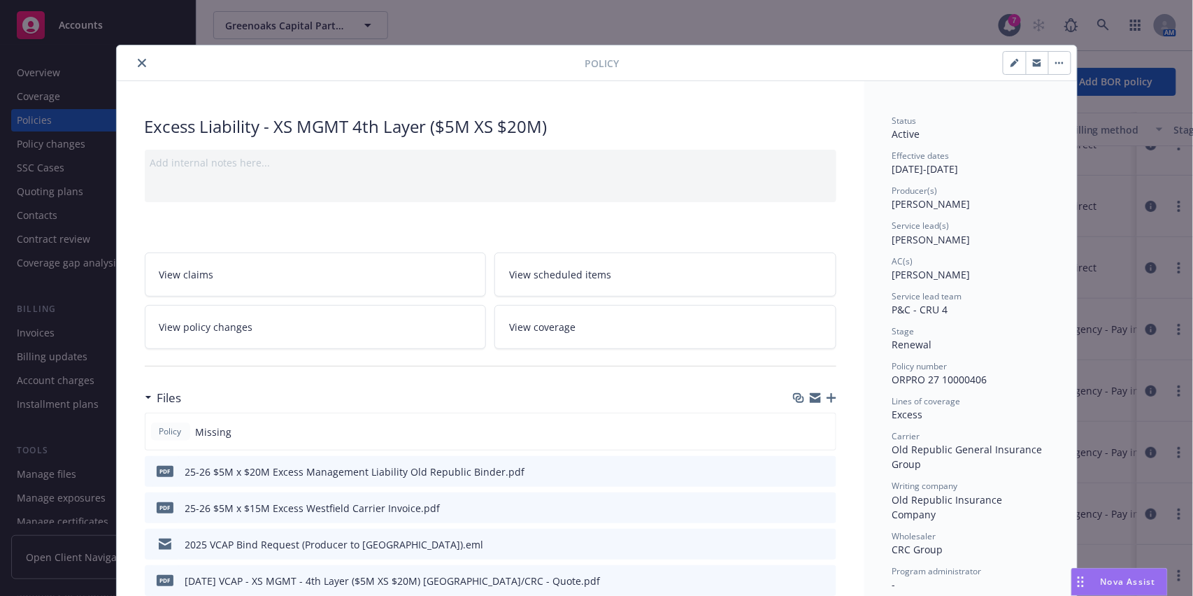
scroll to position [42, 0]
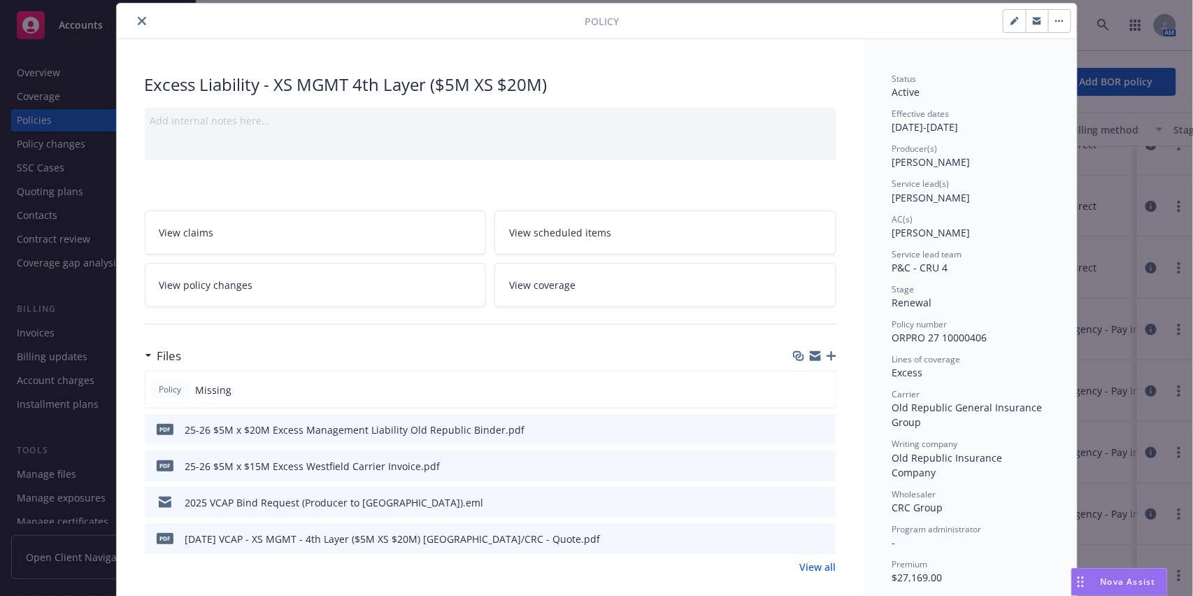
click at [138, 17] on icon "close" at bounding box center [142, 21] width 8 height 8
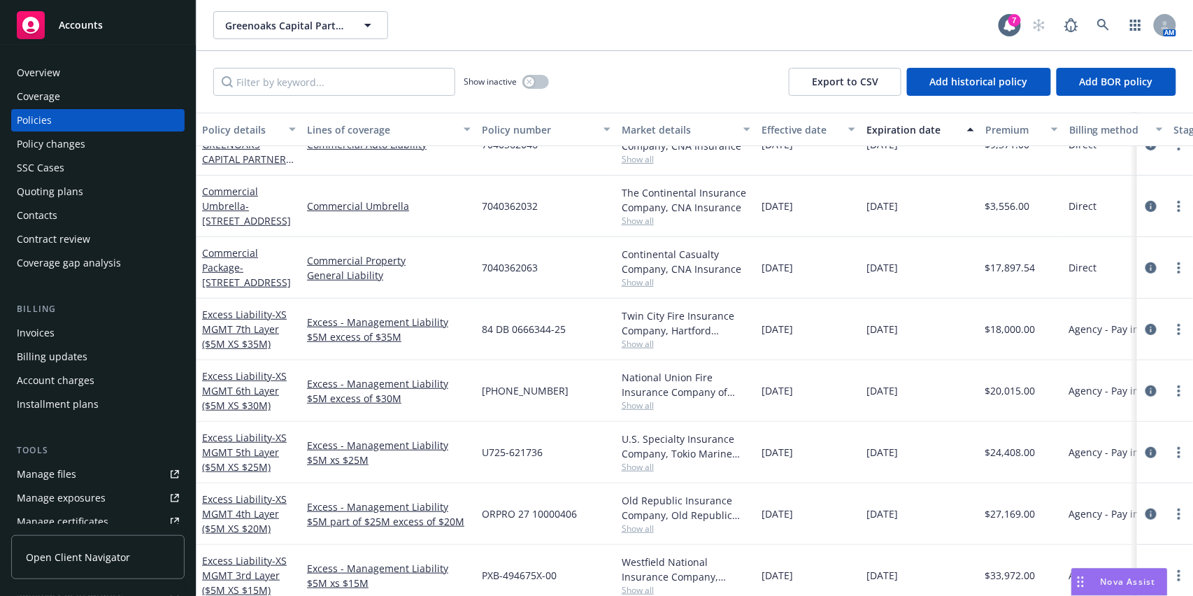
click at [64, 330] on div "Invoices" at bounding box center [98, 333] width 162 height 22
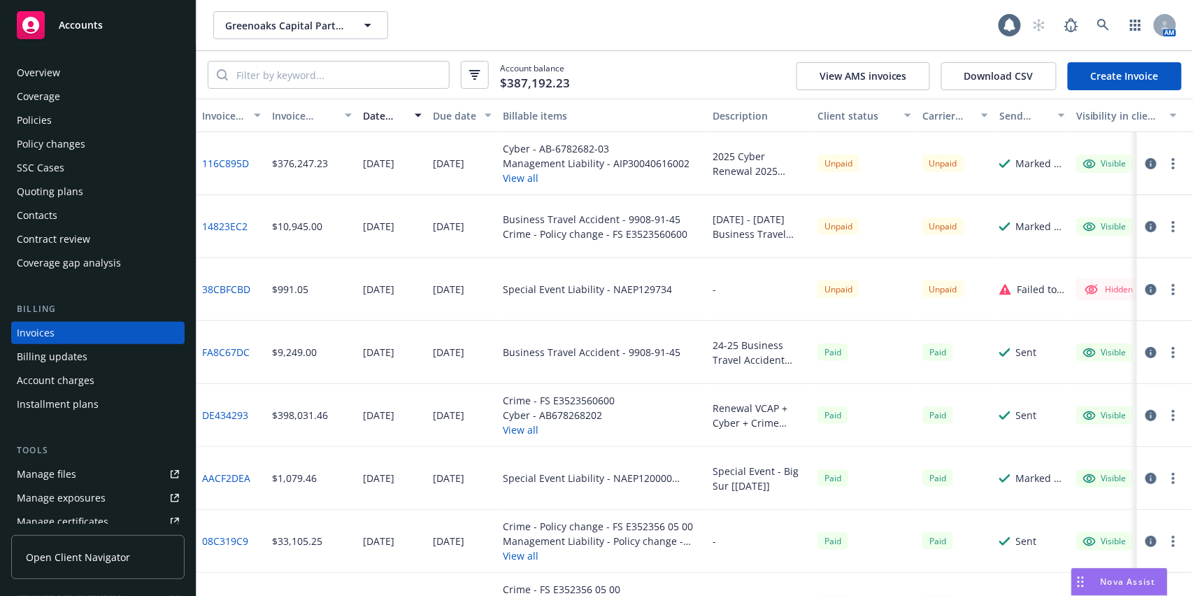
scroll to position [13, 0]
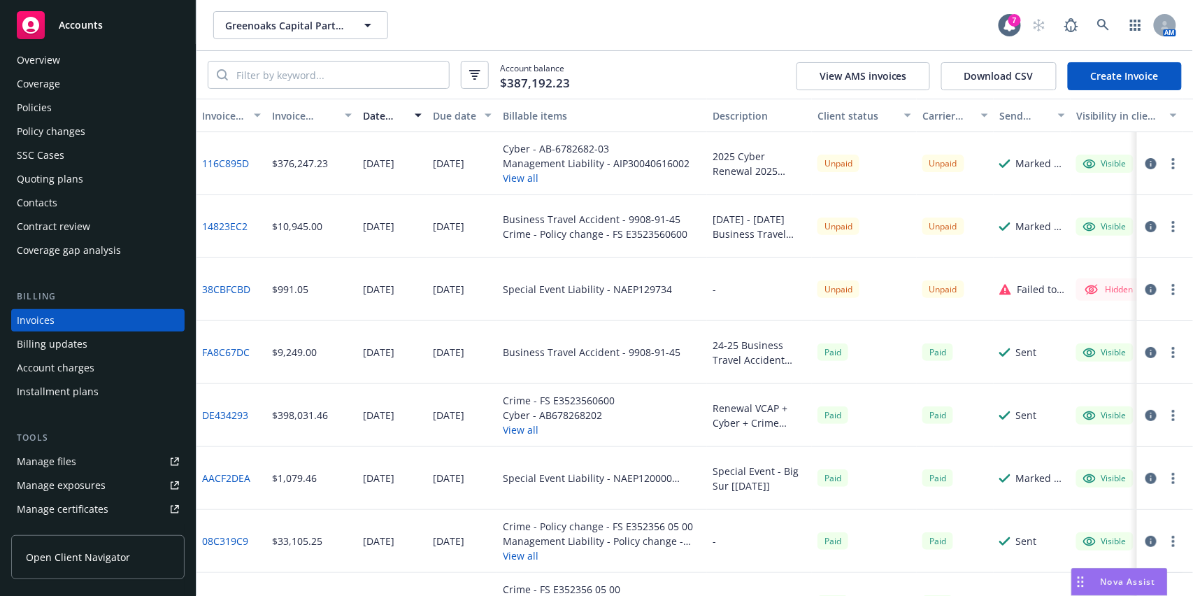
click at [1165, 162] on button "button" at bounding box center [1173, 163] width 17 height 17
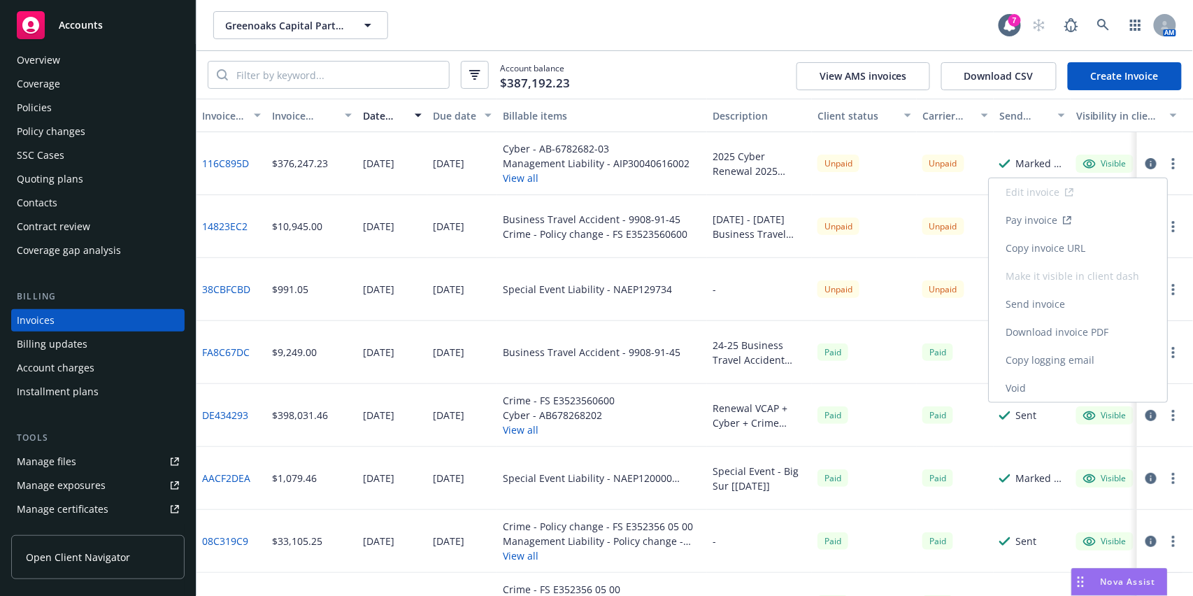
click at [1027, 355] on link "Copy logging email" at bounding box center [1078, 360] width 178 height 28
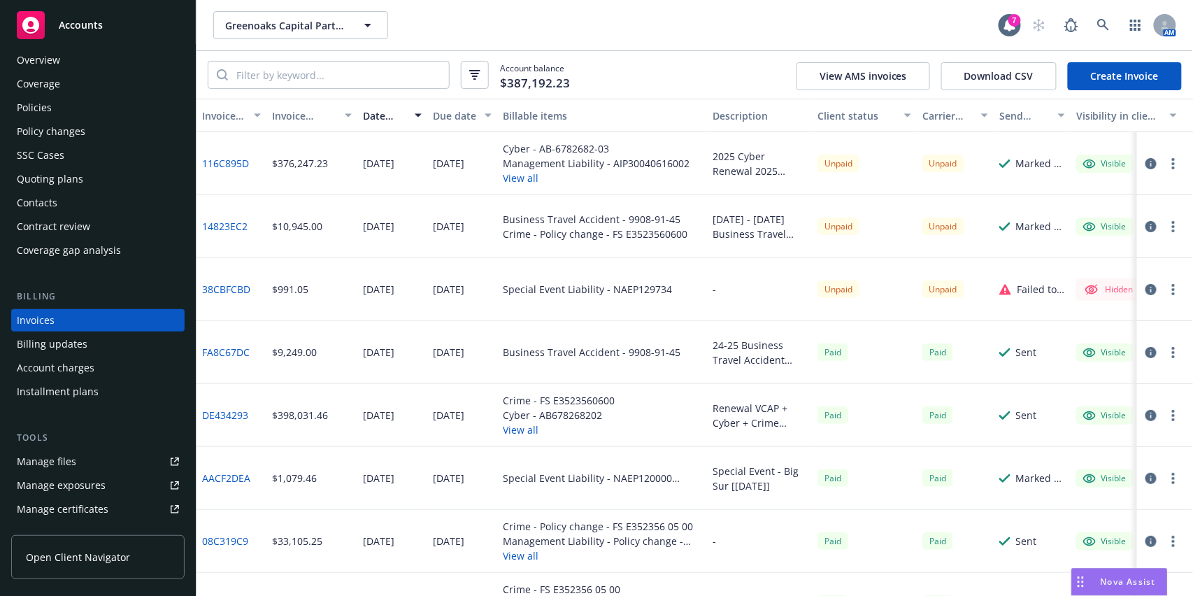
click at [1165, 159] on button "button" at bounding box center [1173, 163] width 17 height 17
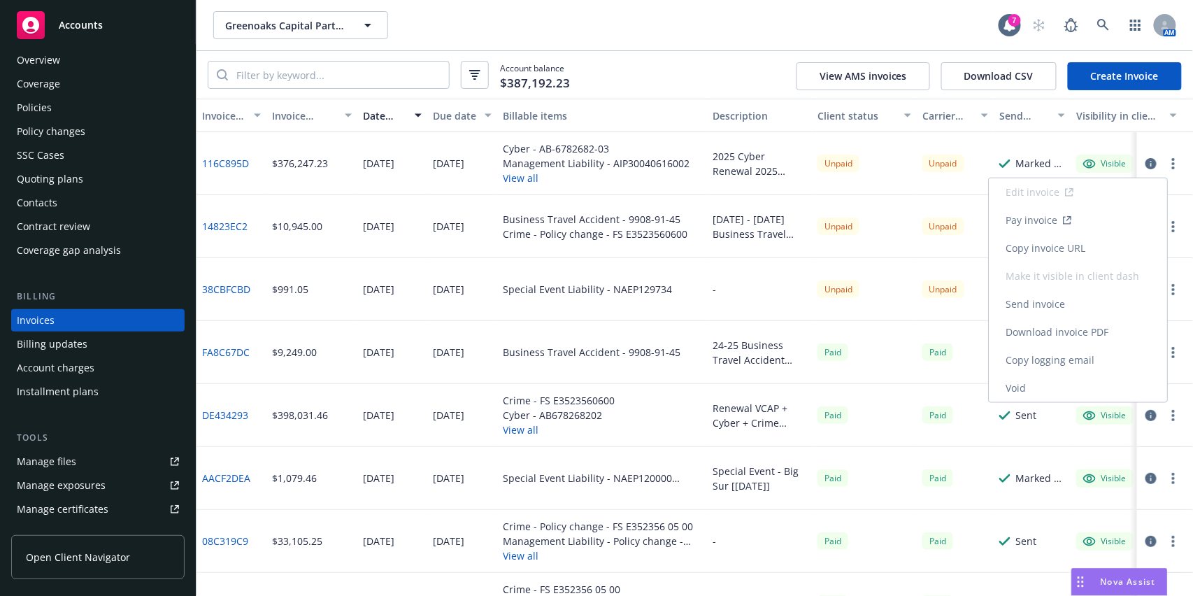
click at [1045, 249] on link "Copy invoice URL" at bounding box center [1078, 248] width 178 height 28
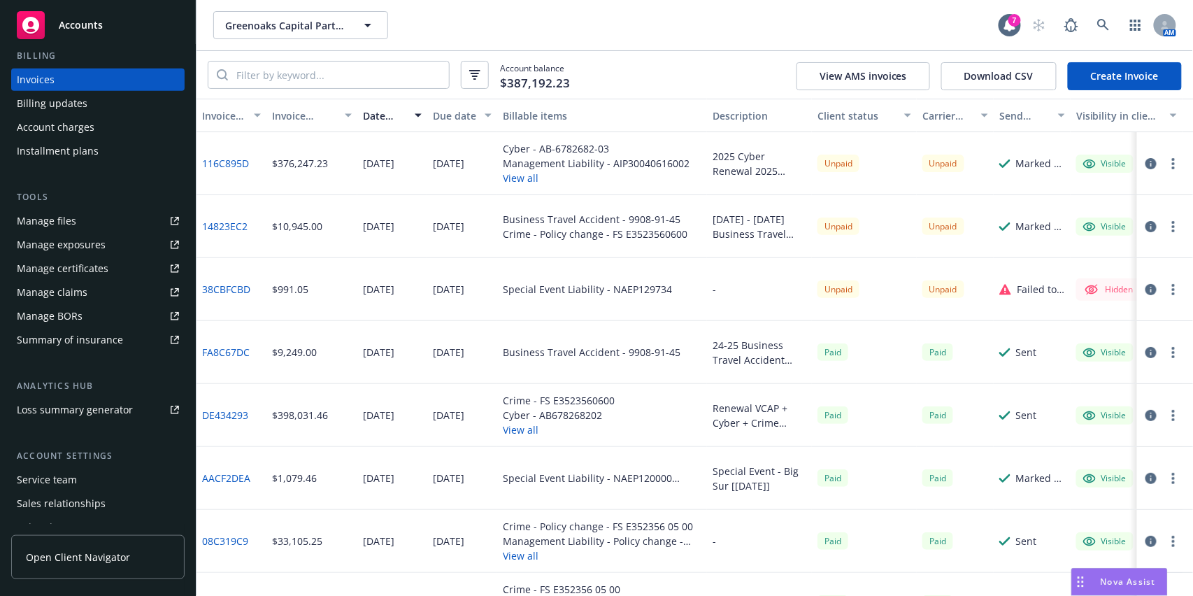
scroll to position [258, 0]
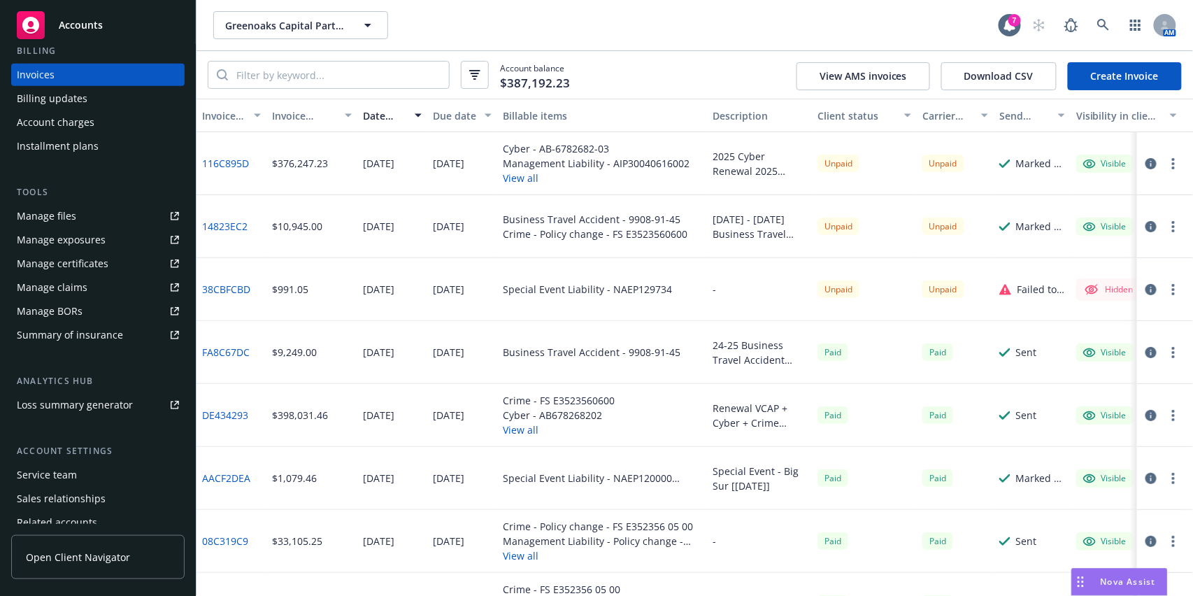
click at [42, 475] on div "Service team" at bounding box center [47, 475] width 60 height 22
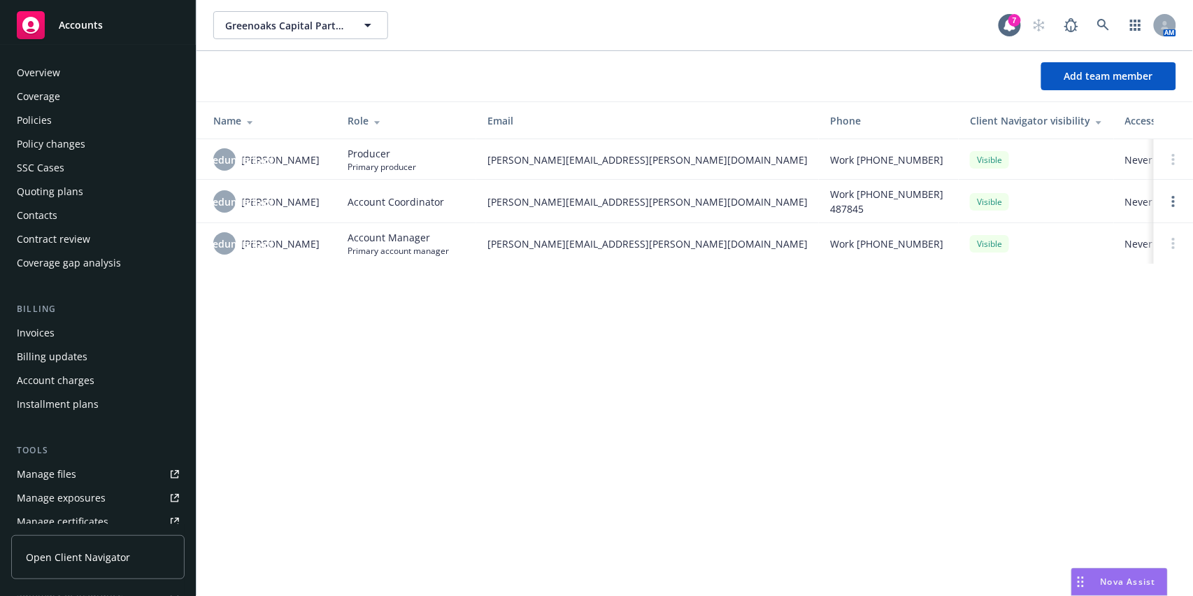
scroll to position [315, 0]
